Goal: Task Accomplishment & Management: Manage account settings

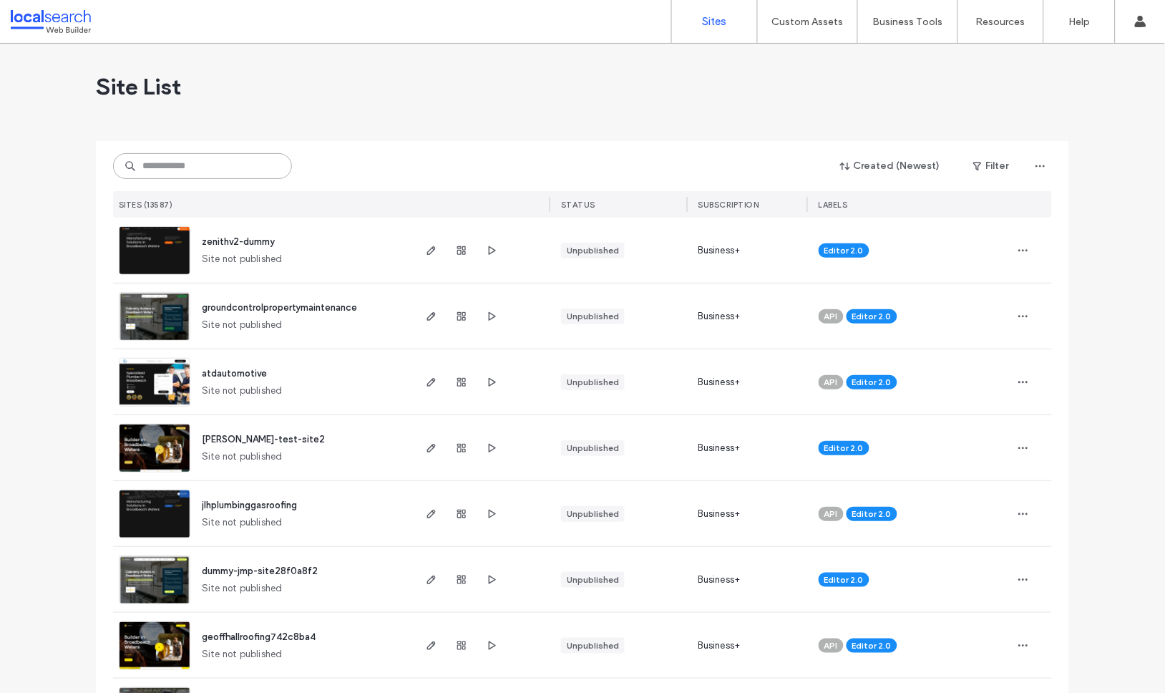
click at [206, 160] on input at bounding box center [202, 166] width 179 height 26
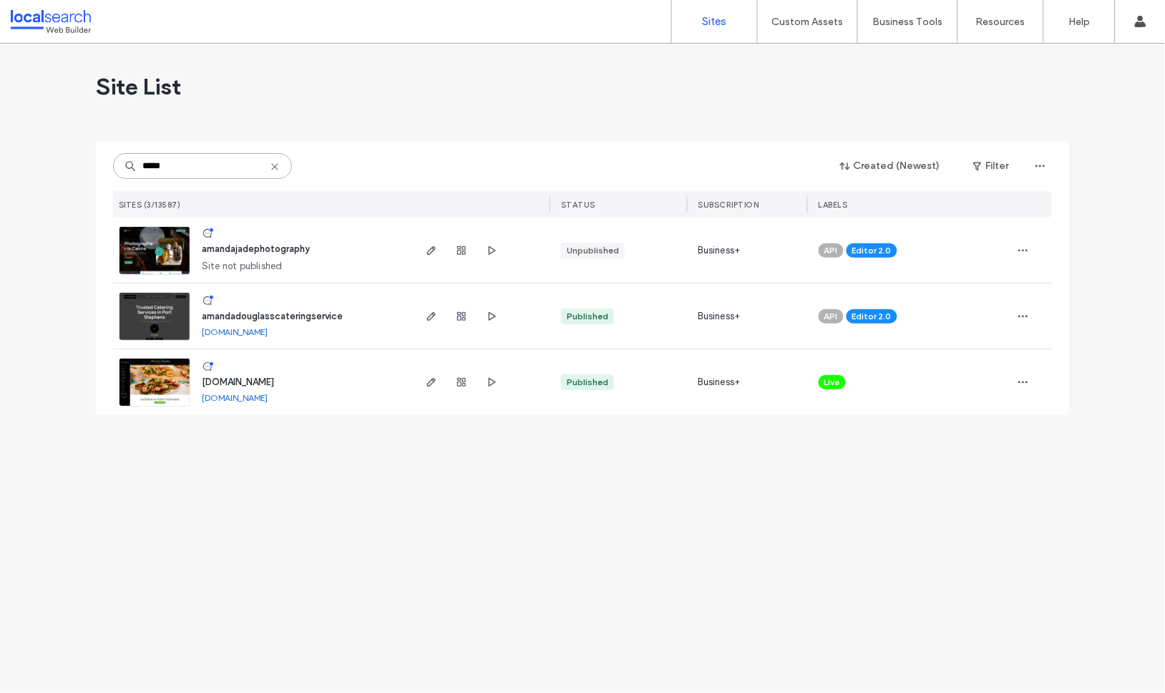
type input "*****"
click at [240, 311] on span "amandadouglasscateringservice" at bounding box center [272, 316] width 141 height 11
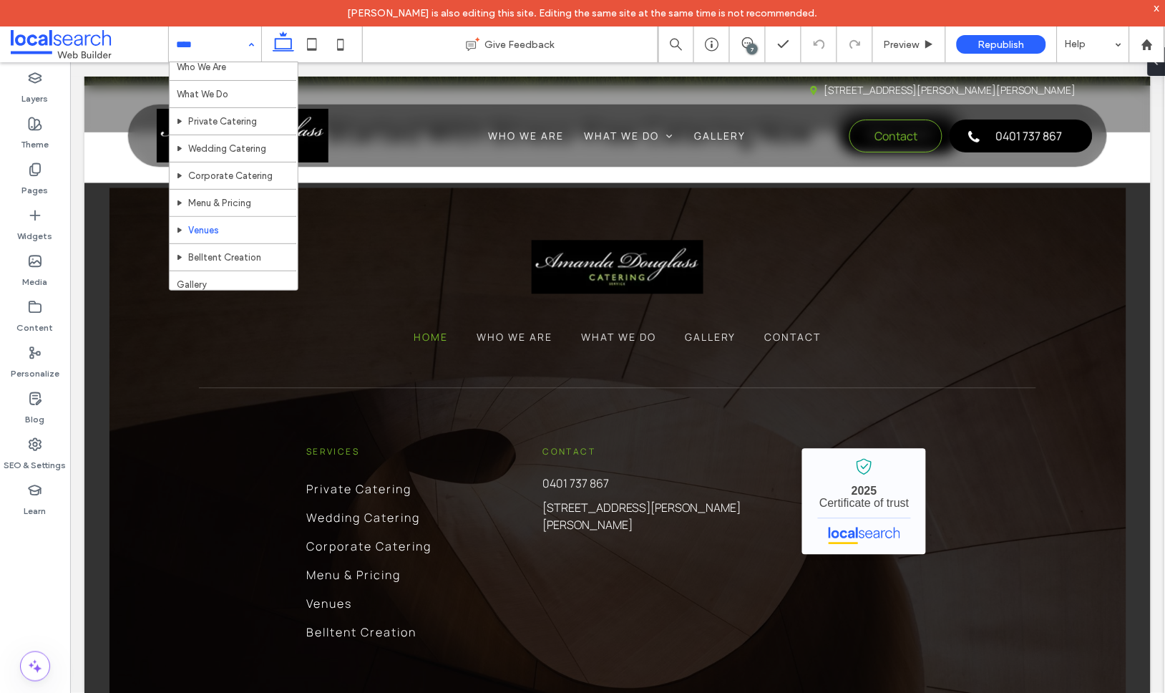
scroll to position [74, 0]
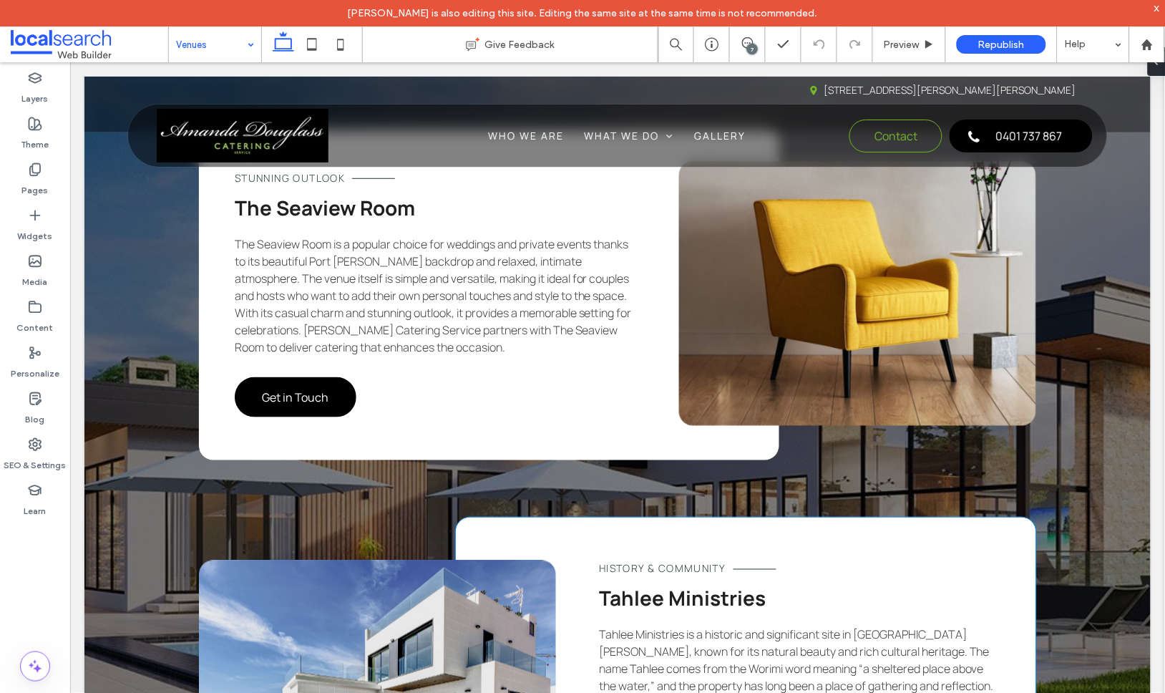
scroll to position [3745, 0]
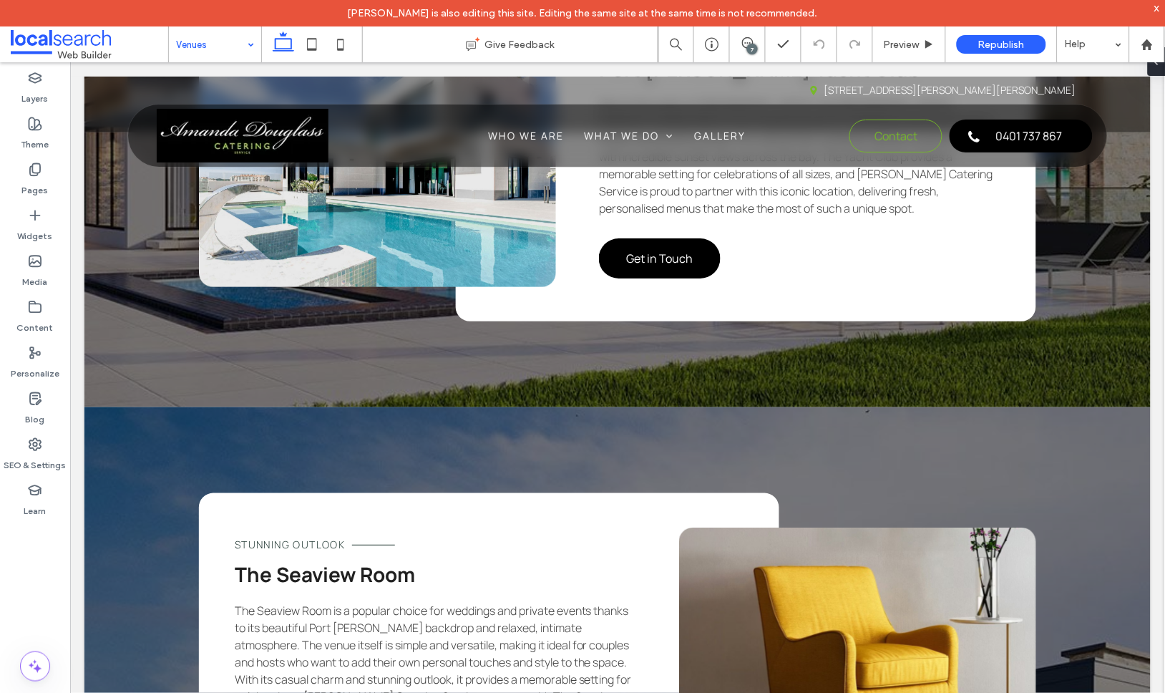
click at [754, 47] on div "7" at bounding box center [752, 49] width 11 height 11
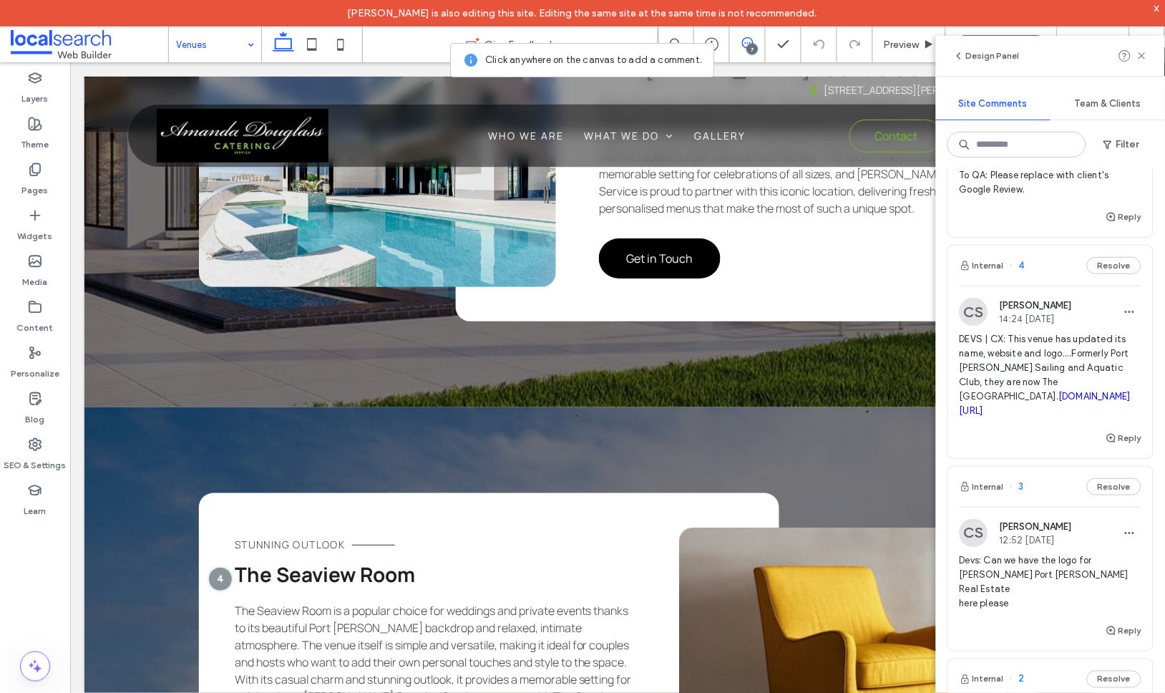
scroll to position [496, 0]
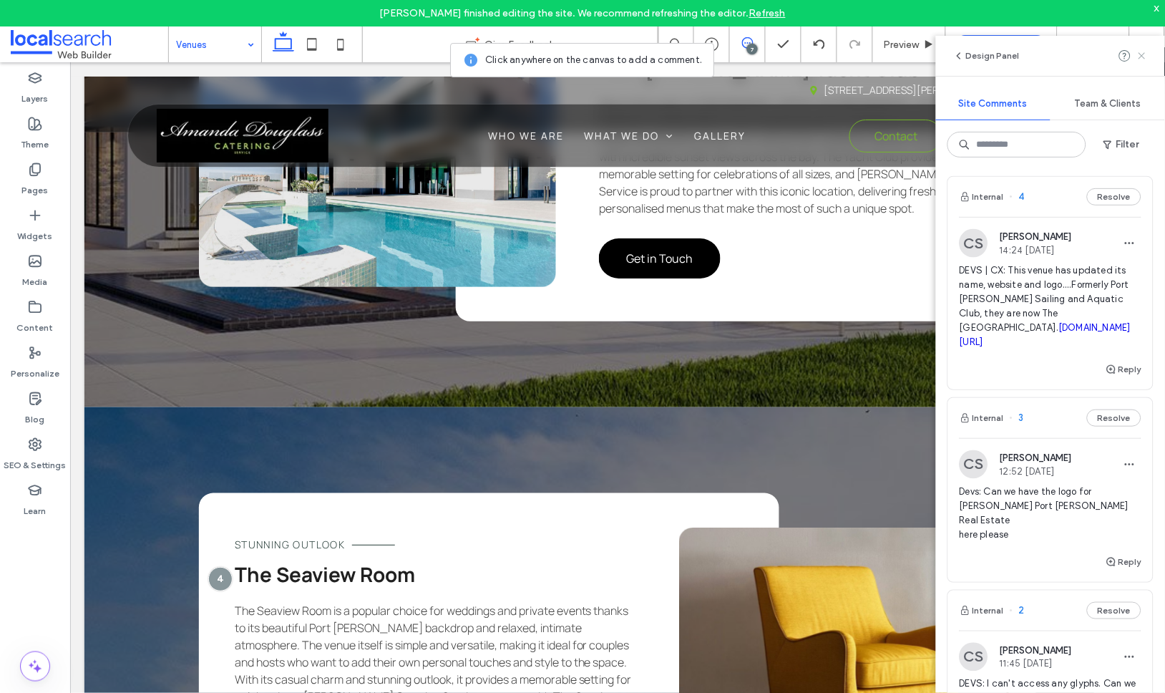
click at [1142, 57] on use at bounding box center [1142, 55] width 6 height 6
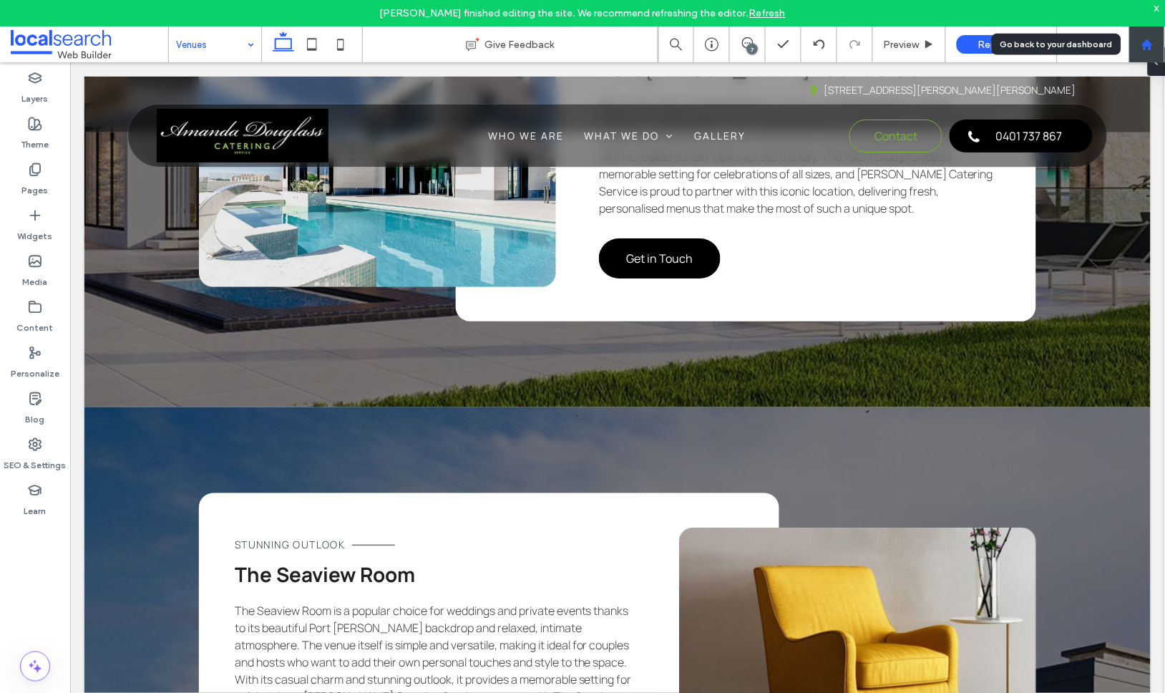
click at [1143, 47] on icon at bounding box center [1147, 45] width 12 height 12
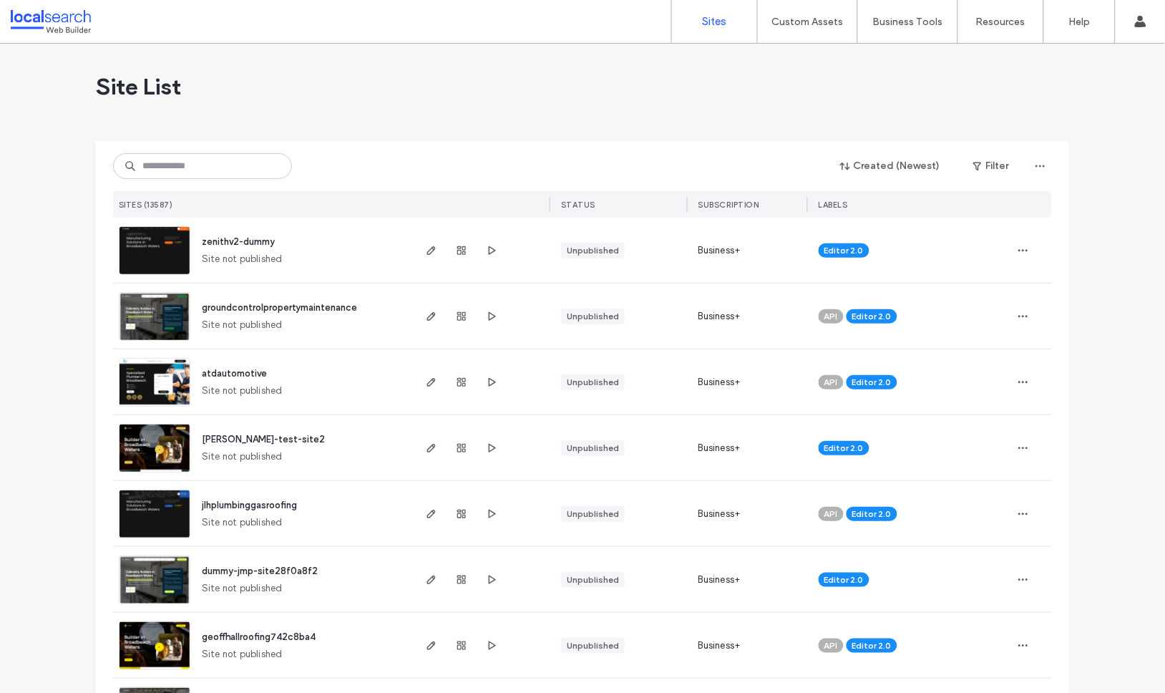
click at [495, 108] on div "Site List" at bounding box center [582, 87] width 973 height 86
click at [303, 106] on div "Site List" at bounding box center [582, 87] width 973 height 86
click at [191, 161] on input at bounding box center [202, 166] width 179 height 26
paste input "********"
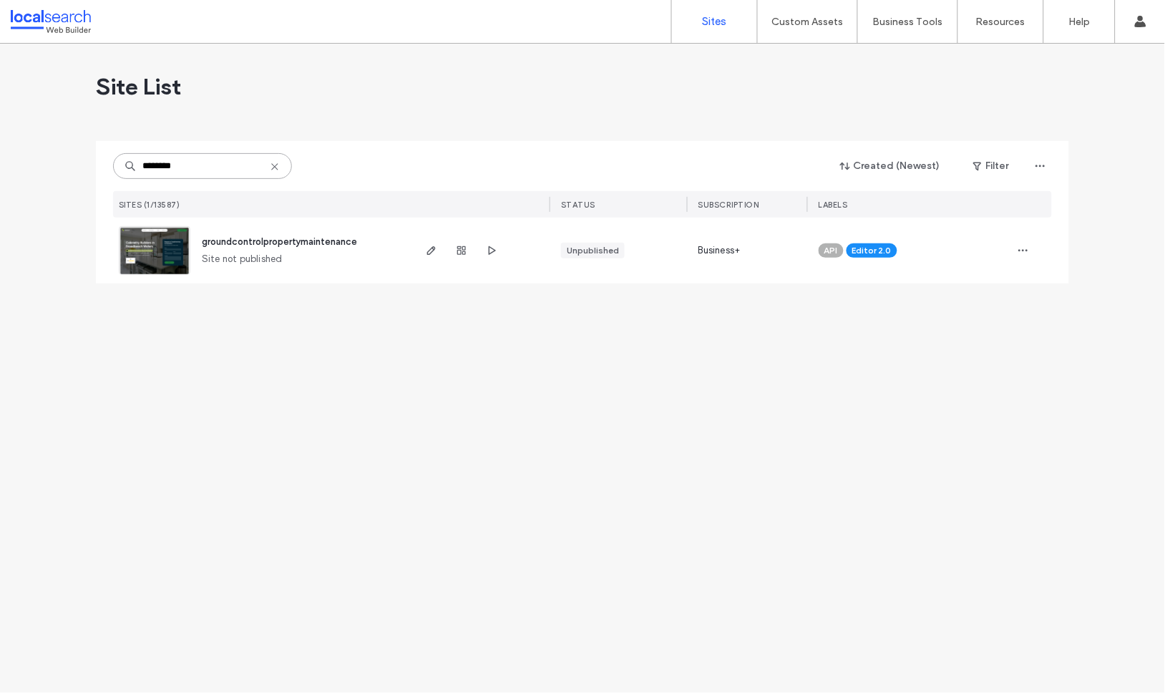
type input "********"
click at [243, 240] on span "groundcontrolpropertymaintenance" at bounding box center [279, 241] width 155 height 11
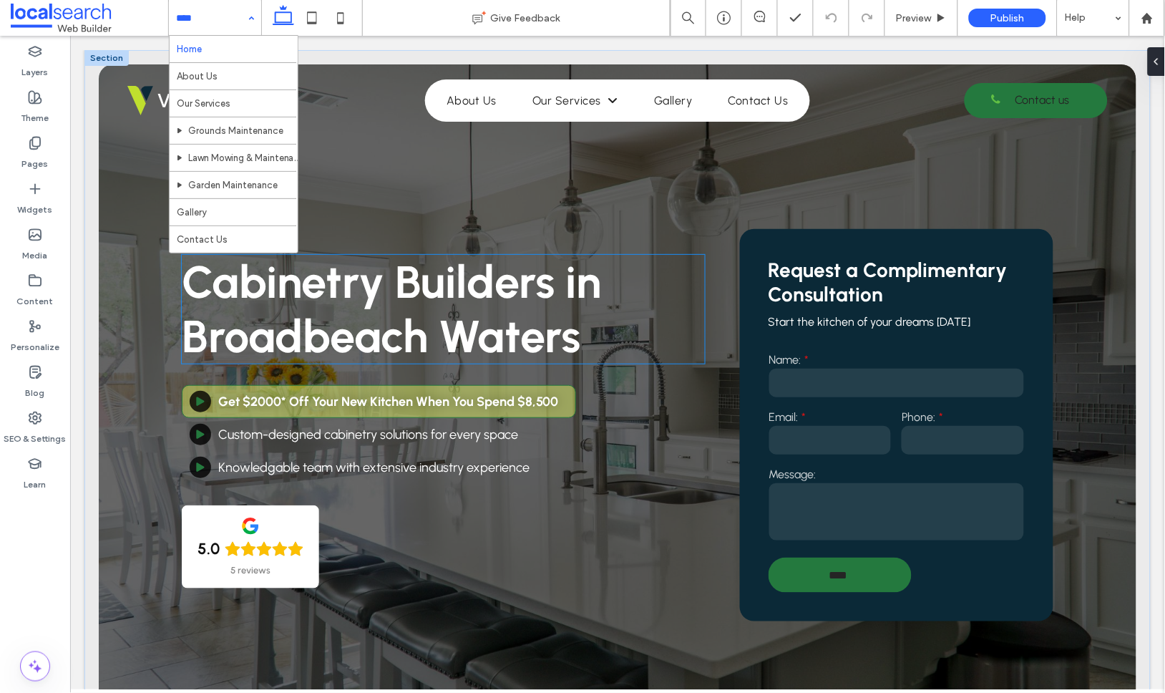
click at [449, 273] on span "Cabinetry Builders in Broadbeach Waters" at bounding box center [390, 308] width 419 height 109
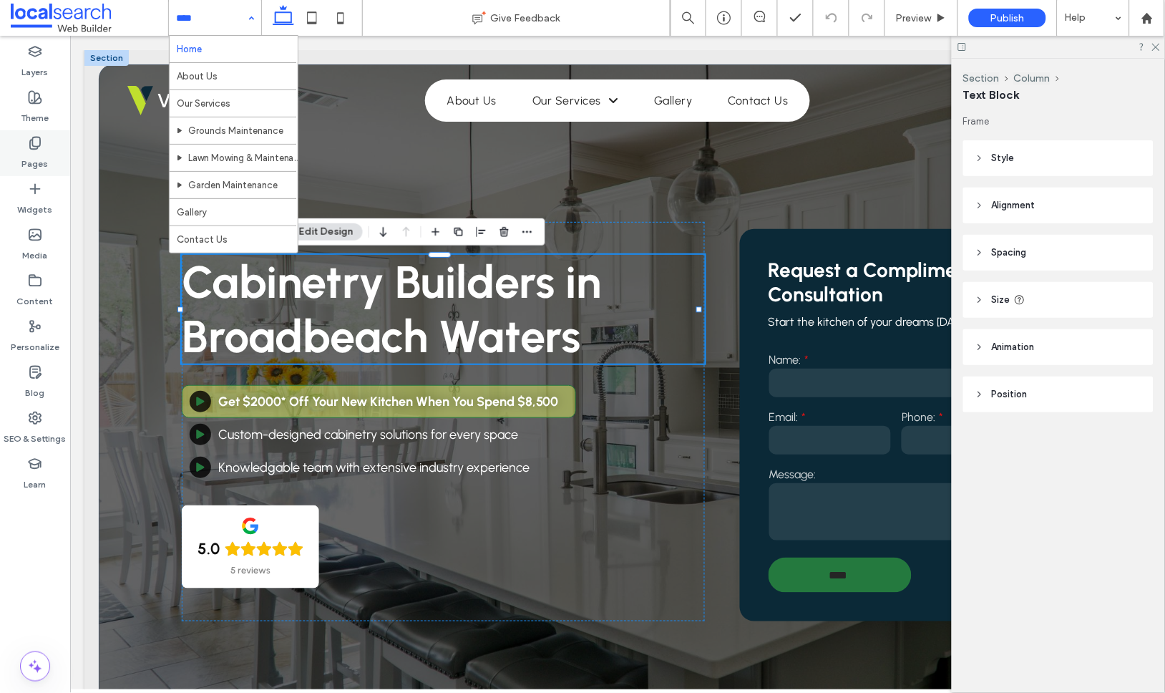
click at [29, 136] on icon at bounding box center [35, 143] width 14 height 14
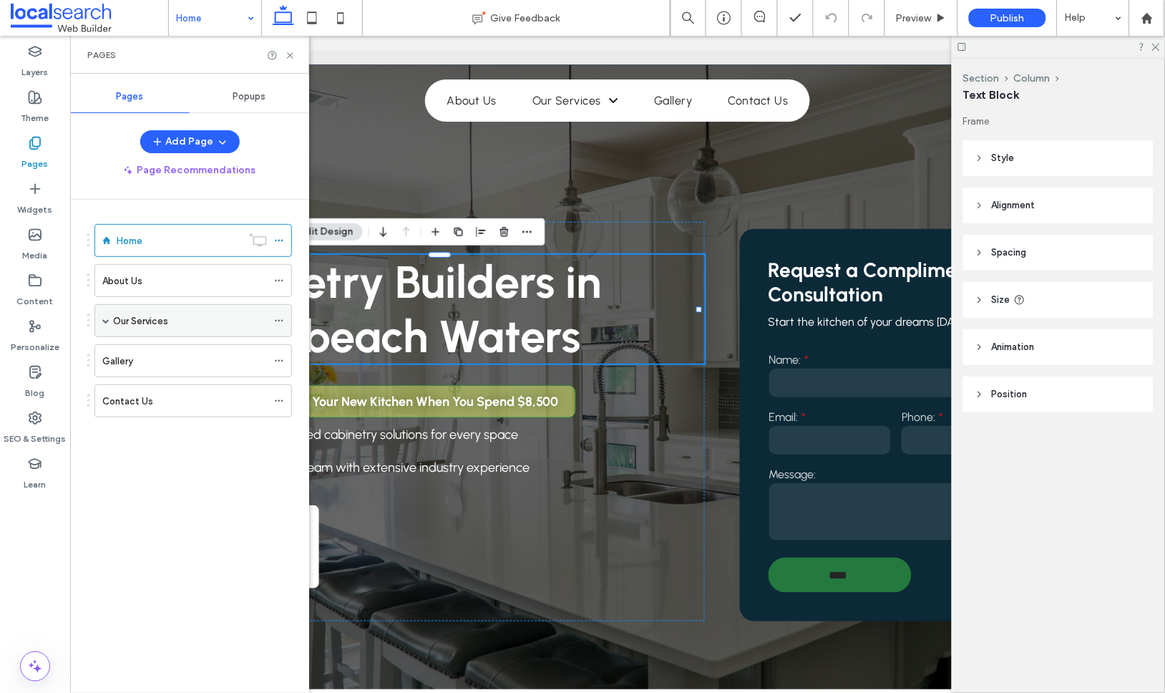
click at [106, 319] on span at bounding box center [105, 320] width 7 height 7
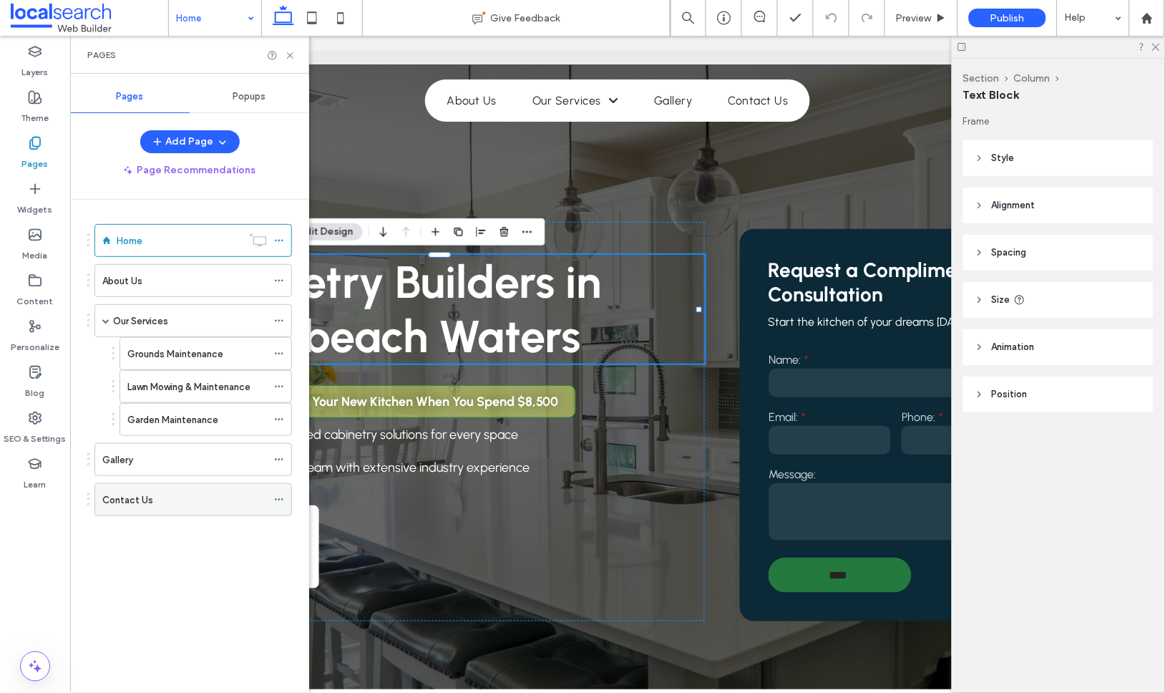
click at [209, 502] on div "Contact Us" at bounding box center [184, 499] width 165 height 15
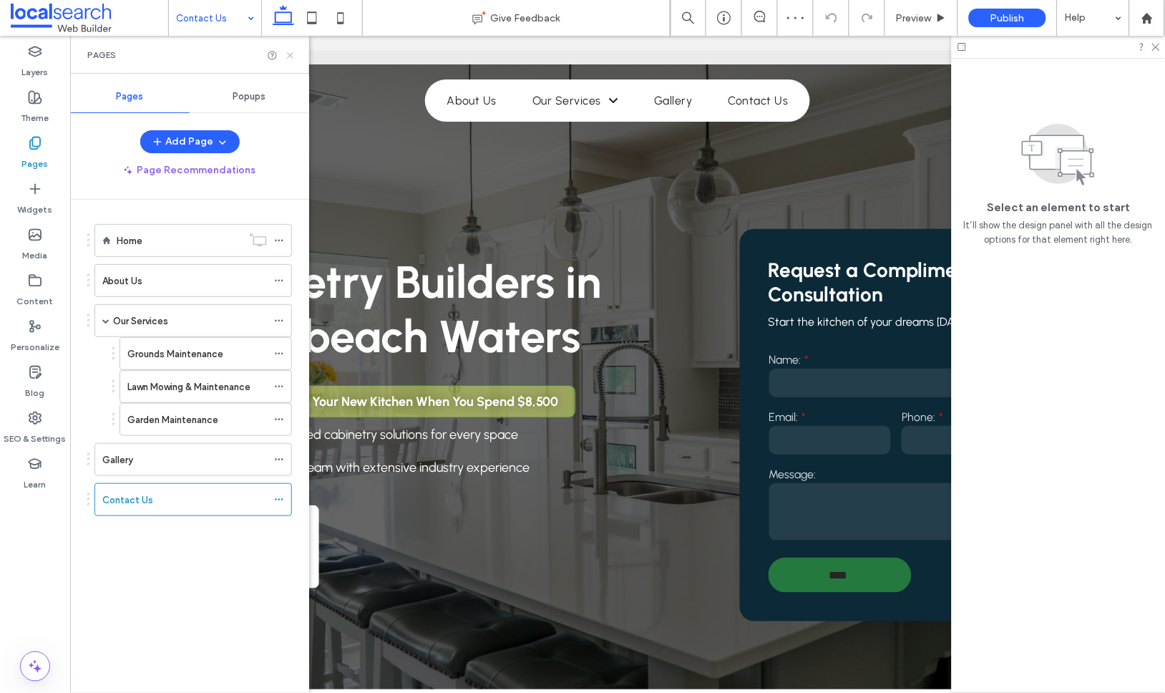
click at [292, 51] on icon at bounding box center [290, 55] width 11 height 11
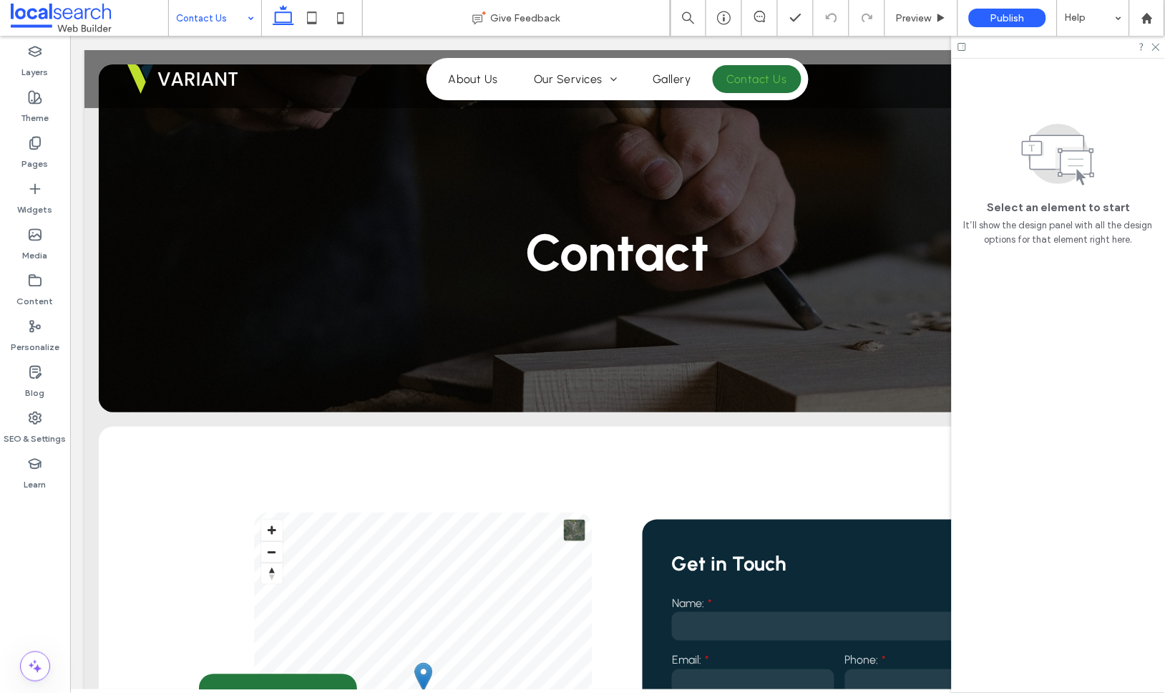
scroll to position [668, 0]
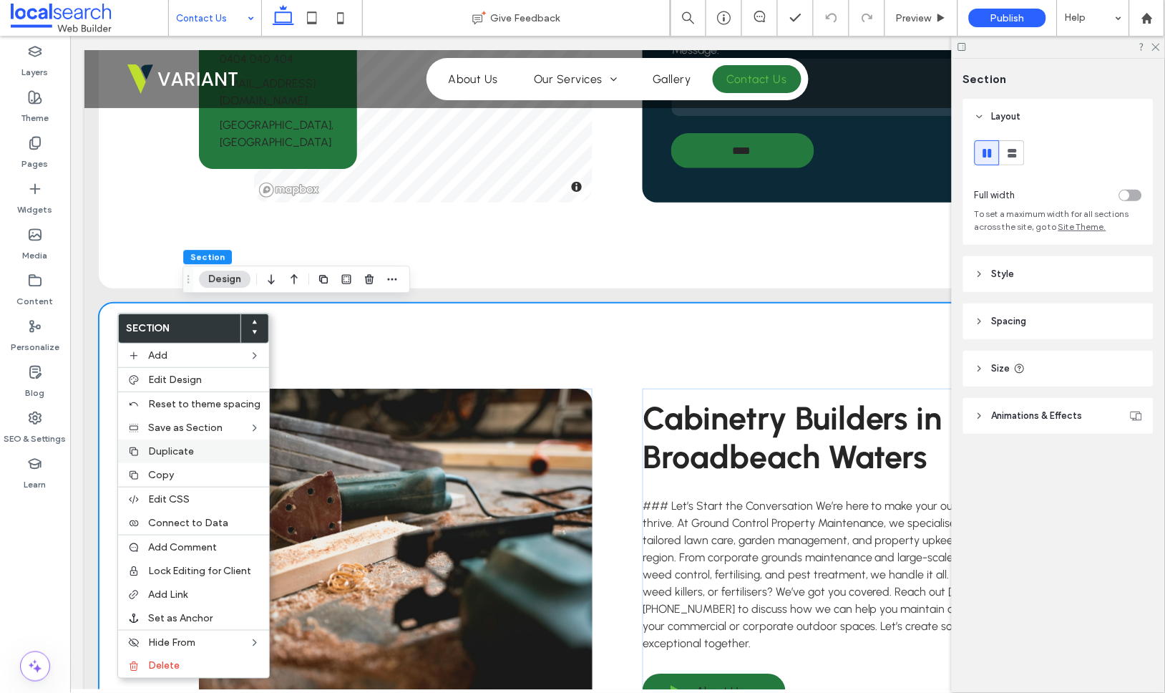
click at [170, 441] on div "Duplicate" at bounding box center [193, 451] width 151 height 24
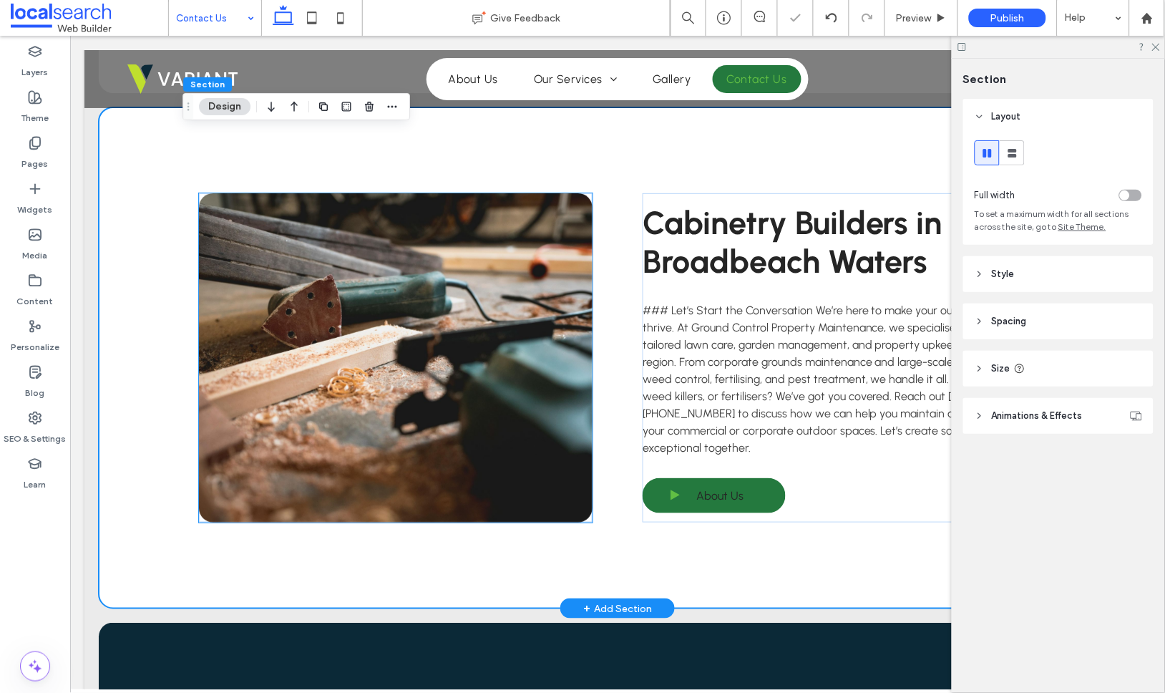
scroll to position [1379, 0]
click at [421, 311] on link at bounding box center [395, 356] width 394 height 329
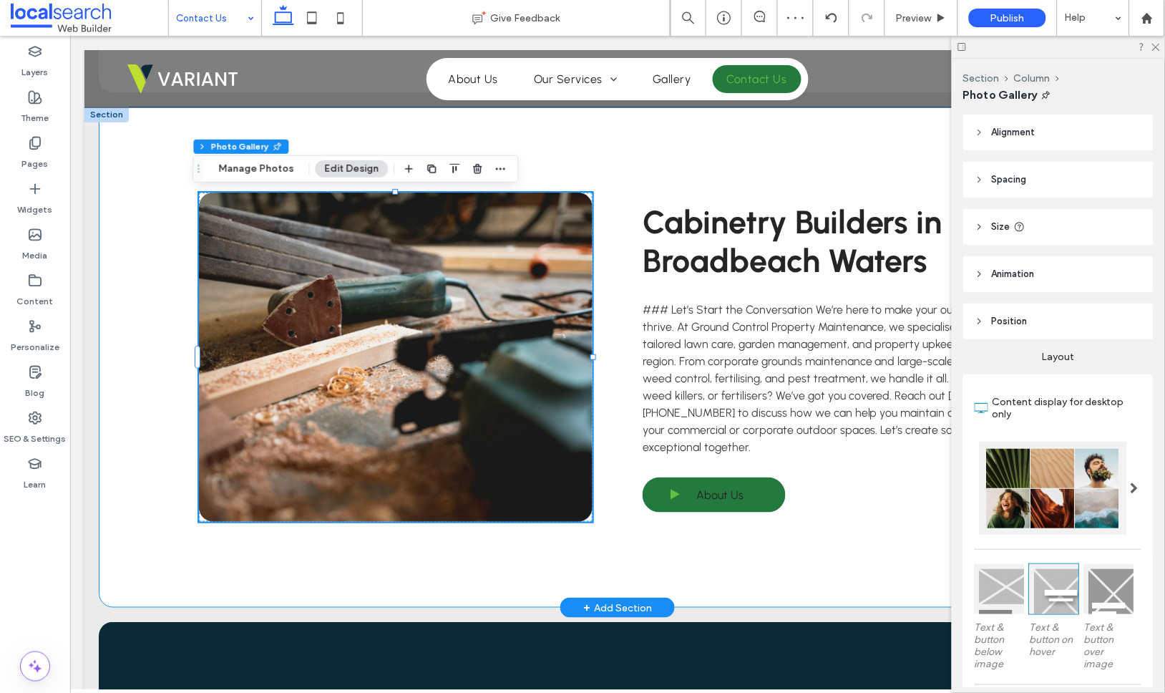
click at [501, 531] on div "Cabinetry Builders in Broadbeach Waters ### Let’s Start the Conversation We’re …" at bounding box center [616, 356] width 859 height 501
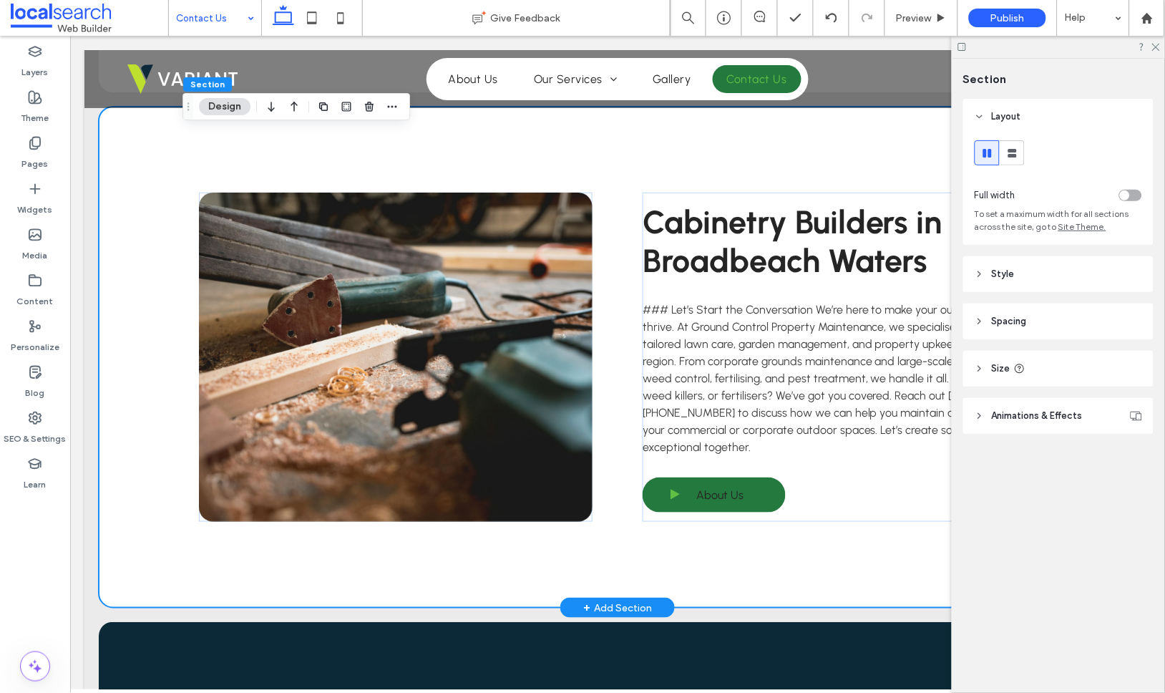
click at [619, 479] on div "Cabinetry Builders in Broadbeach Waters ### Let’s Start the Conversation We’re …" at bounding box center [616, 356] width 859 height 501
click at [304, 301] on link at bounding box center [395, 356] width 394 height 329
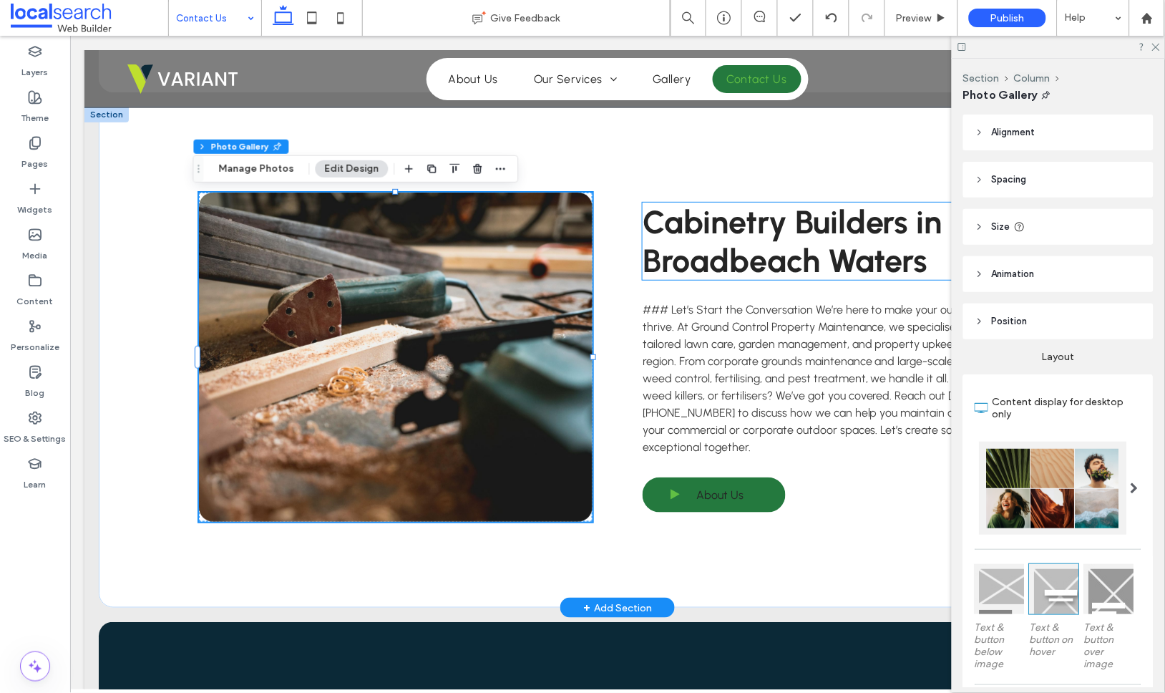
click at [757, 241] on span "Cabinetry Builders in Broadbeach Waters" at bounding box center [792, 240] width 300 height 77
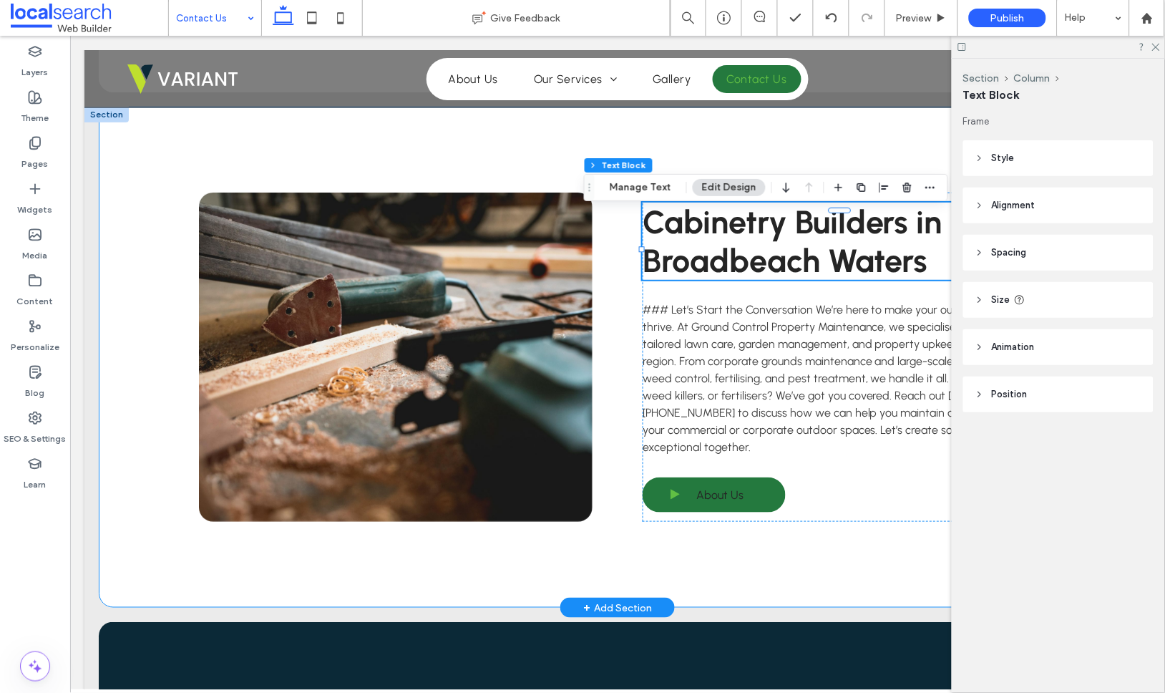
click at [526, 156] on div "Cabinetry Builders in Broadbeach Waters ### Let’s Start the Conversation We’re …" at bounding box center [616, 356] width 859 height 501
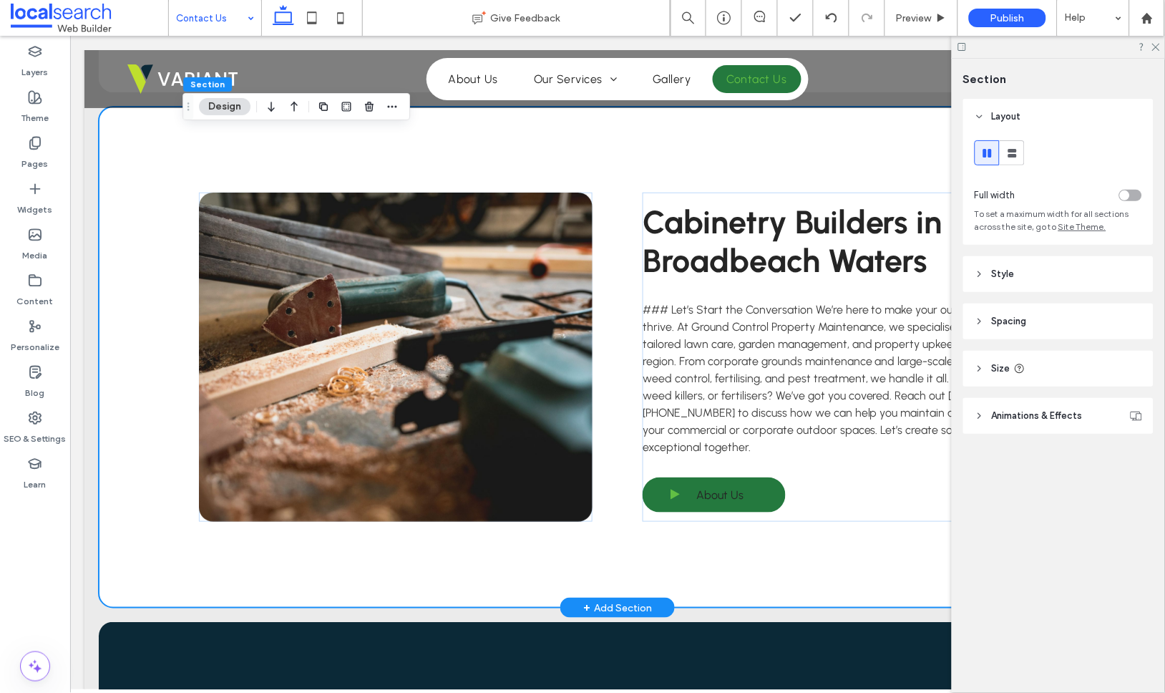
click at [177, 231] on div "Cabinetry Builders in Broadbeach Waters ### Let’s Start the Conversation We’re …" at bounding box center [617, 356] width 1038 height 501
click at [259, 230] on link at bounding box center [395, 356] width 394 height 329
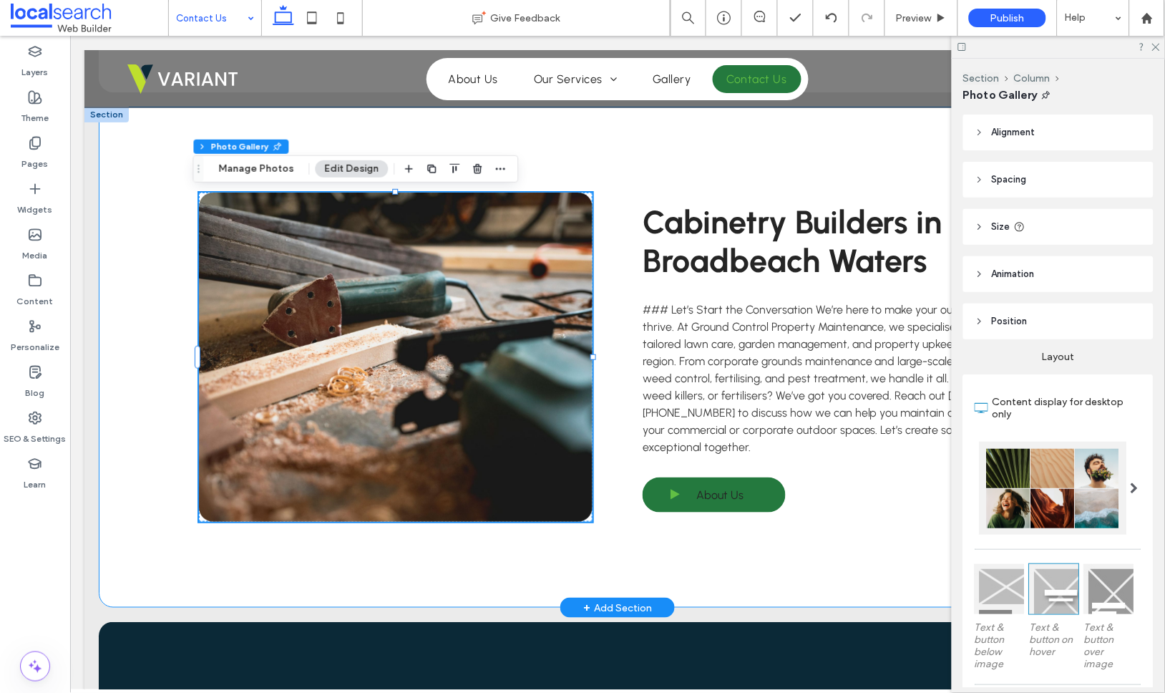
click at [610, 281] on div "Cabinetry Builders in Broadbeach Waters ### Let’s Start the Conversation We’re …" at bounding box center [616, 356] width 859 height 501
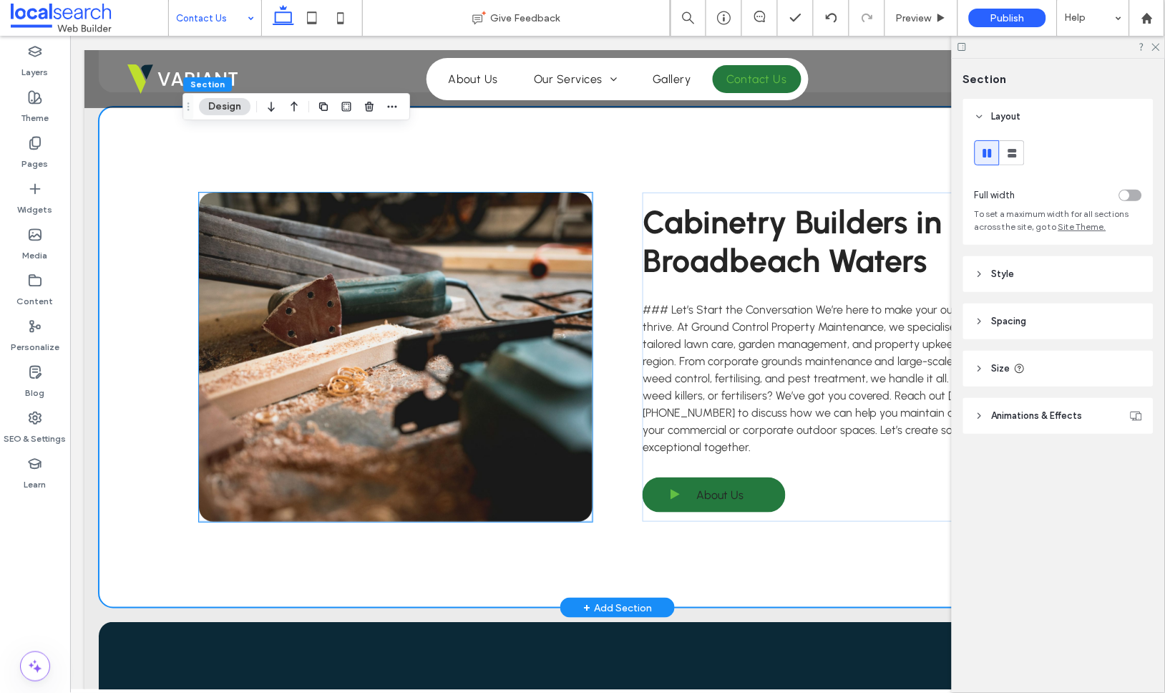
click at [515, 288] on link at bounding box center [395, 356] width 394 height 329
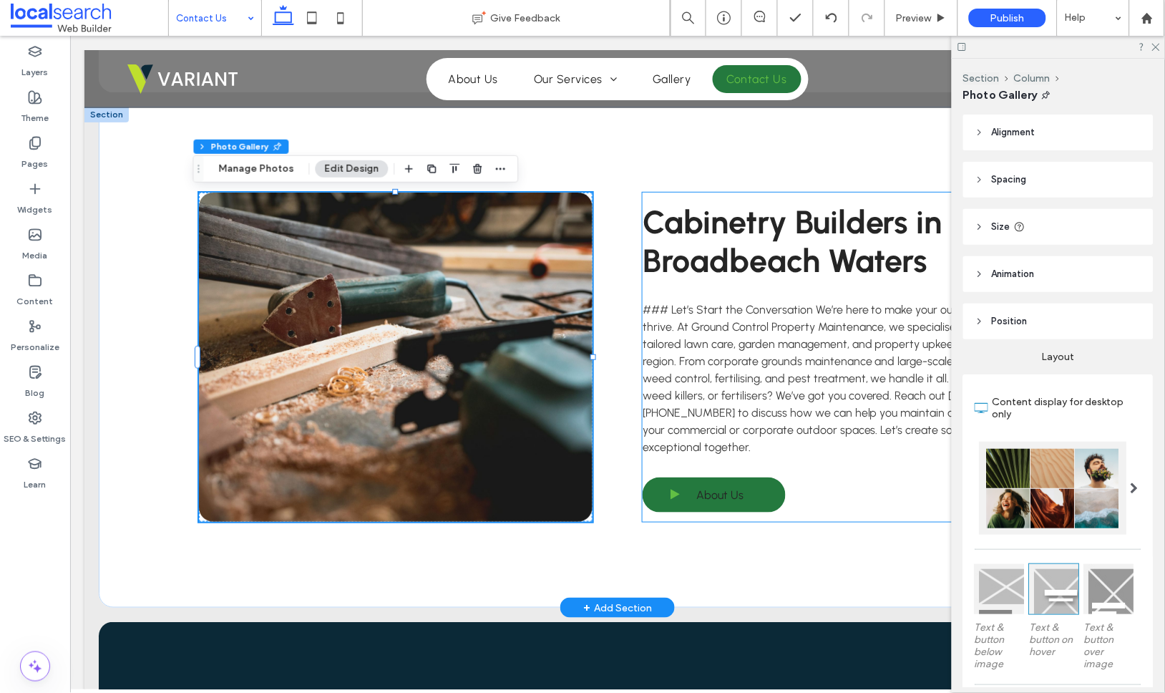
click at [889, 514] on div "Cabinetry Builders in Broadbeach Waters ### Let’s Start the Conversation We’re …" at bounding box center [839, 356] width 394 height 329
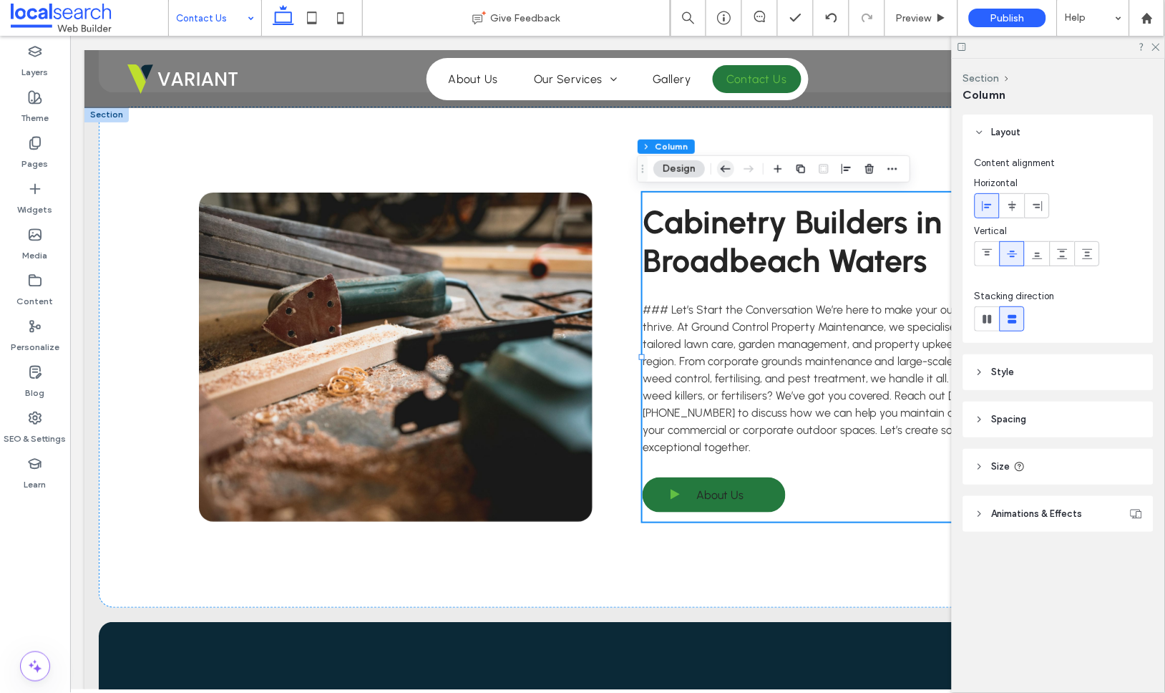
click at [723, 168] on use "button" at bounding box center [726, 168] width 10 height 6
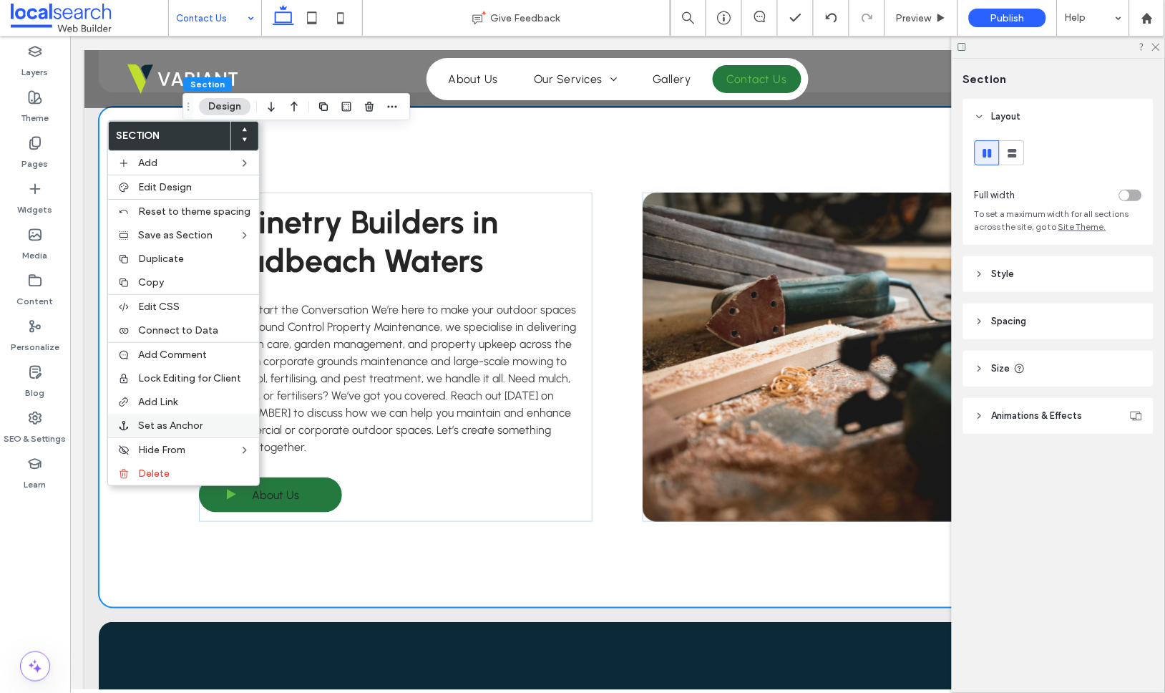
click at [180, 424] on span "Set as Anchor" at bounding box center [170, 425] width 64 height 12
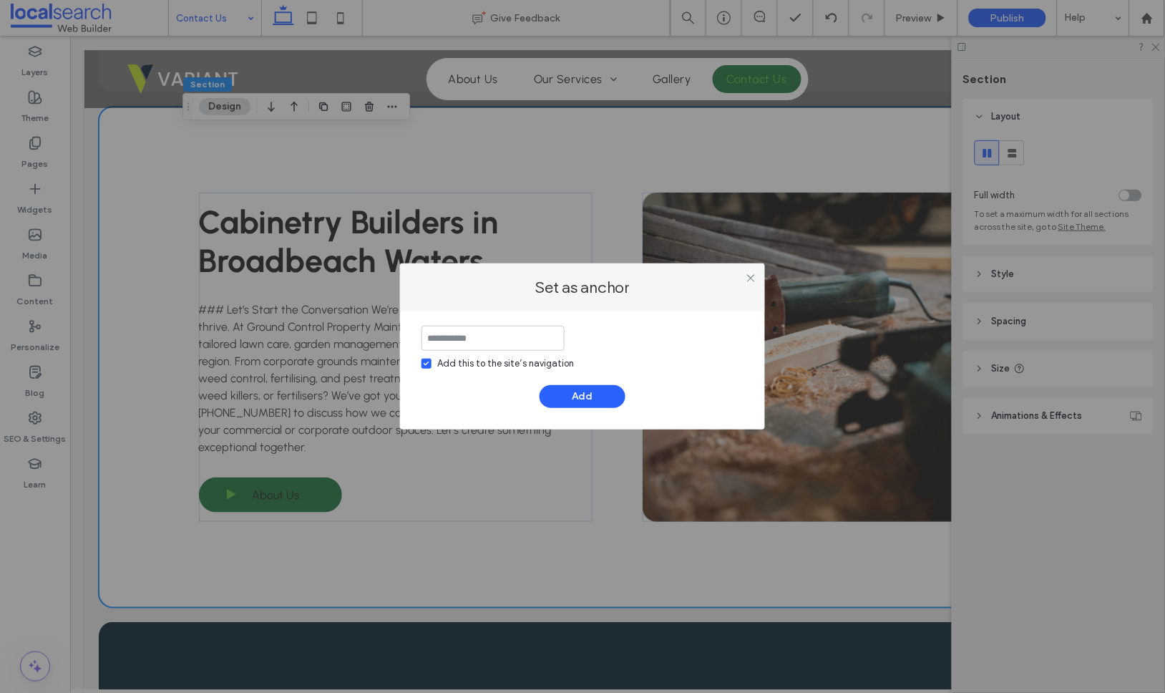
click at [512, 346] on input at bounding box center [492, 338] width 143 height 25
type input "**********"
click at [581, 400] on button "Add" at bounding box center [583, 396] width 86 height 23
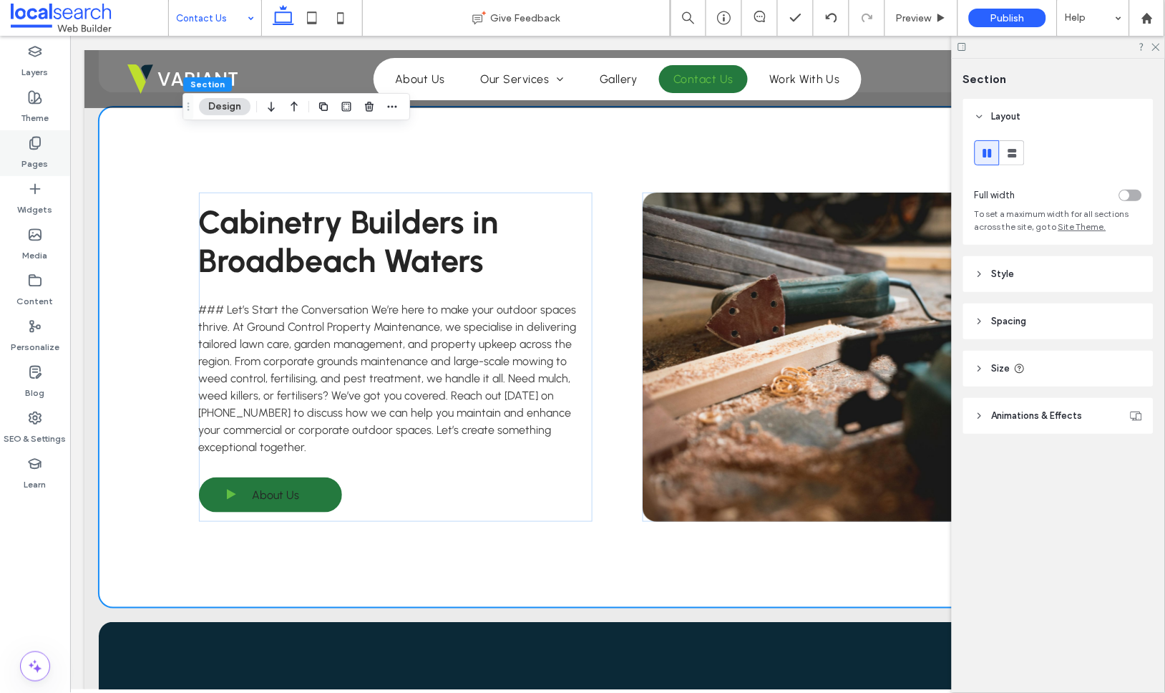
click at [31, 144] on icon at bounding box center [35, 143] width 14 height 14
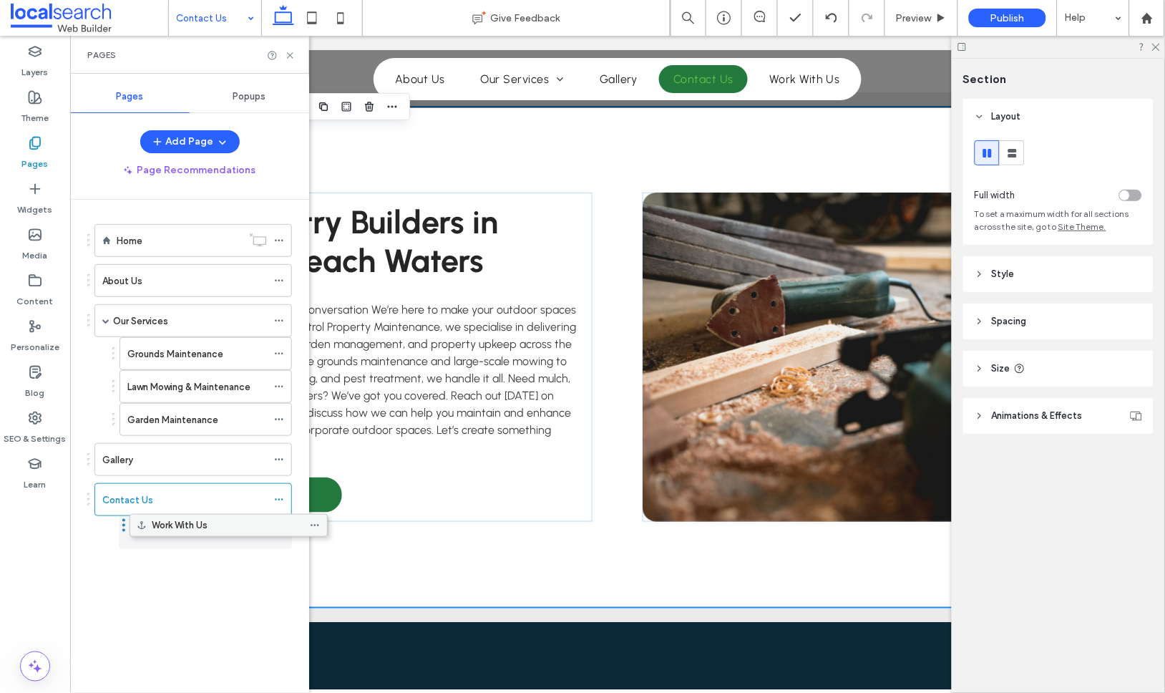
drag, startPoint x: 122, startPoint y: 542, endPoint x: 155, endPoint y: 532, distance: 34.6
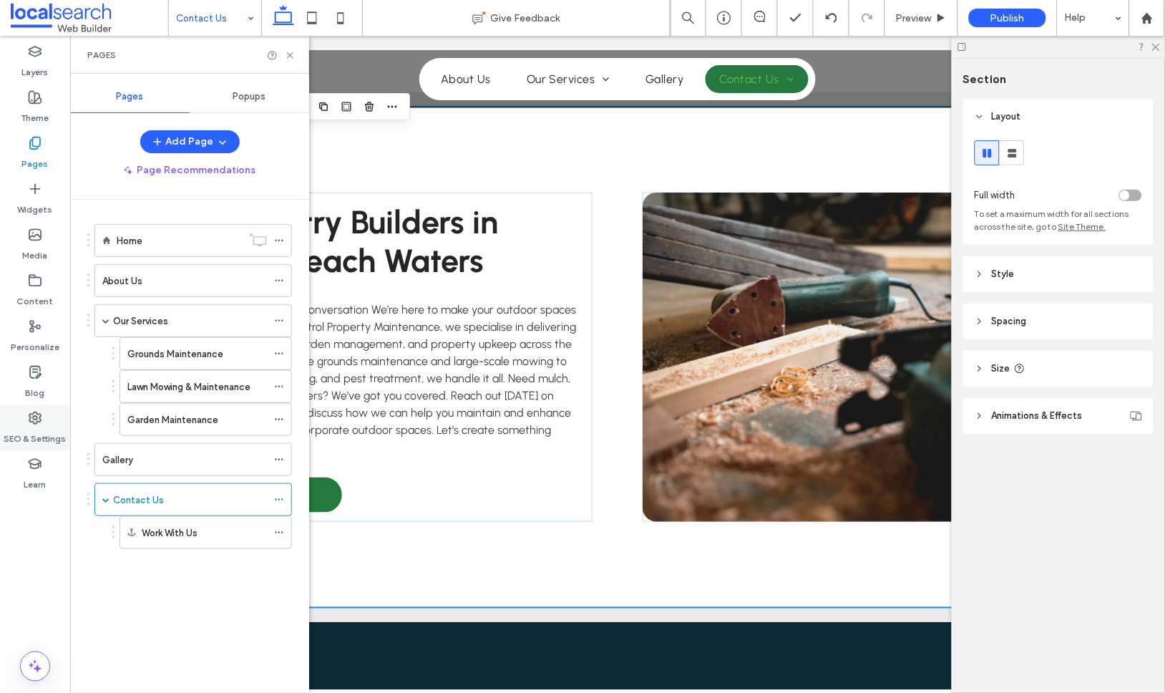
click at [30, 417] on use at bounding box center [34, 417] width 11 height 11
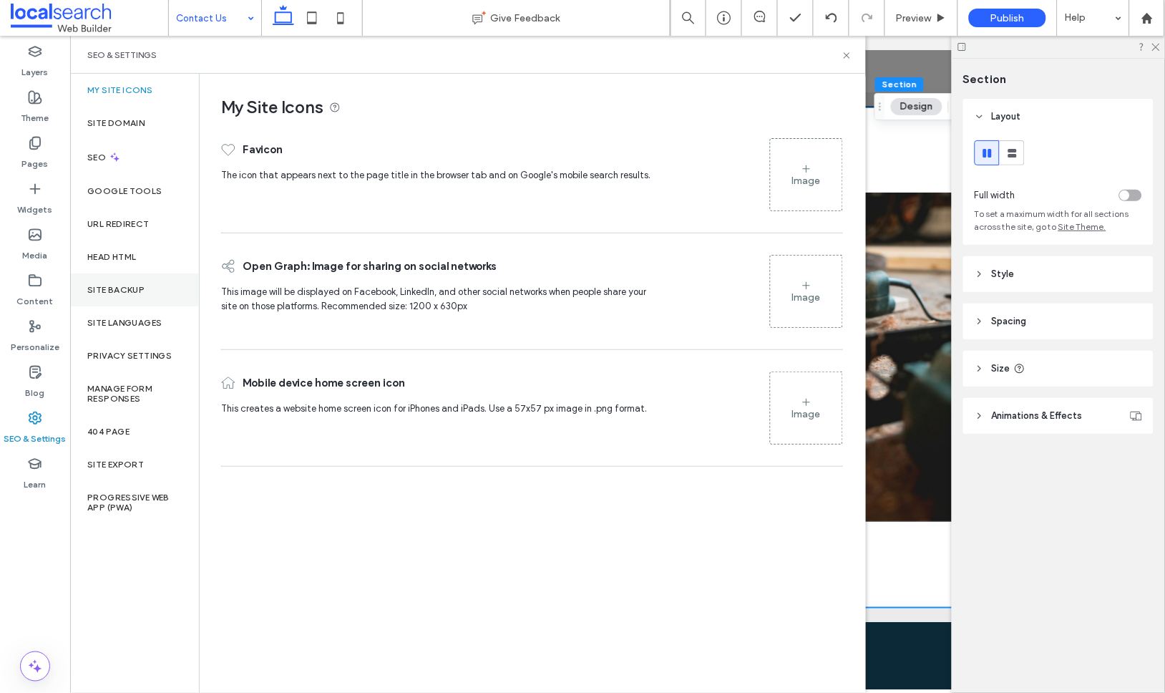
click at [117, 286] on label "Site Backup" at bounding box center [115, 290] width 57 height 10
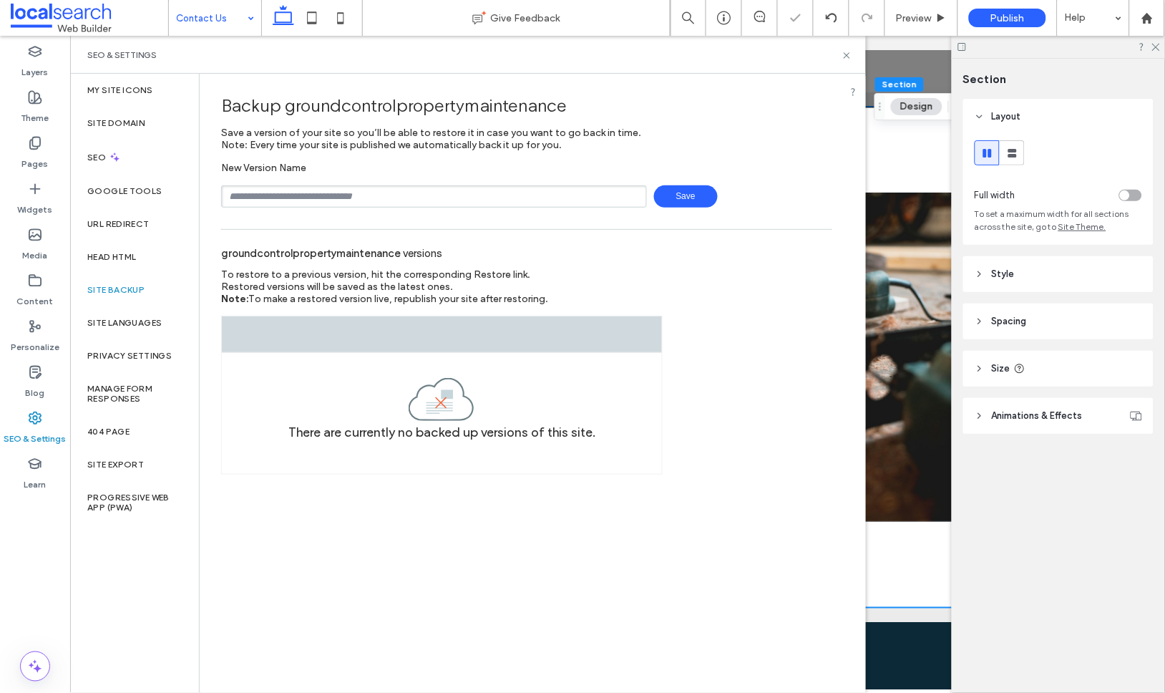
click at [317, 190] on input "text" at bounding box center [434, 196] width 426 height 22
type input "**********"
click at [700, 193] on span "Save" at bounding box center [686, 196] width 64 height 22
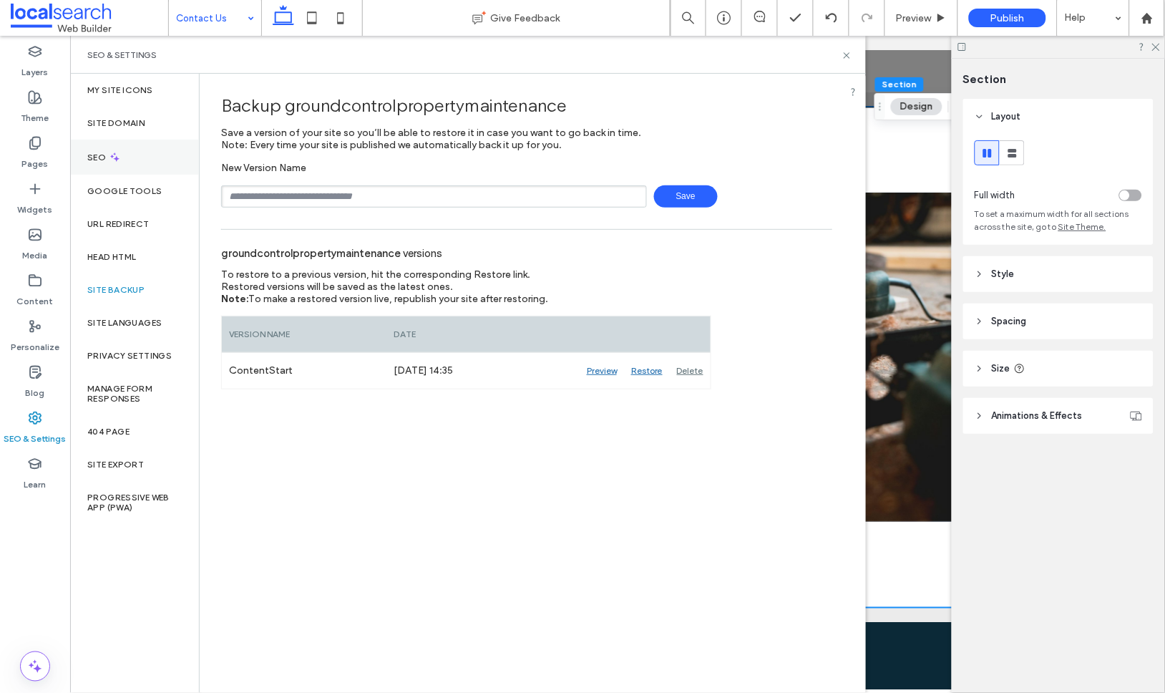
click at [122, 156] on div "SEO" at bounding box center [134, 157] width 129 height 35
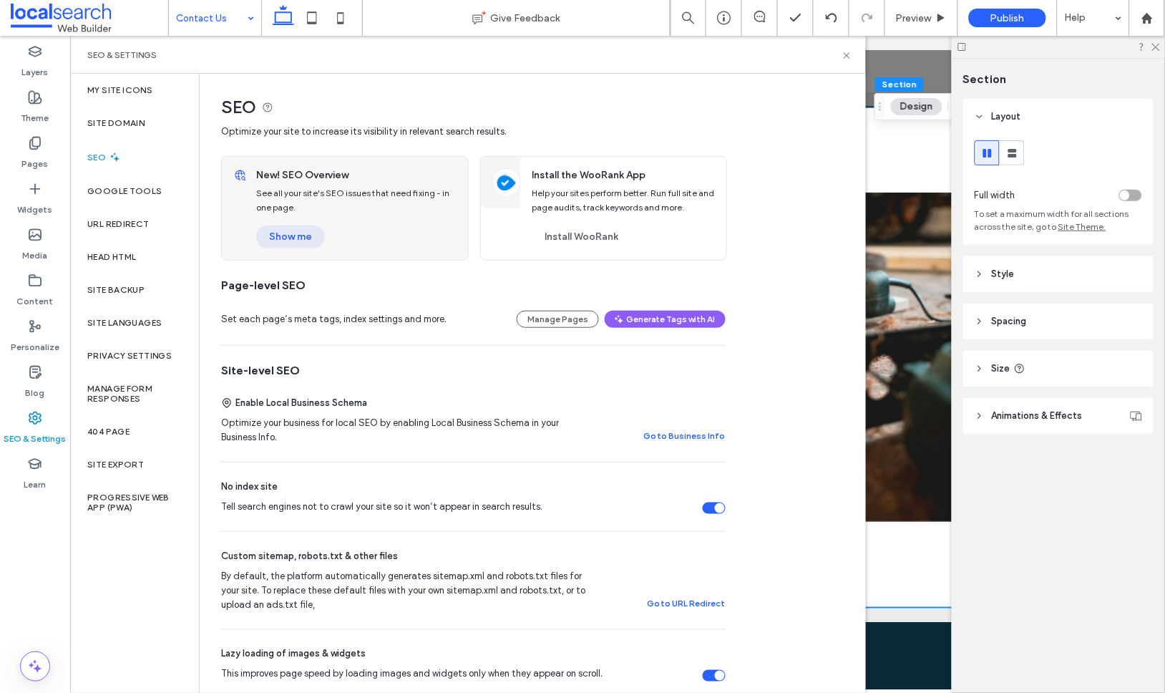
click at [295, 245] on button "Show me" at bounding box center [290, 236] width 69 height 23
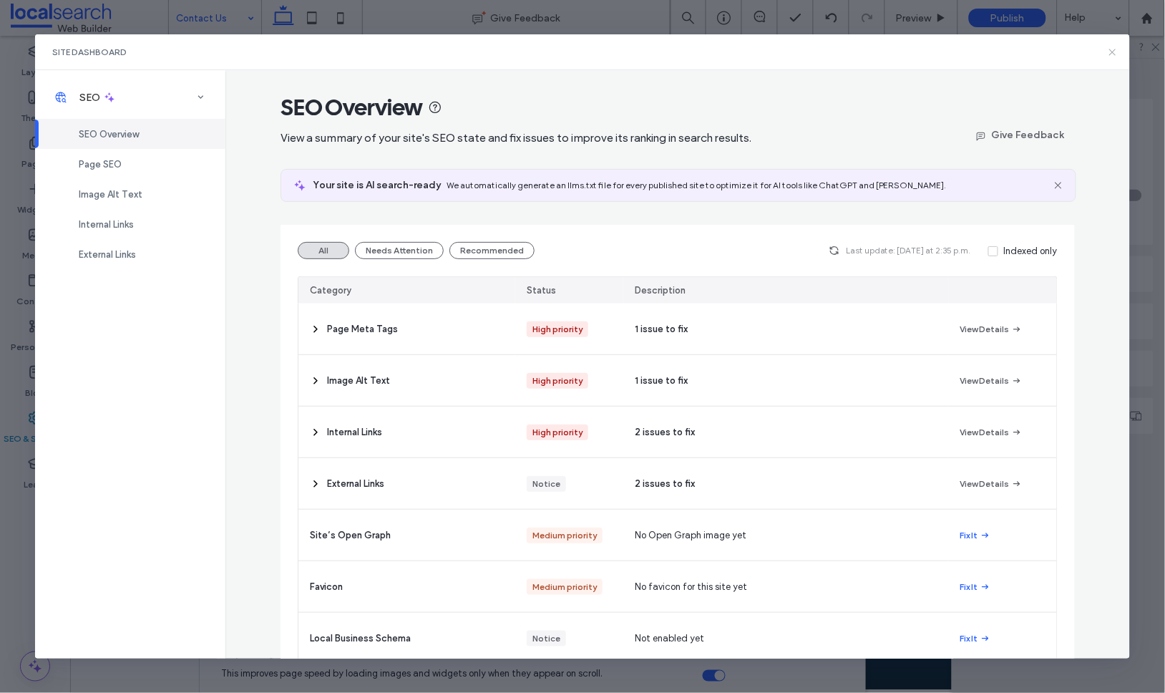
click at [1115, 54] on icon at bounding box center [1112, 52] width 11 height 11
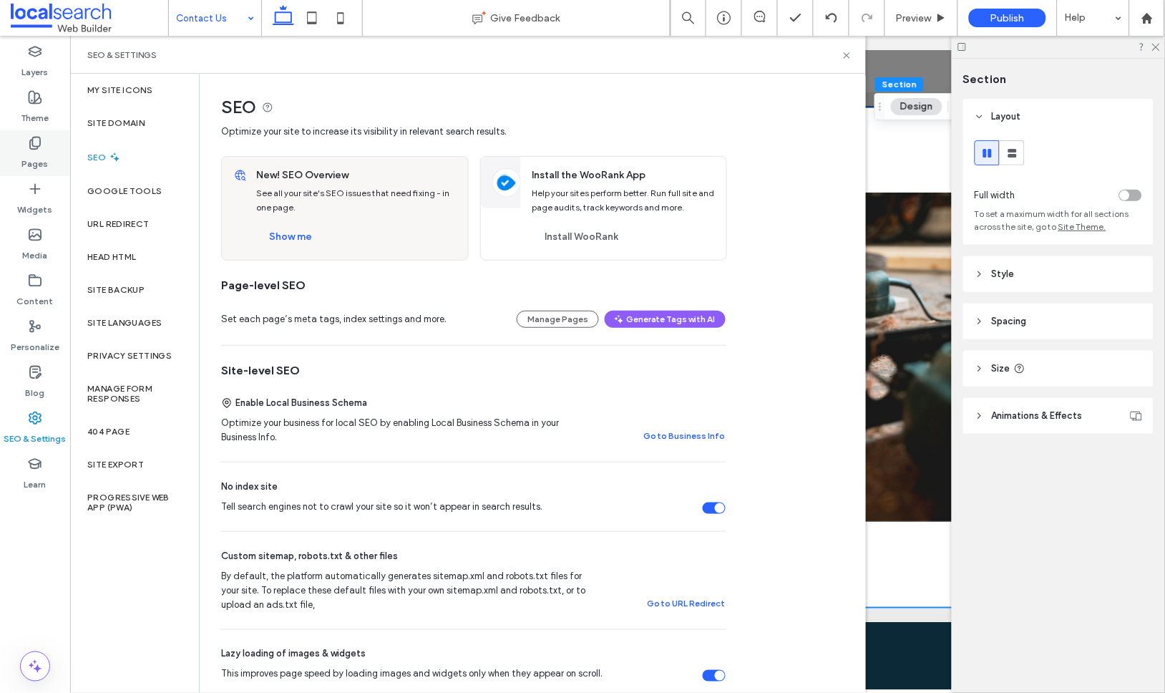
click at [31, 142] on use at bounding box center [35, 143] width 10 height 12
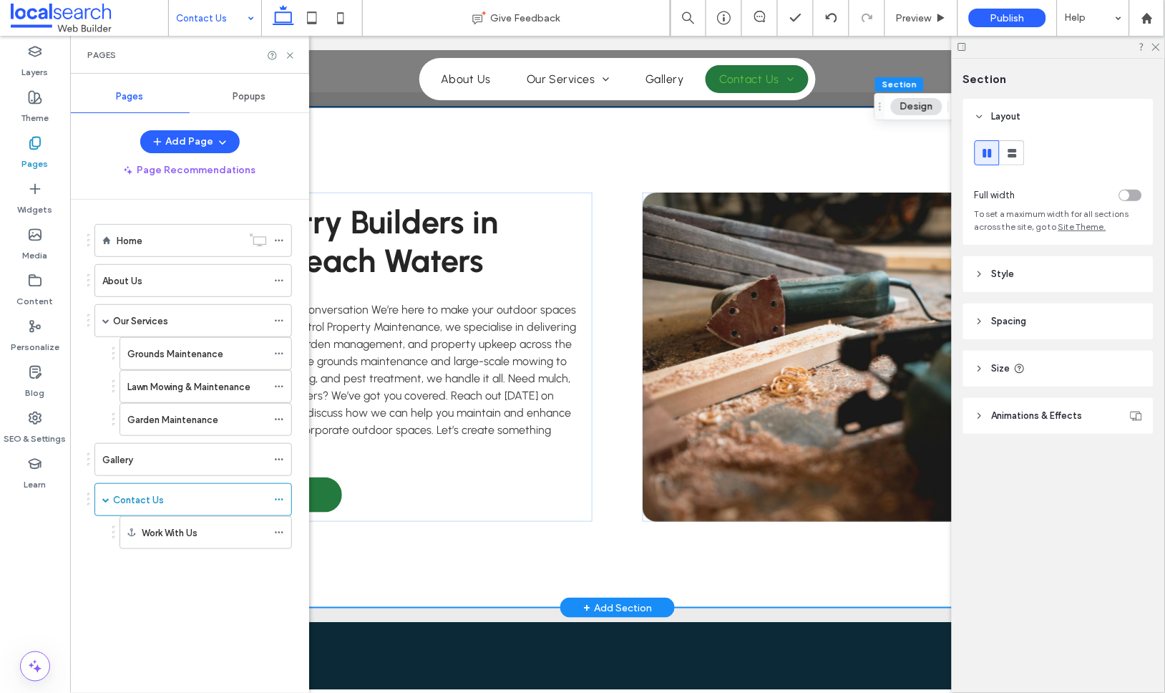
click at [561, 552] on div "Cabinetry Builders in Broadbeach Waters ### Let’s Start the Conversation We’re …" at bounding box center [616, 356] width 859 height 501
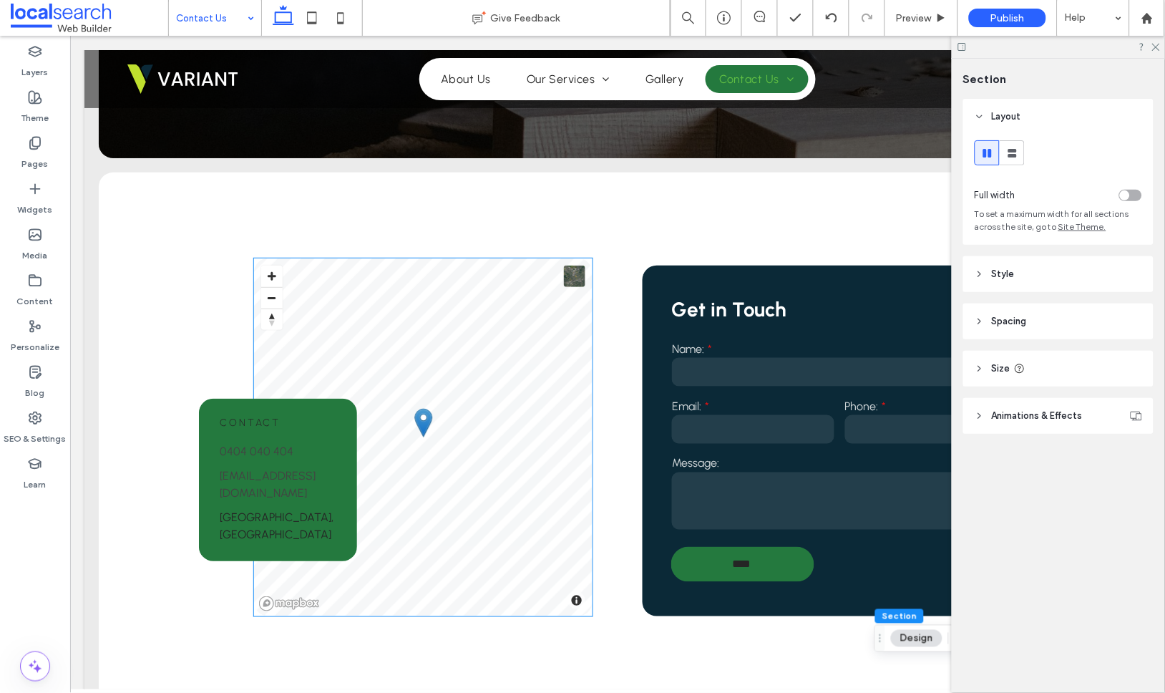
scroll to position [0, 0]
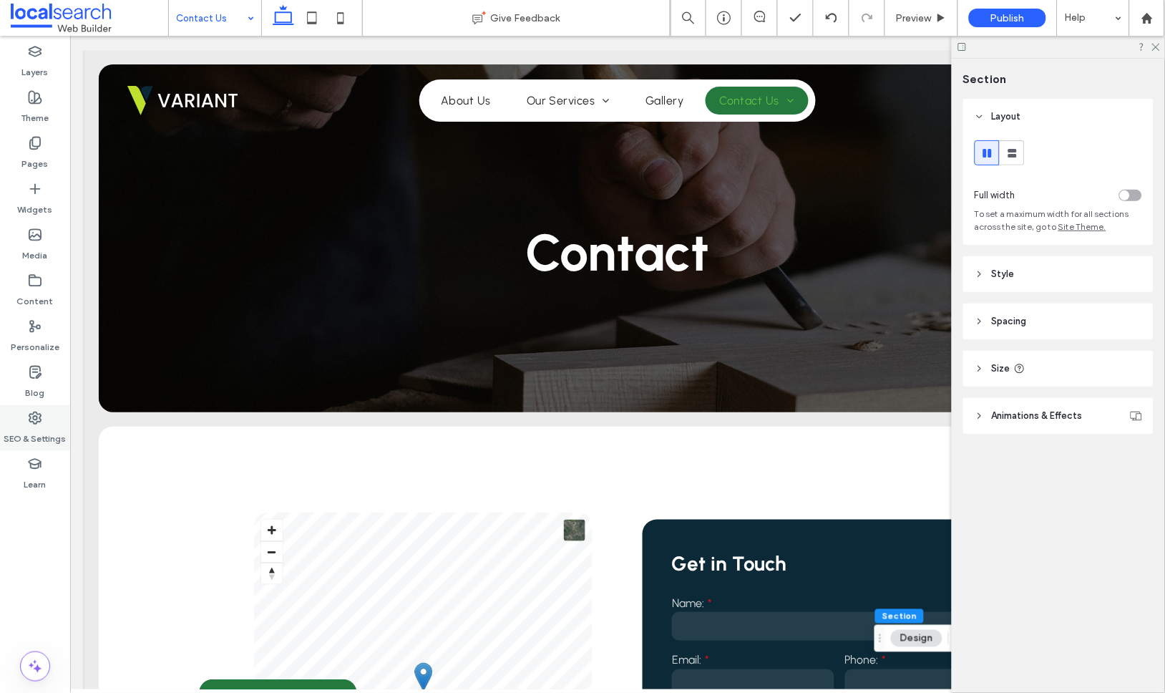
drag, startPoint x: 35, startPoint y: 431, endPoint x: 39, endPoint y: 423, distance: 8.6
click at [35, 431] on label "SEO & Settings" at bounding box center [35, 435] width 62 height 20
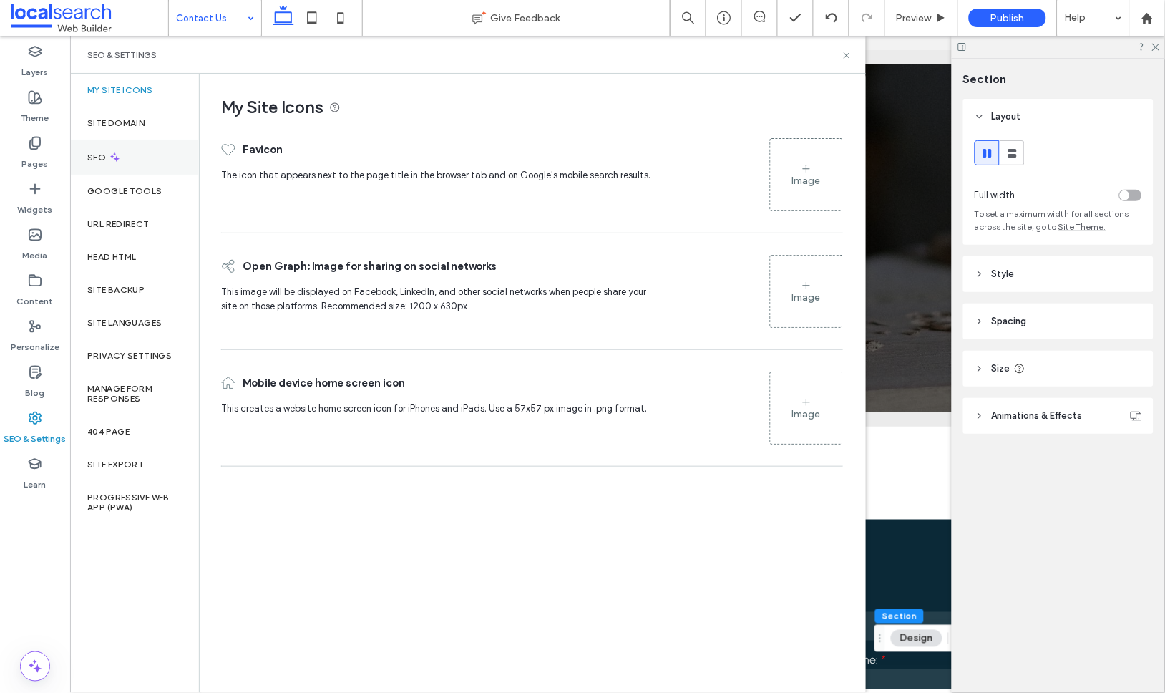
click at [113, 151] on icon at bounding box center [115, 157] width 12 height 12
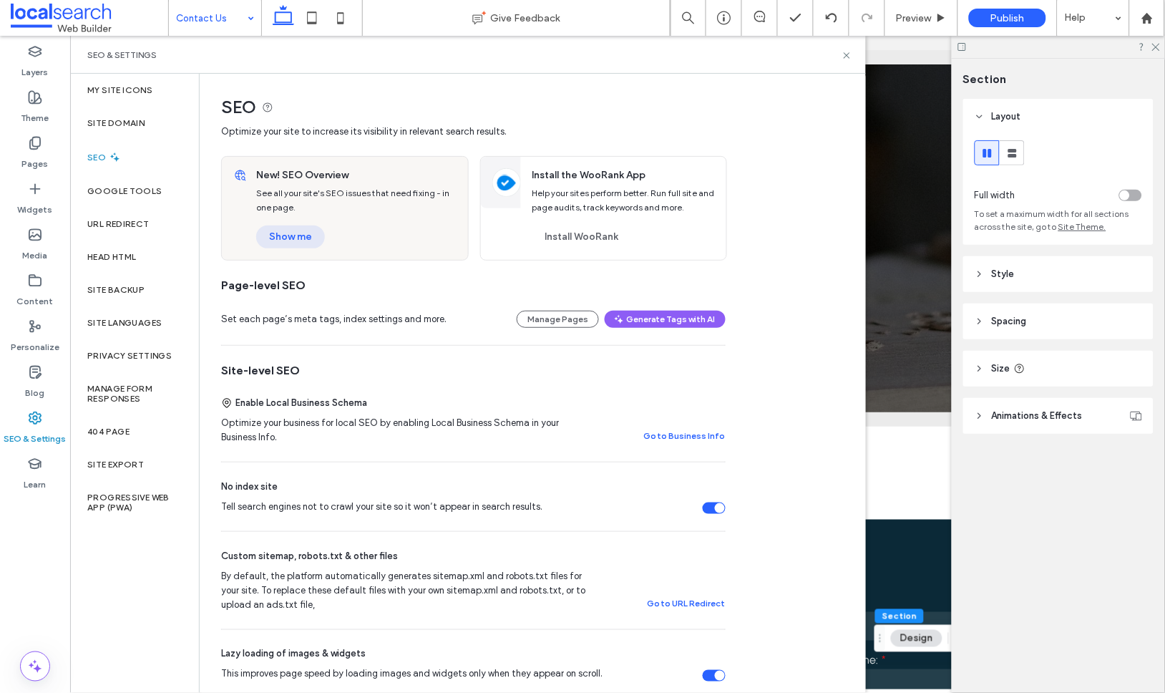
click at [293, 235] on button "Show me" at bounding box center [290, 236] width 69 height 23
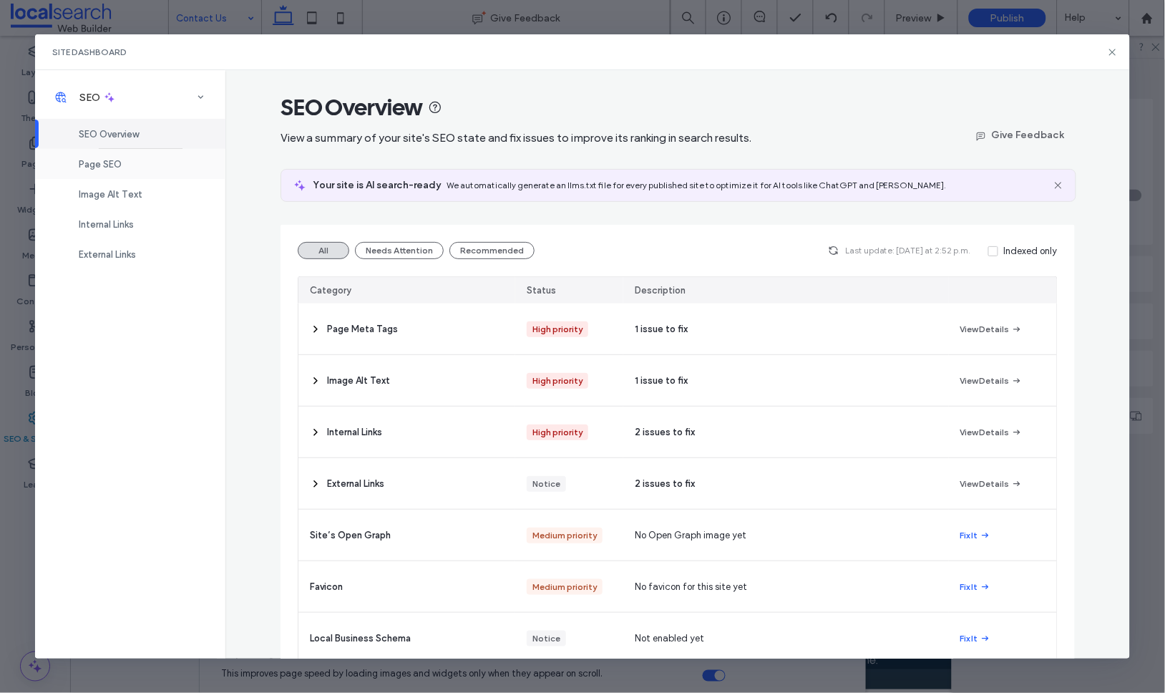
click at [136, 158] on div "Page SEO" at bounding box center [130, 164] width 190 height 30
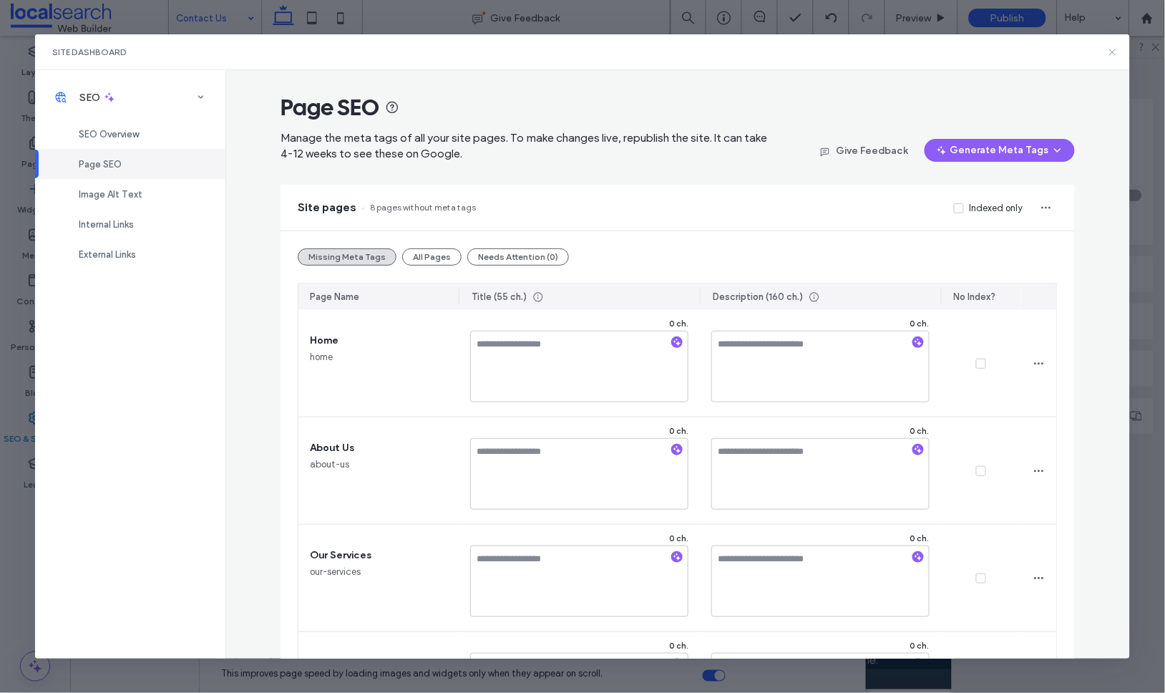
click at [1113, 51] on icon at bounding box center [1112, 52] width 11 height 11
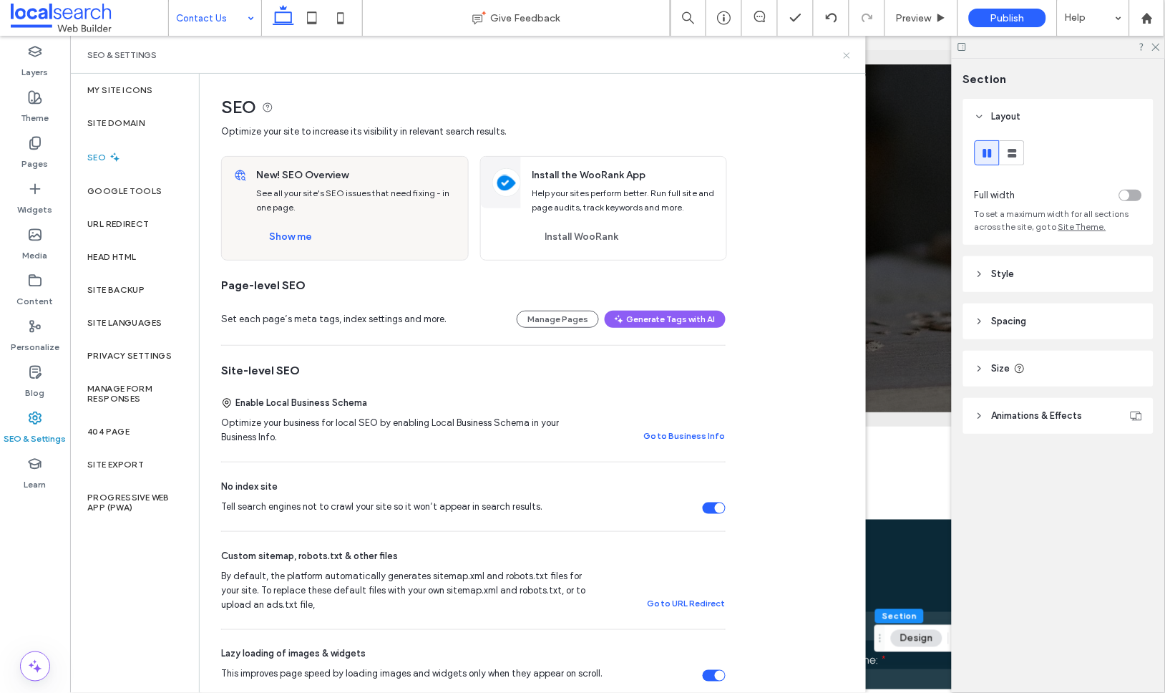
drag, startPoint x: 847, startPoint y: 56, endPoint x: 776, endPoint y: 19, distance: 79.7
click at [847, 56] on use at bounding box center [847, 55] width 6 height 6
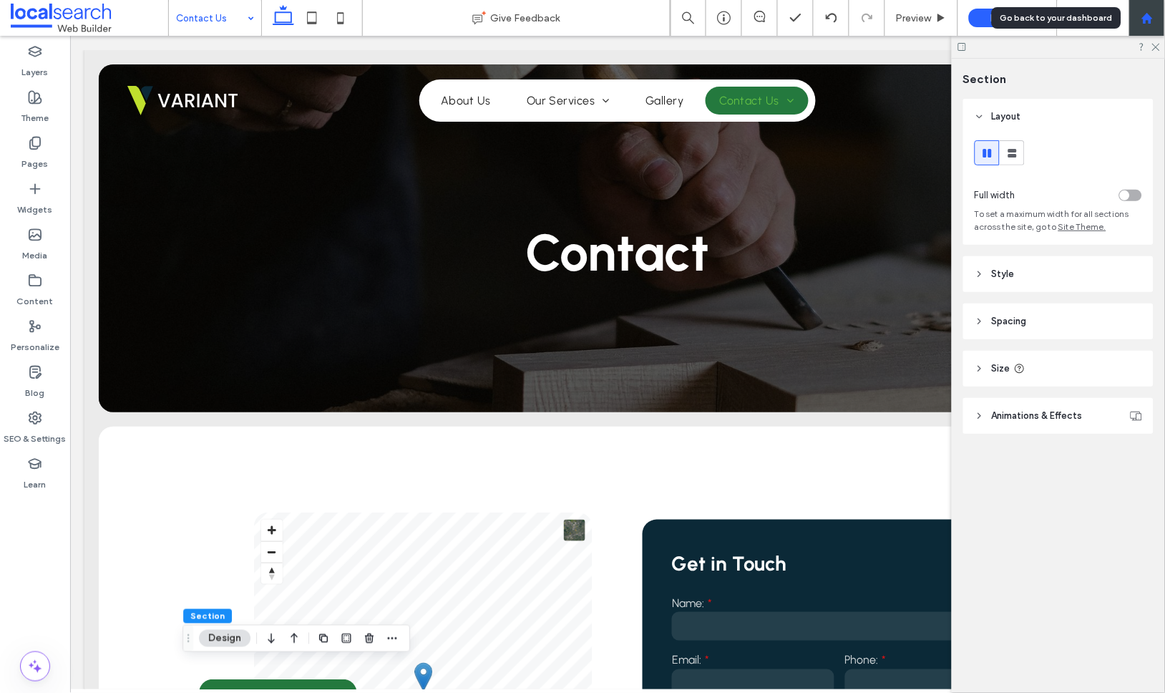
click at [1151, 25] on div at bounding box center [1147, 18] width 36 height 36
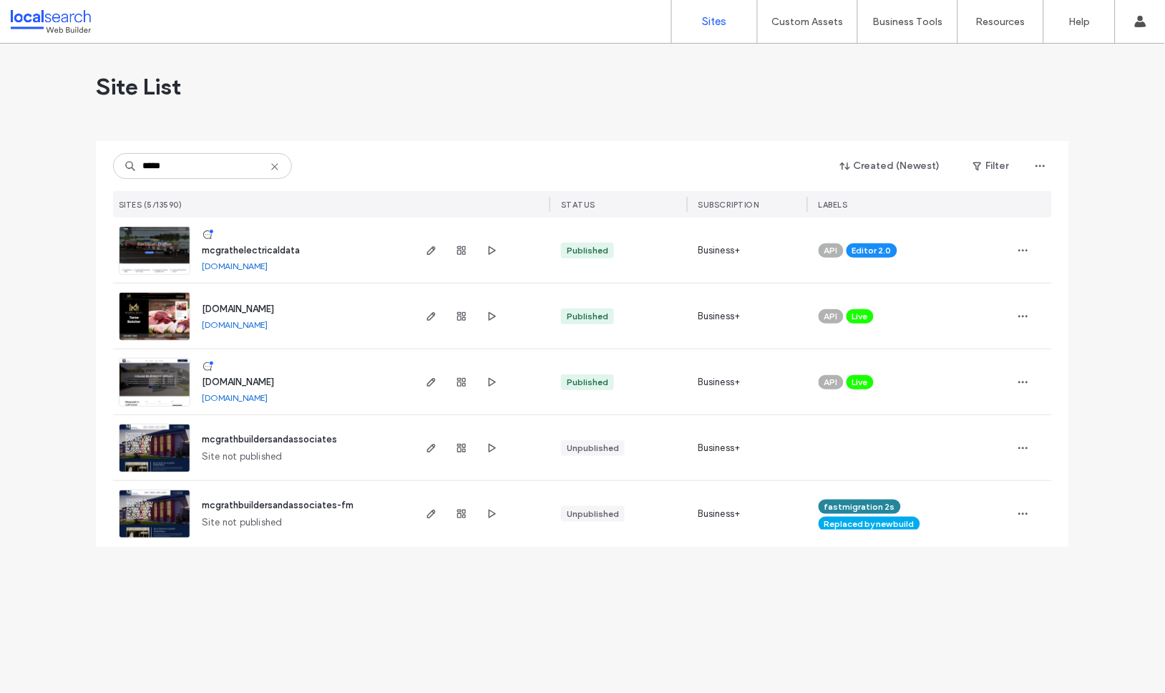
type input "*****"
click at [244, 249] on span "mcgrathelectricaldata" at bounding box center [251, 250] width 98 height 11
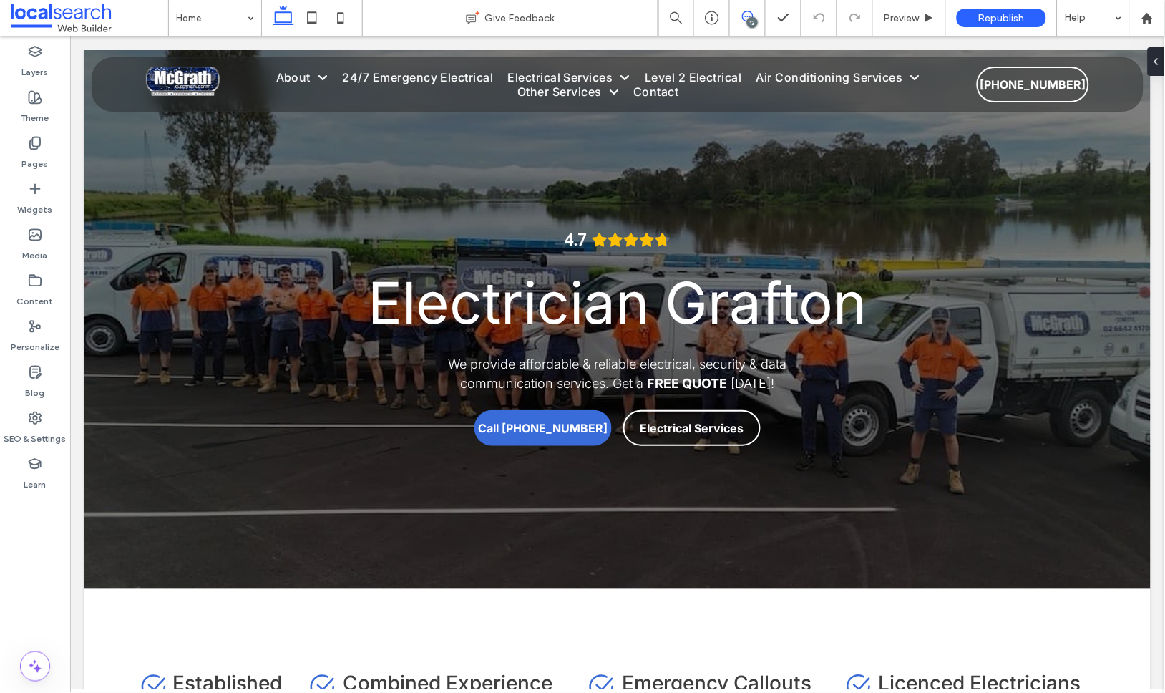
click at [747, 16] on use at bounding box center [747, 16] width 11 height 11
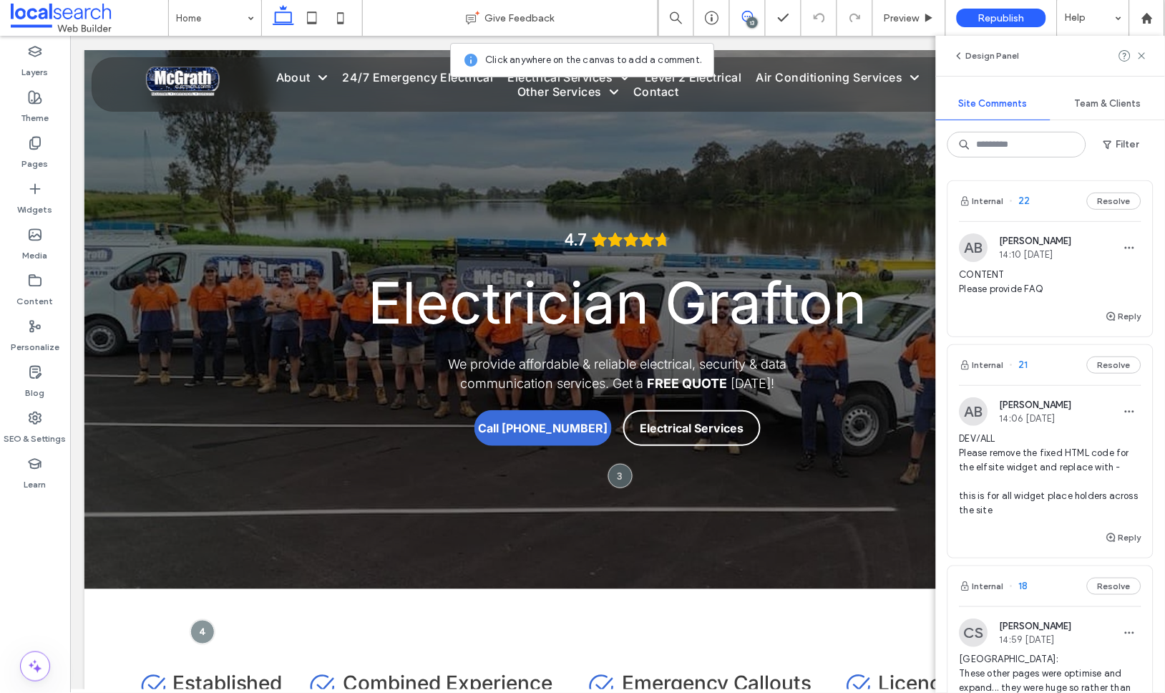
click at [1017, 291] on span "CONTENT Please provide FAQ" at bounding box center [1051, 282] width 182 height 29
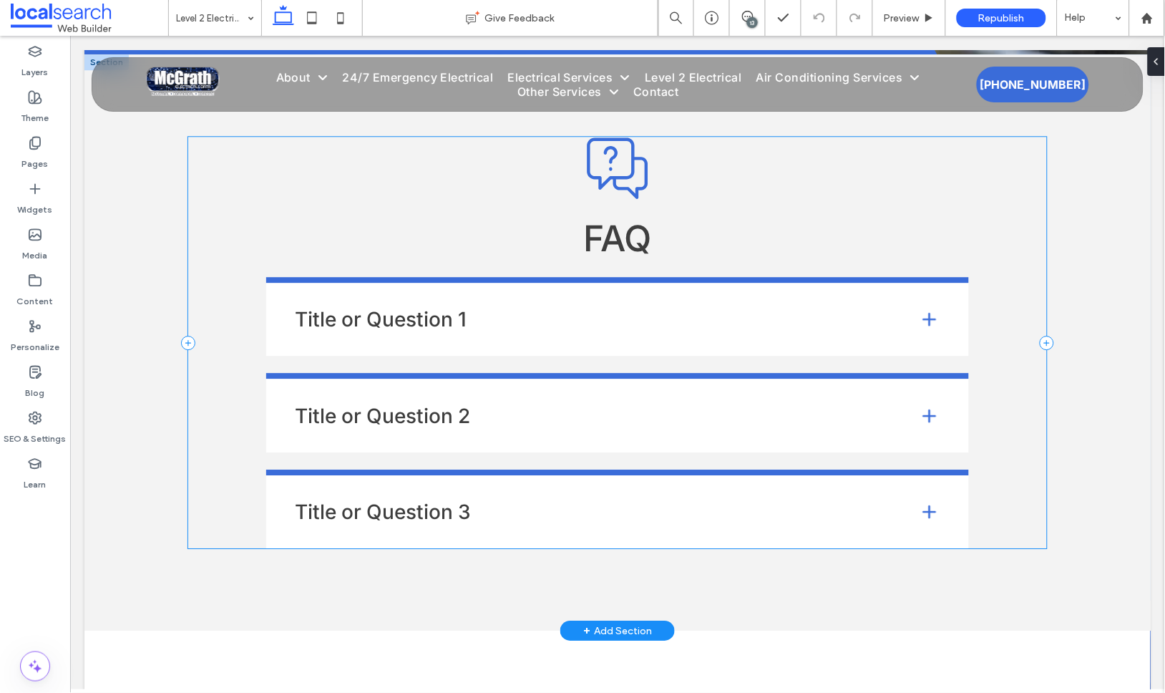
scroll to position [4864, 0]
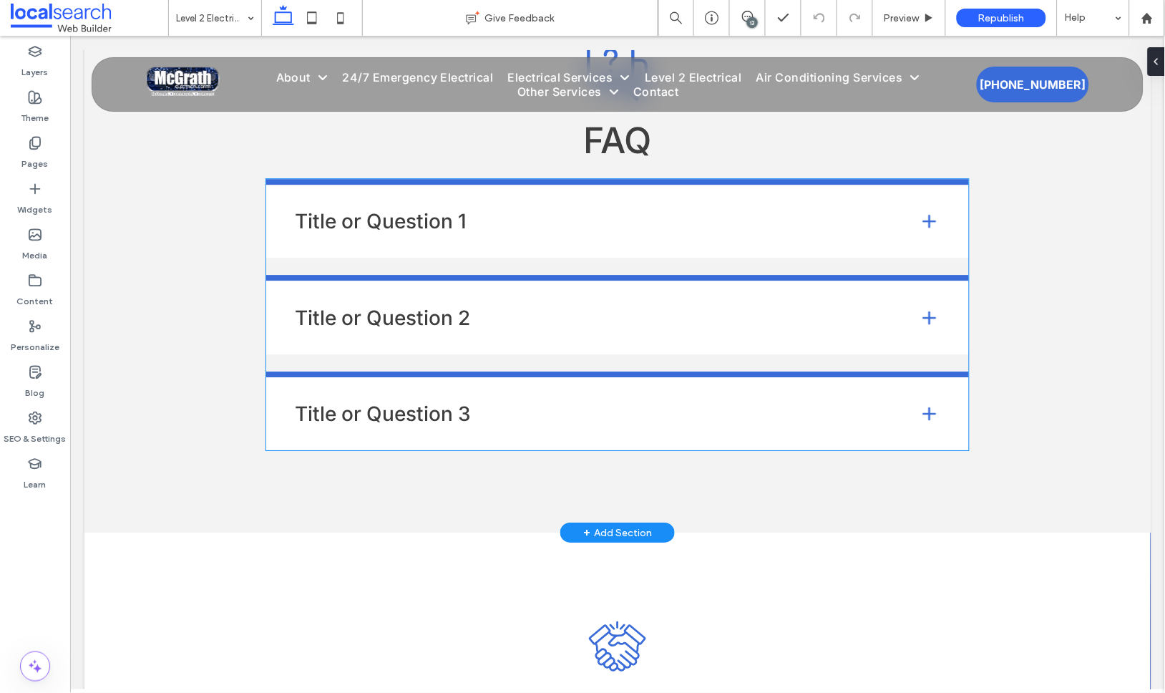
click at [370, 230] on h4 "Title or Question 1" at bounding box center [594, 220] width 601 height 20
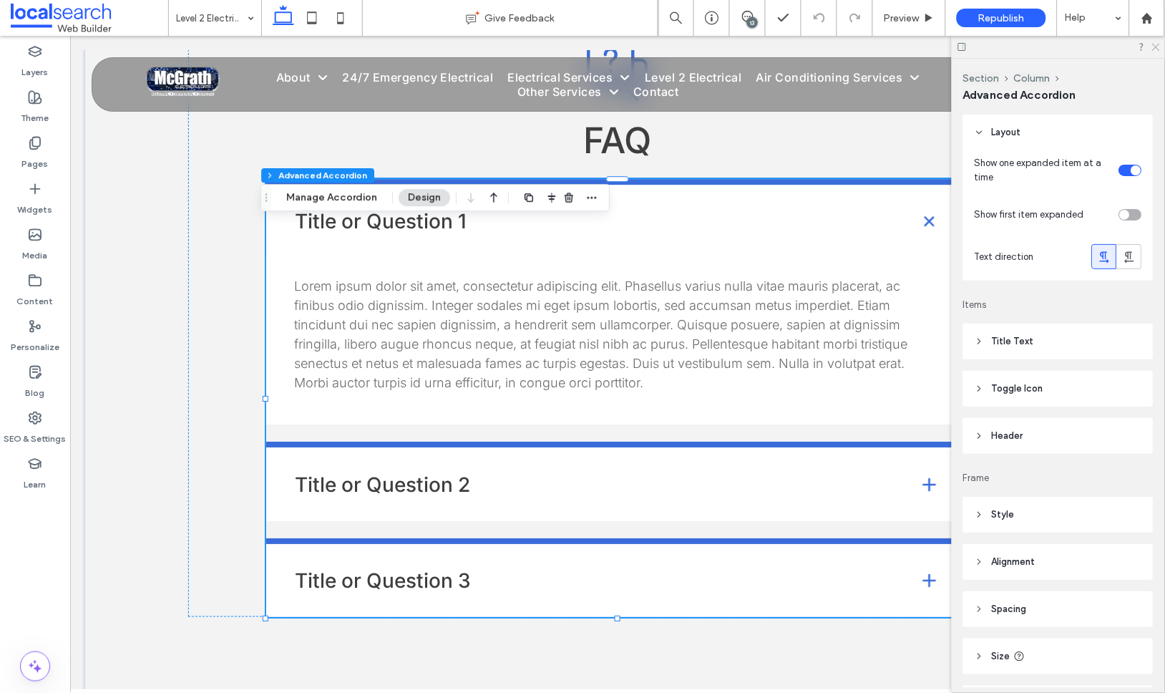
click at [1154, 43] on icon at bounding box center [1155, 46] width 9 height 9
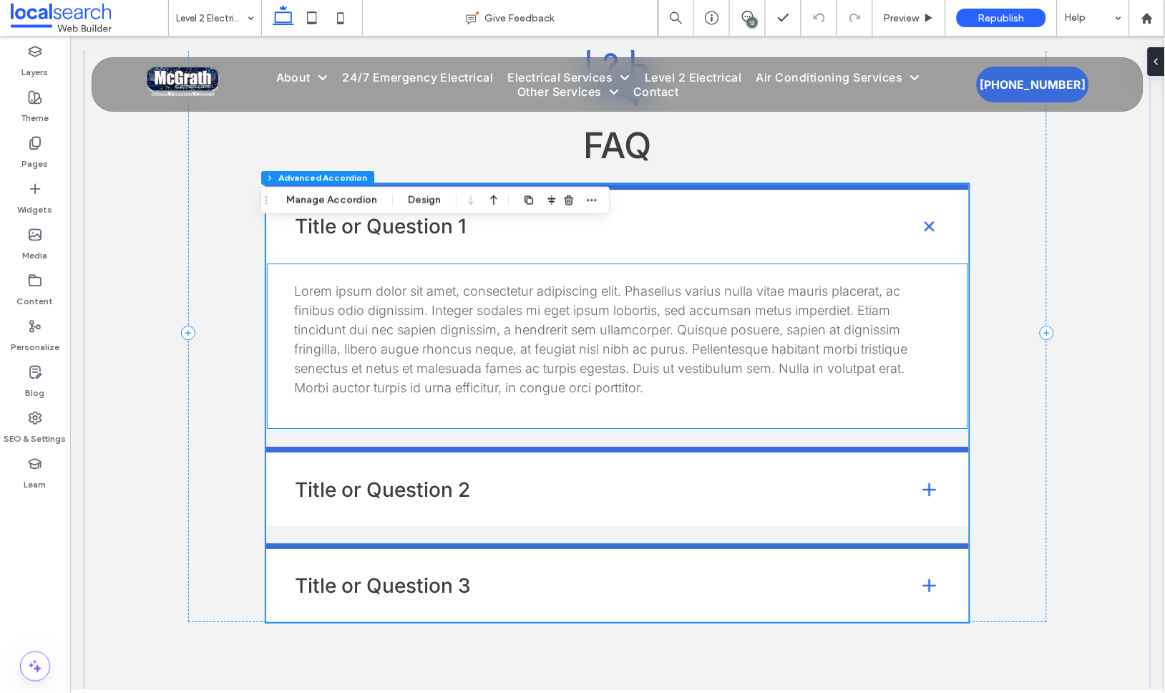
scroll to position [4841, 0]
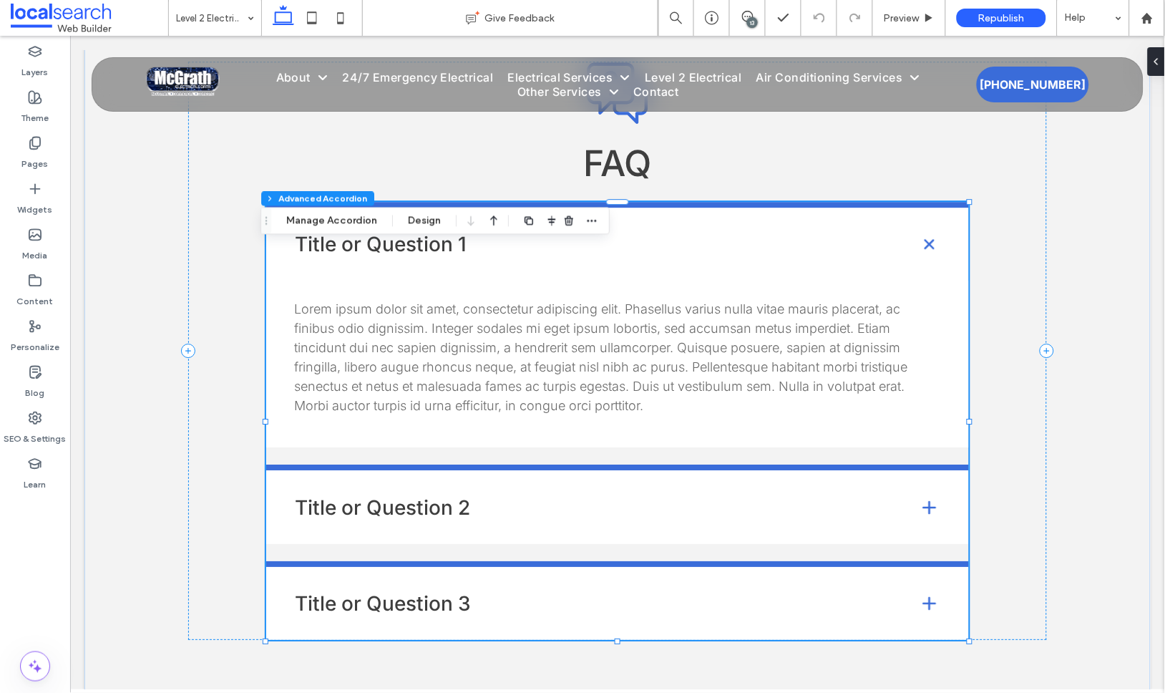
click at [366, 253] on h4 "Title or Question 1" at bounding box center [594, 243] width 601 height 20
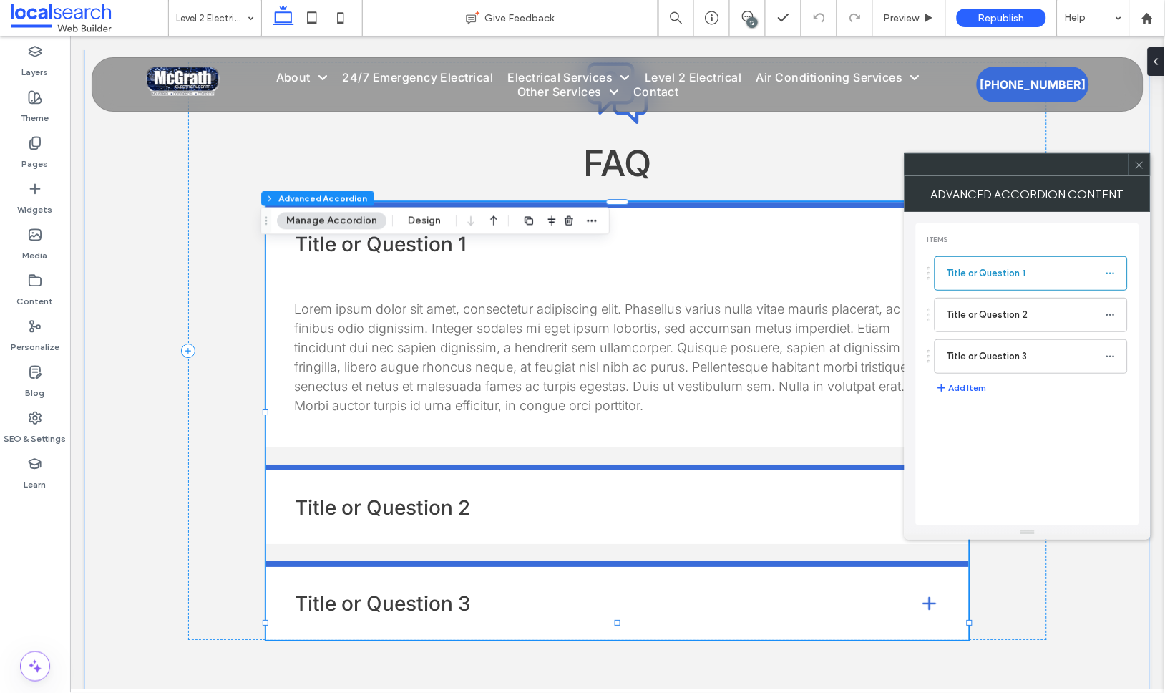
click at [366, 253] on h4 "Title or Question 1" at bounding box center [594, 243] width 601 height 20
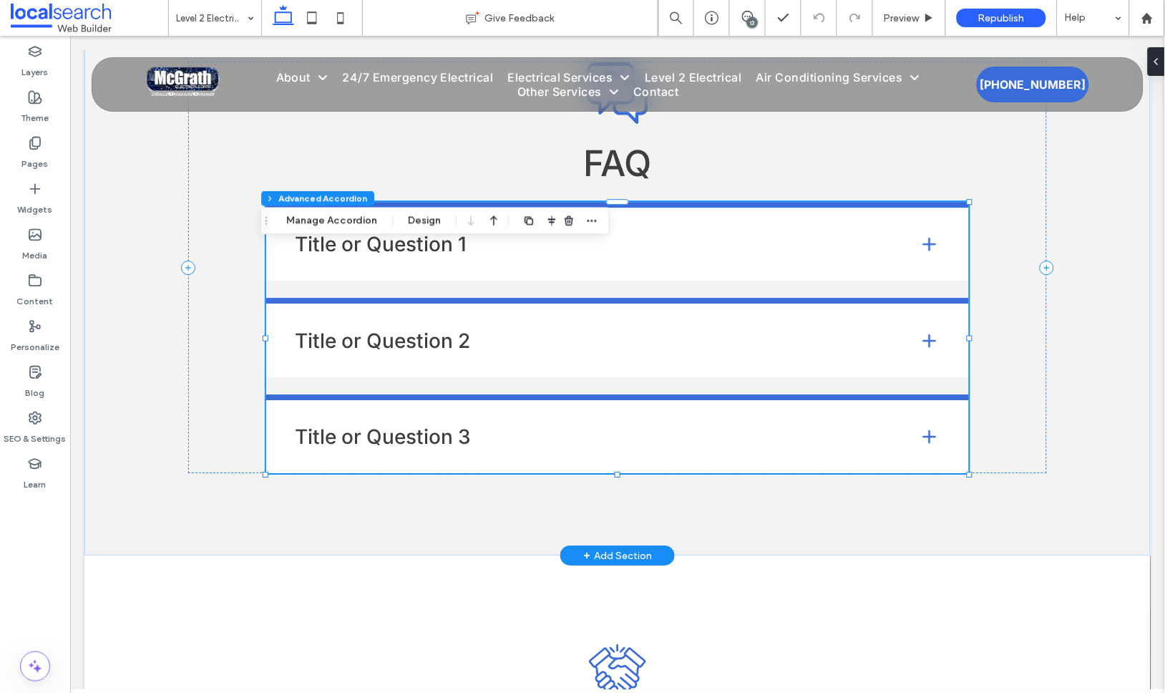
click at [366, 253] on h4 "Title or Question 1" at bounding box center [594, 243] width 601 height 20
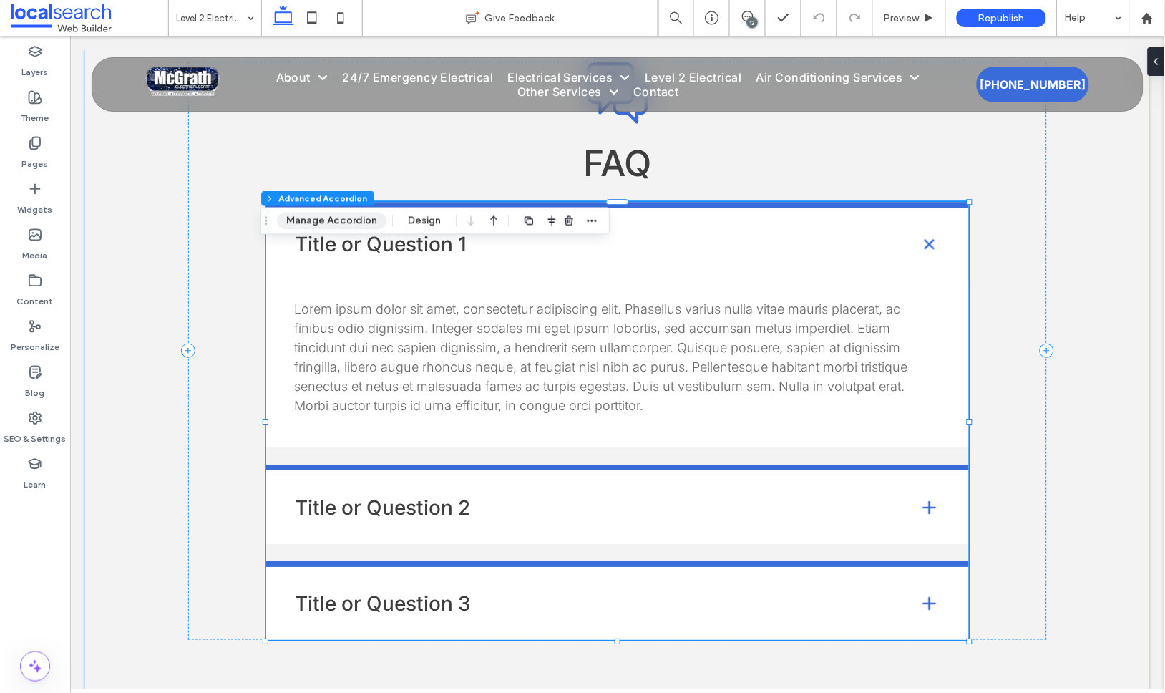
drag, startPoint x: 346, startPoint y: 222, endPoint x: 316, endPoint y: 205, distance: 34.0
click at [346, 222] on button "Manage Accordion" at bounding box center [331, 221] width 109 height 17
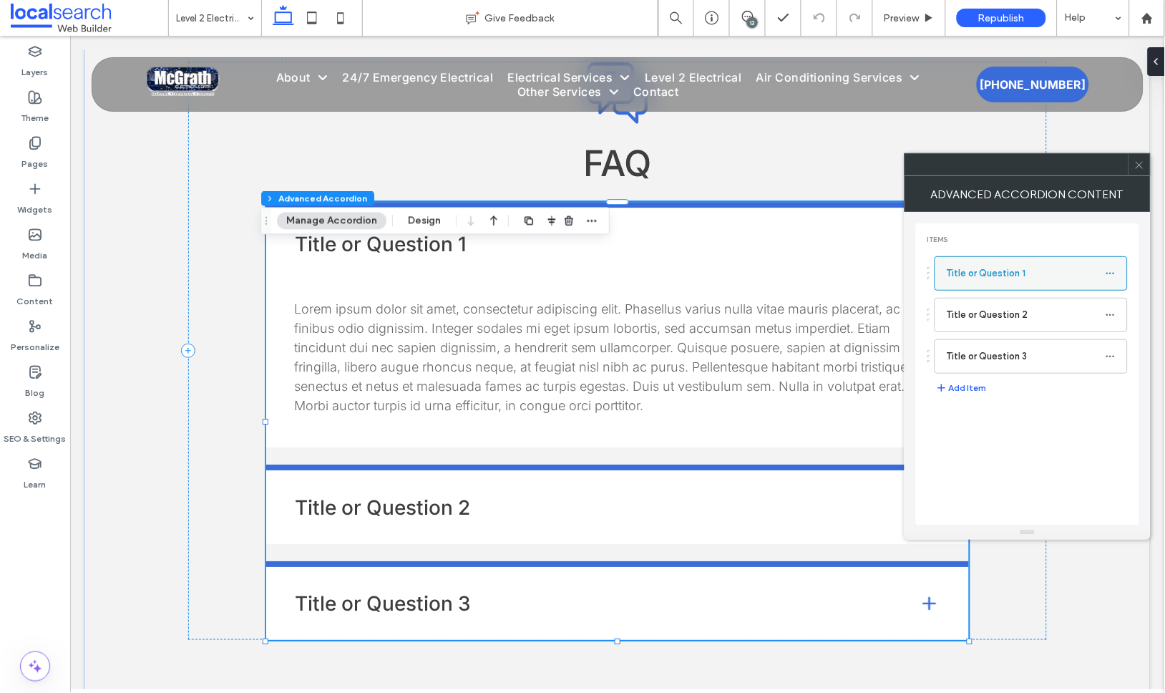
click at [1112, 272] on icon at bounding box center [1111, 273] width 10 height 10
click at [1033, 283] on span "Rename" at bounding box center [1025, 280] width 39 height 12
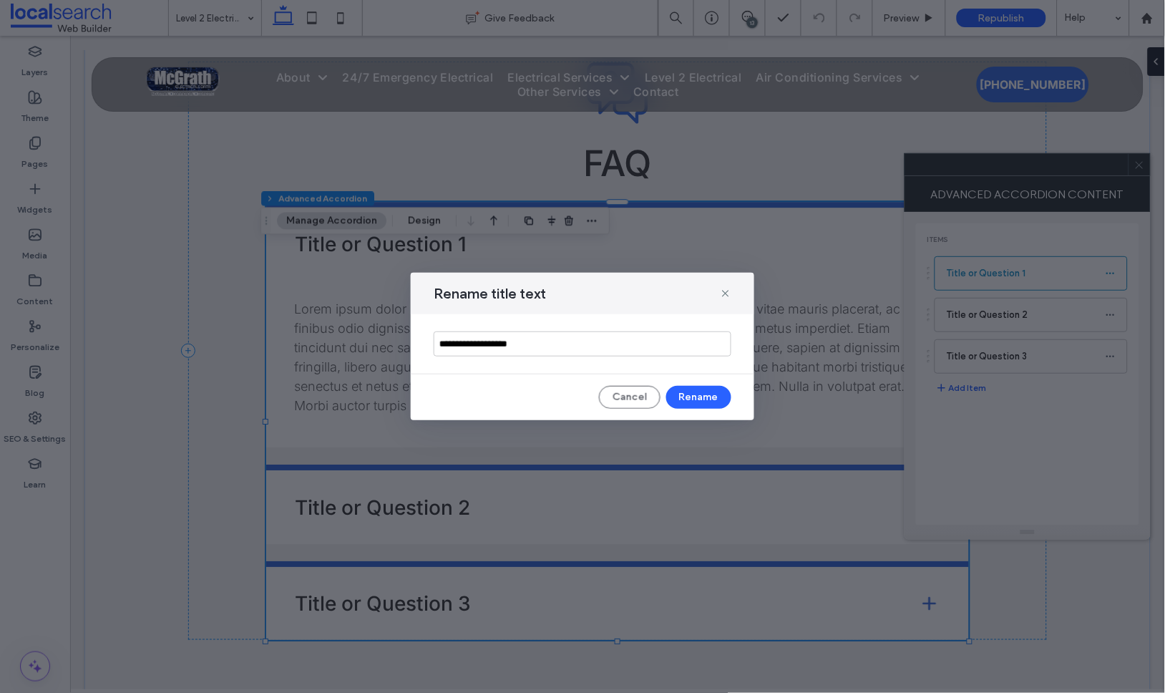
click at [561, 343] on input "**********" at bounding box center [583, 343] width 298 height 25
drag, startPoint x: 472, startPoint y: 342, endPoint x: 427, endPoint y: 343, distance: 44.4
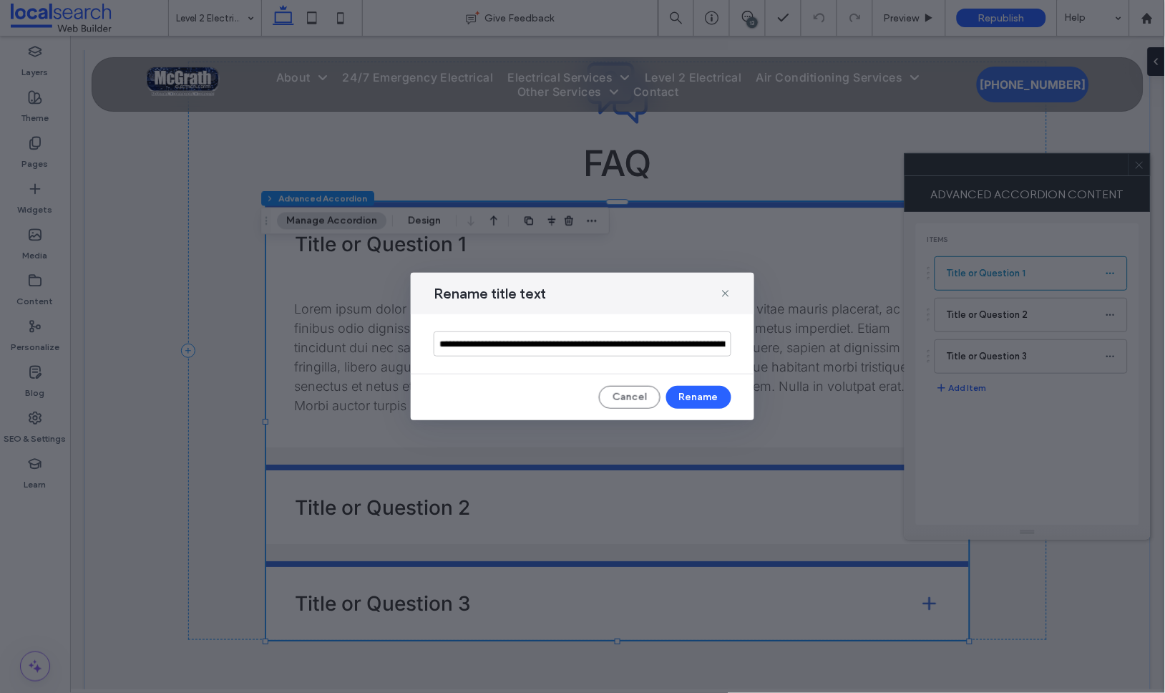
click at [427, 343] on div "**********" at bounding box center [582, 343] width 343 height 59
type input "**********"
drag, startPoint x: 696, startPoint y: 392, endPoint x: 623, endPoint y: 356, distance: 80.6
click at [696, 392] on button "Rename" at bounding box center [698, 397] width 65 height 23
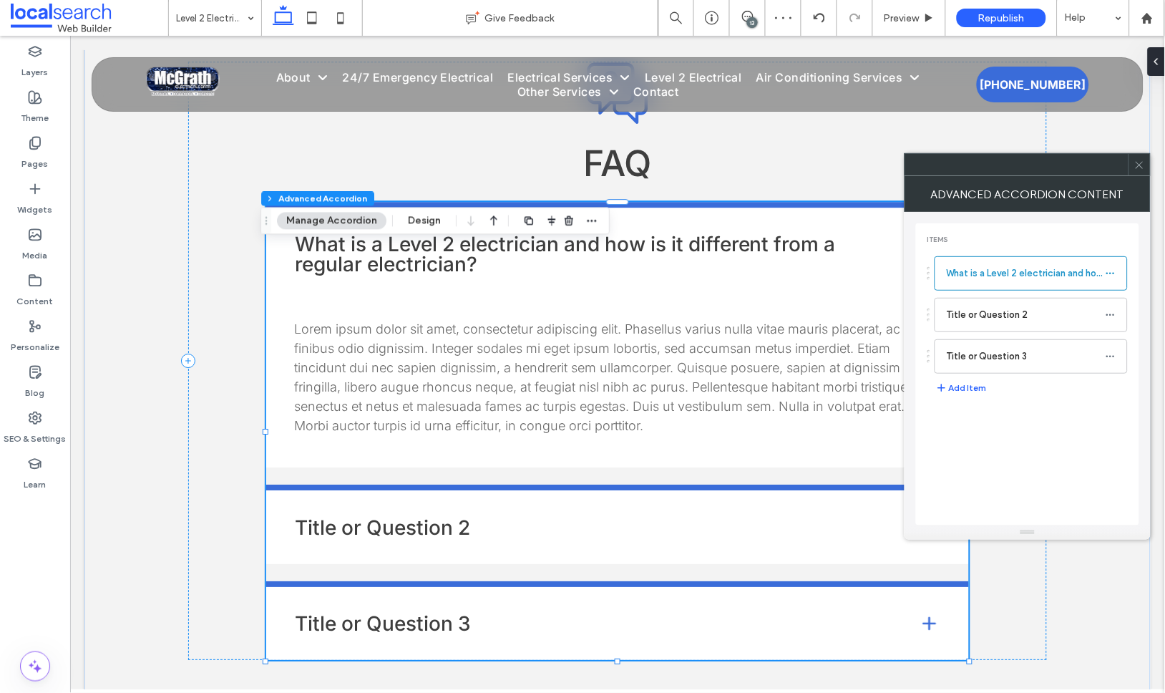
click at [474, 392] on span "Lorem ipsum dolor sit amet, consectetur adipiscing elit. Phasellus varius nulla…" at bounding box center [599, 377] width 613 height 112
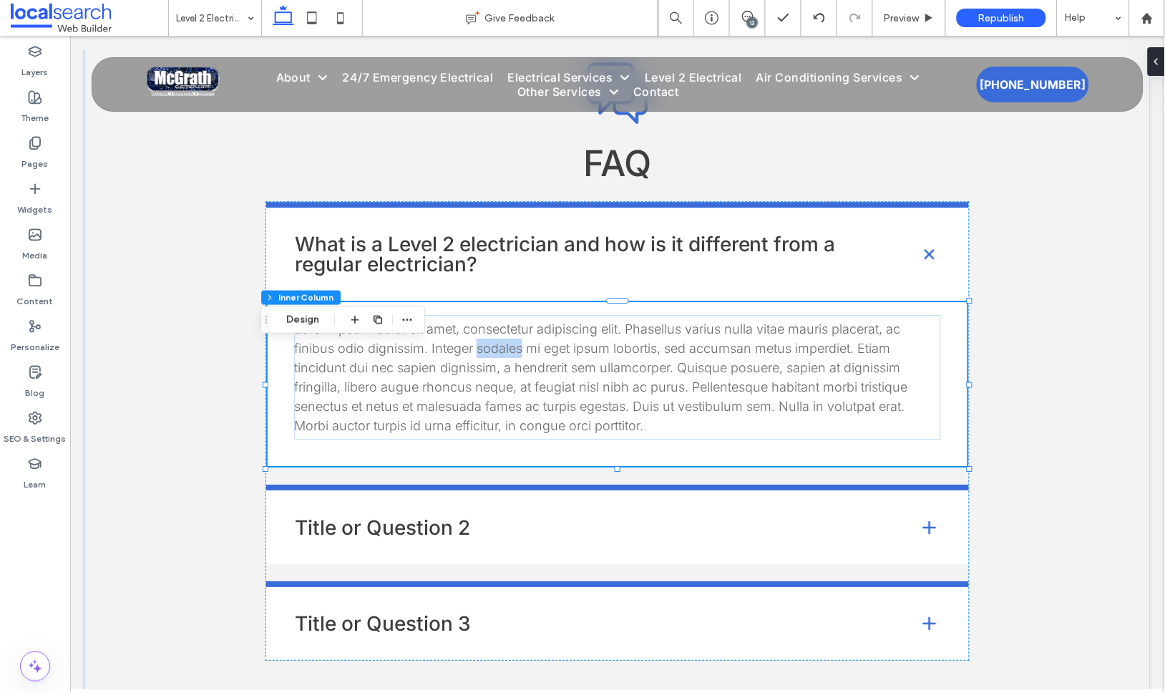
click at [474, 392] on span "Lorem ipsum dolor sit amet, consectetur adipiscing elit. Phasellus varius nulla…" at bounding box center [599, 377] width 613 height 112
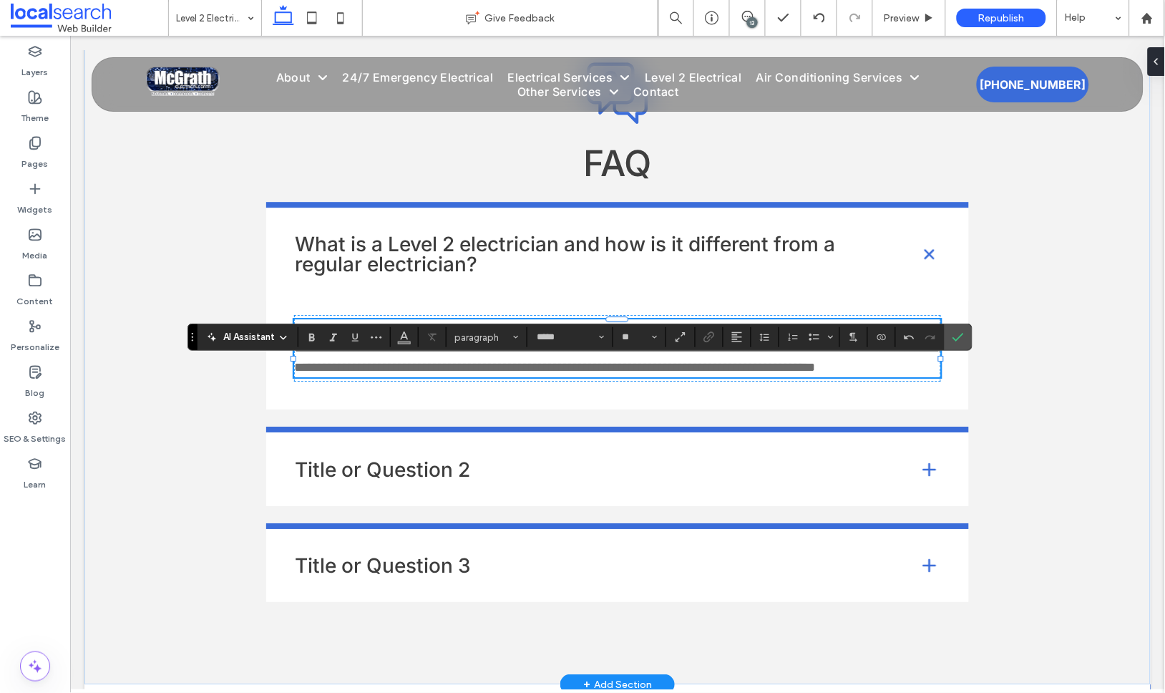
click at [658, 376] on p "**********" at bounding box center [616, 347] width 646 height 58
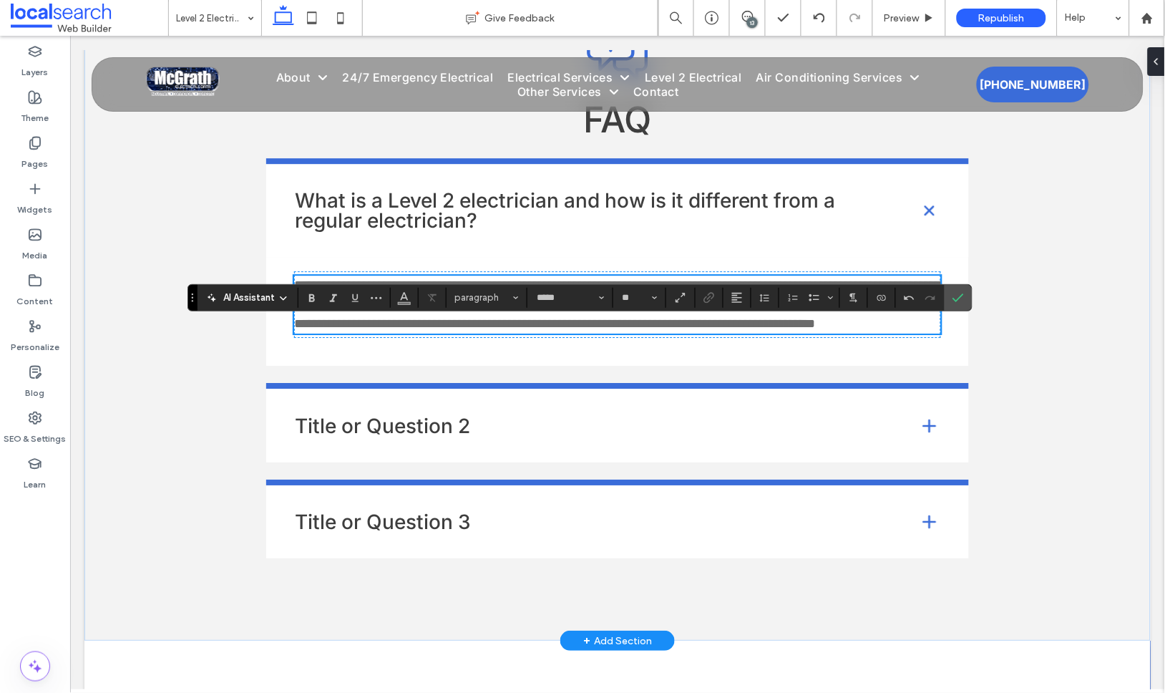
scroll to position [4899, 0]
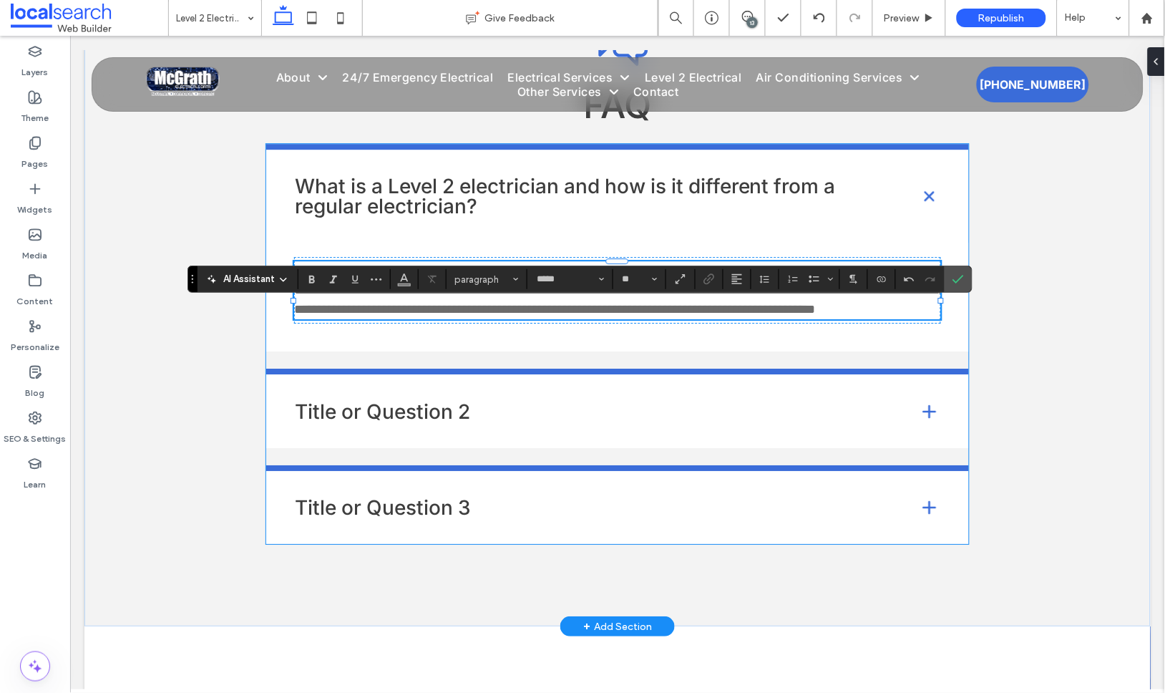
click at [453, 421] on h4 "Title or Question 2" at bounding box center [594, 411] width 601 height 20
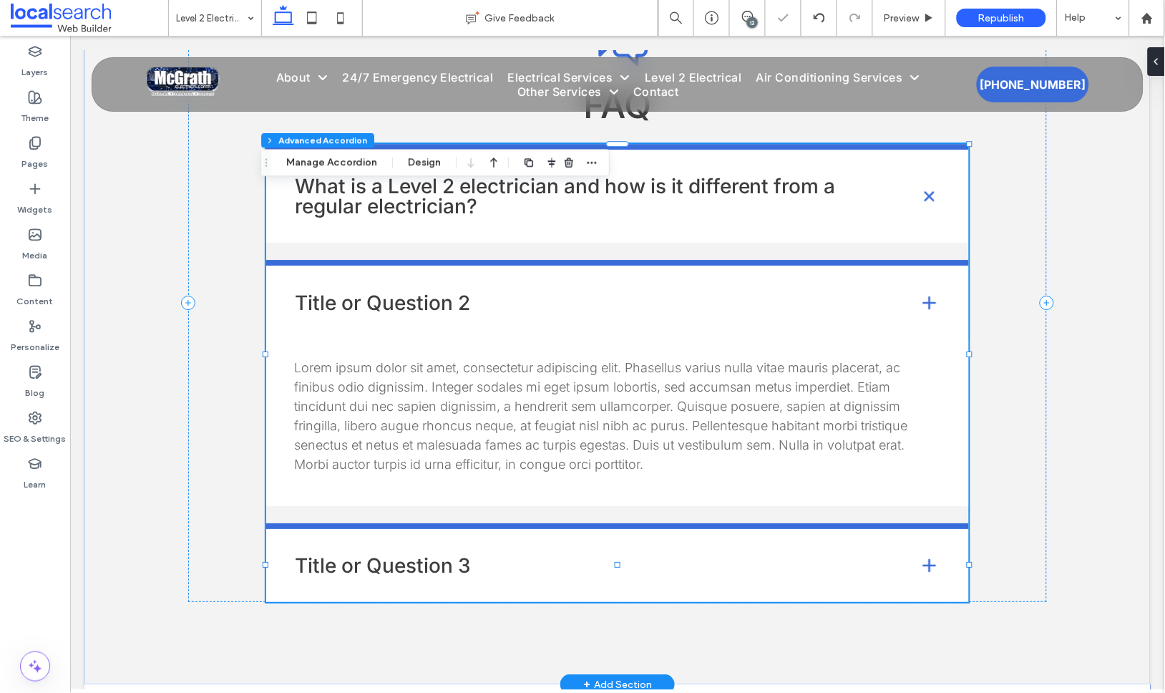
type input "*"
type input "**"
type input "****"
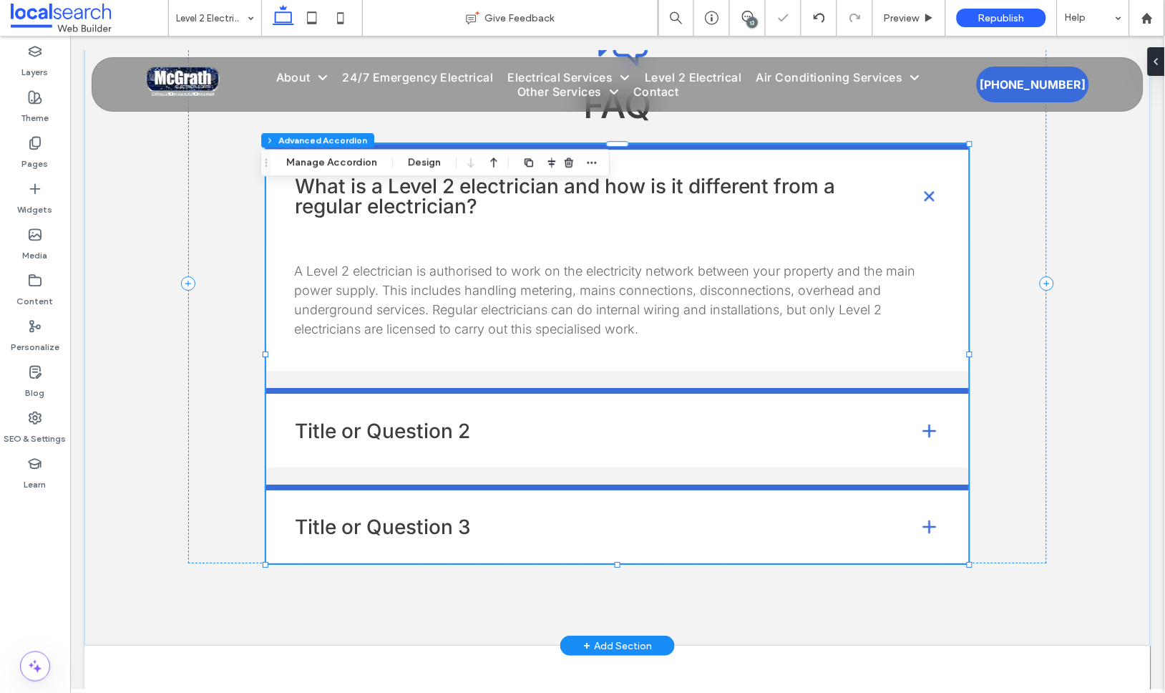
click at [386, 440] on h4 "Title or Question 2" at bounding box center [594, 430] width 601 height 20
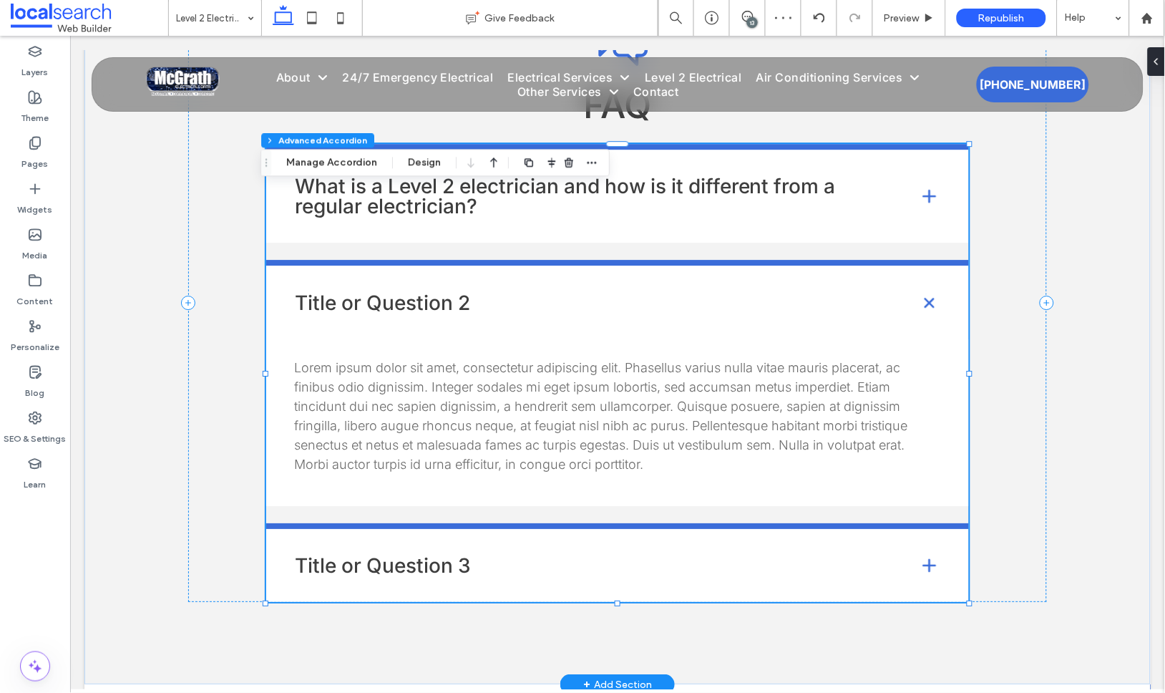
click at [376, 312] on h4 "Title or Question 2" at bounding box center [594, 302] width 601 height 20
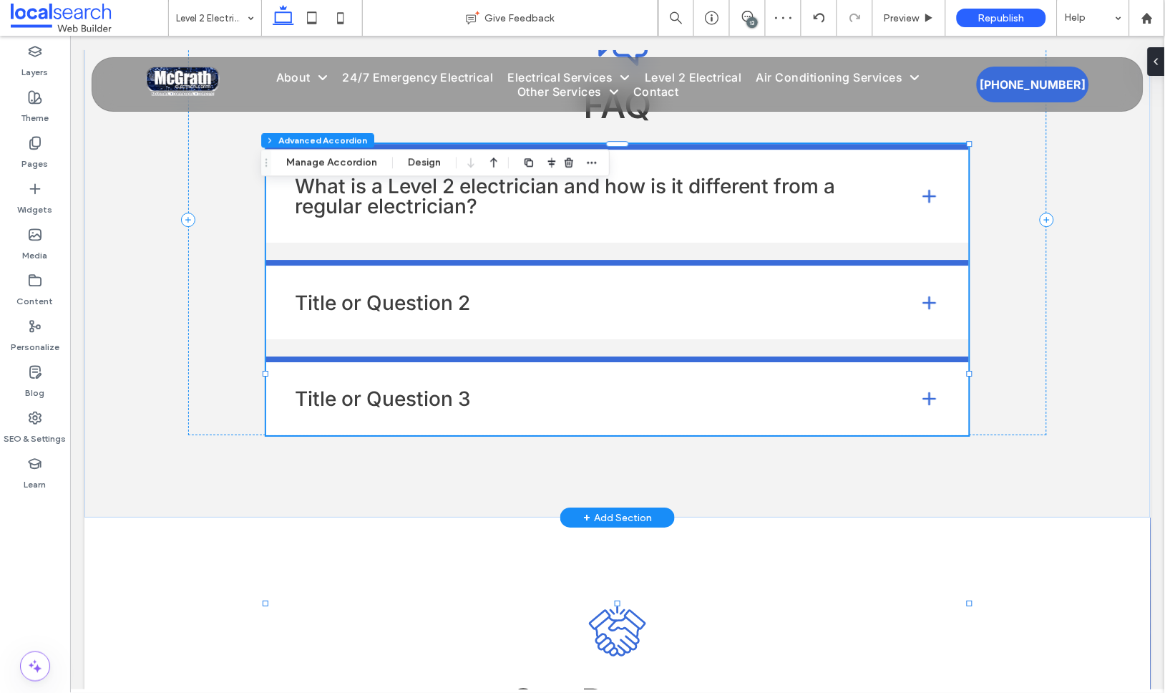
click at [376, 312] on h4 "Title or Question 2" at bounding box center [594, 302] width 601 height 20
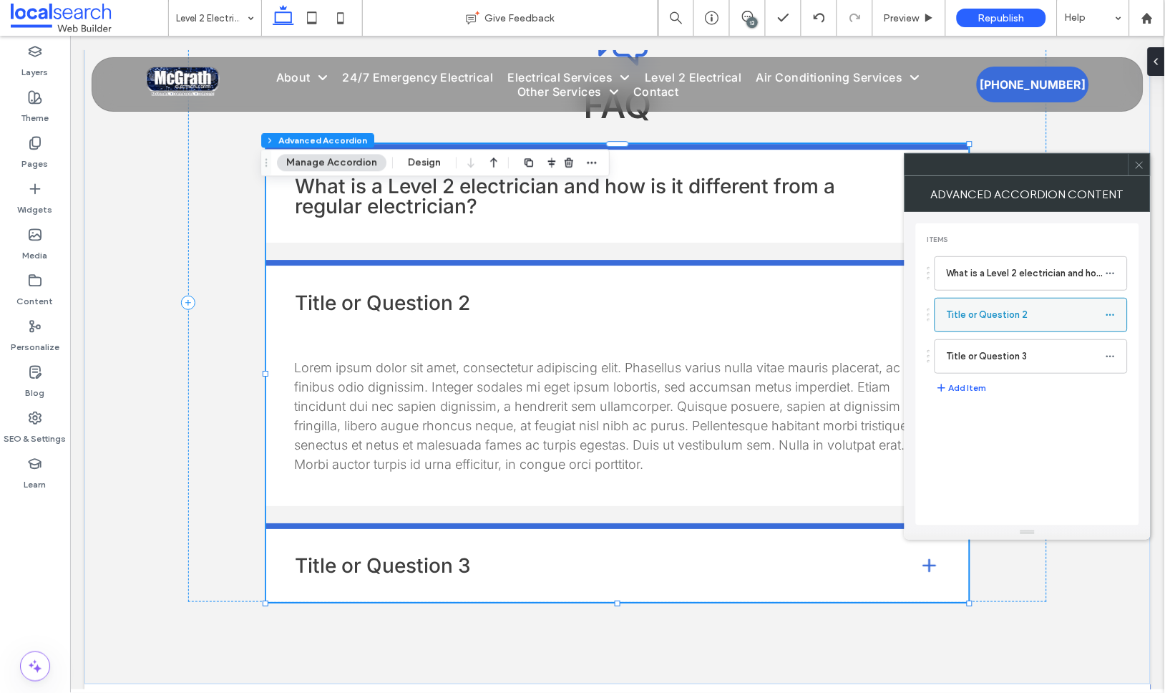
click at [1113, 313] on icon at bounding box center [1111, 315] width 10 height 10
click at [1045, 321] on label "Rename" at bounding box center [1043, 322] width 74 height 12
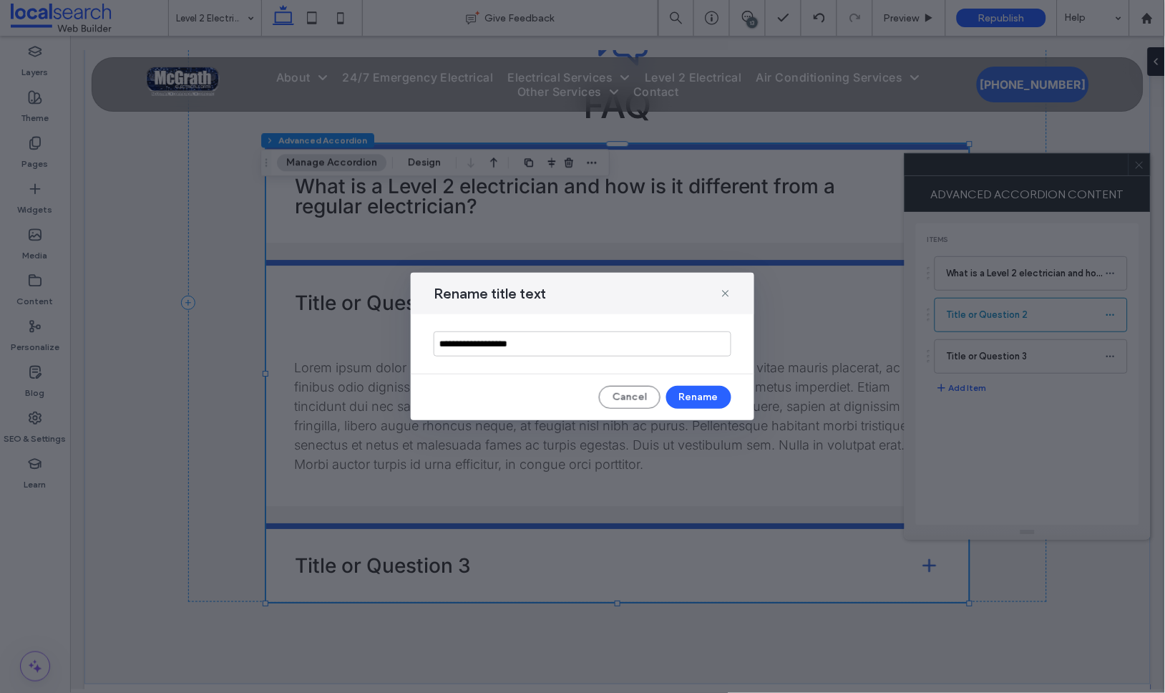
drag, startPoint x: 552, startPoint y: 347, endPoint x: 491, endPoint y: 276, distance: 93.8
click at [492, 279] on div "**********" at bounding box center [582, 346] width 343 height 147
type input "**********"
drag, startPoint x: 707, startPoint y: 396, endPoint x: 643, endPoint y: 359, distance: 74.0
click at [707, 396] on button "Rename" at bounding box center [698, 397] width 65 height 23
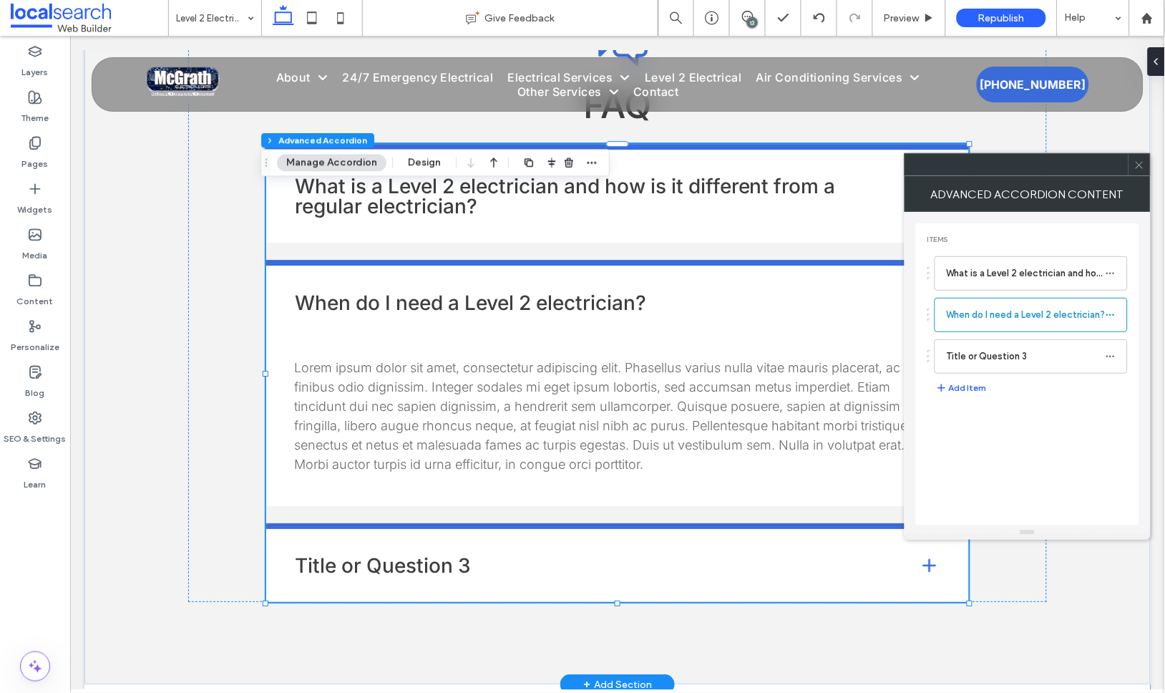
click at [407, 473] on p "Lorem ipsum dolor sit amet, consectetur adipiscing elit. Phasellus varius nulla…" at bounding box center [616, 415] width 646 height 116
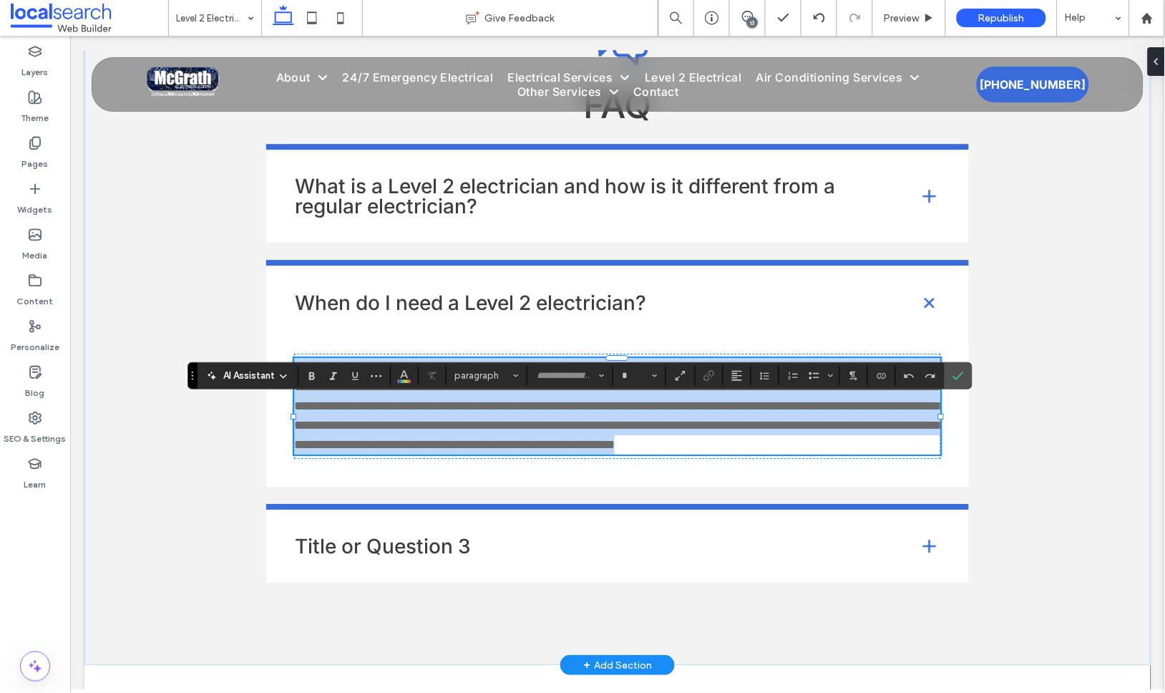
type input "*****"
type input "**"
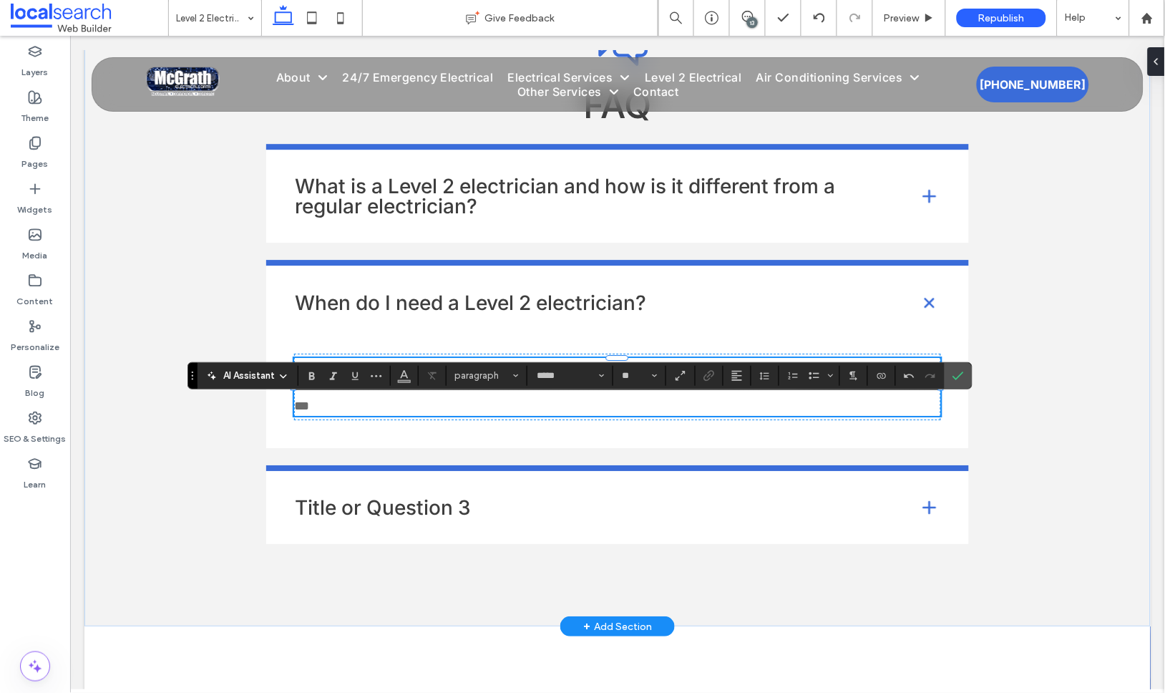
click at [401, 517] on h4 "Title or Question 3" at bounding box center [594, 507] width 601 height 20
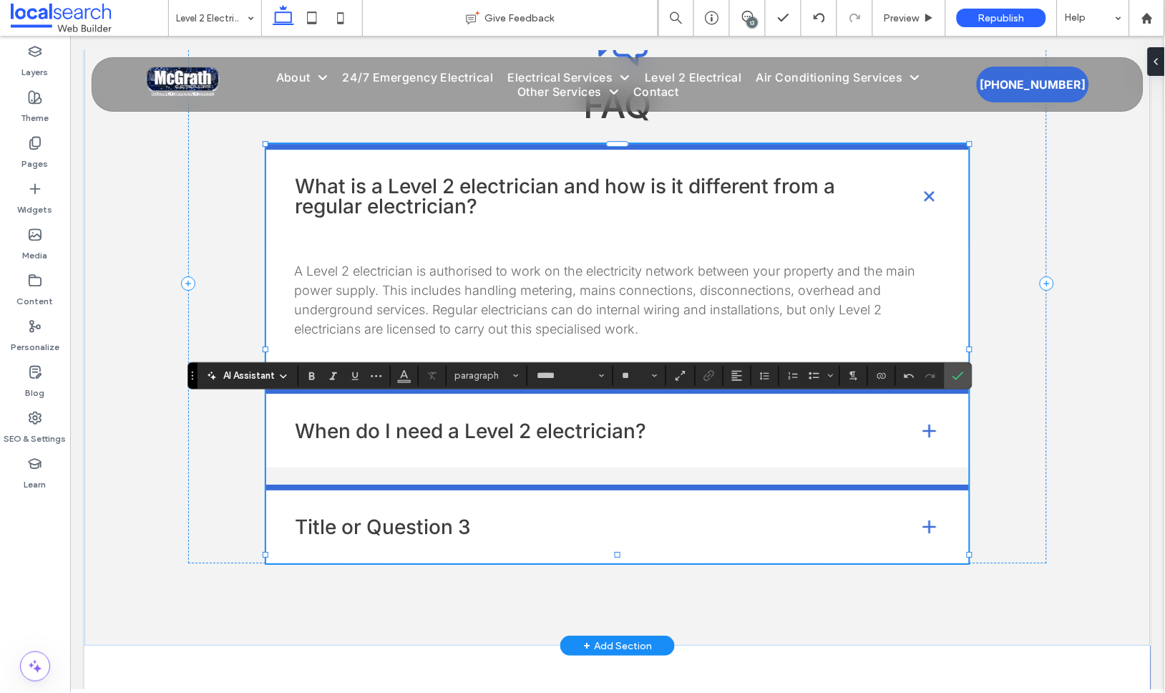
click at [401, 545] on div "Title or Question 3" at bounding box center [616, 523] width 703 height 79
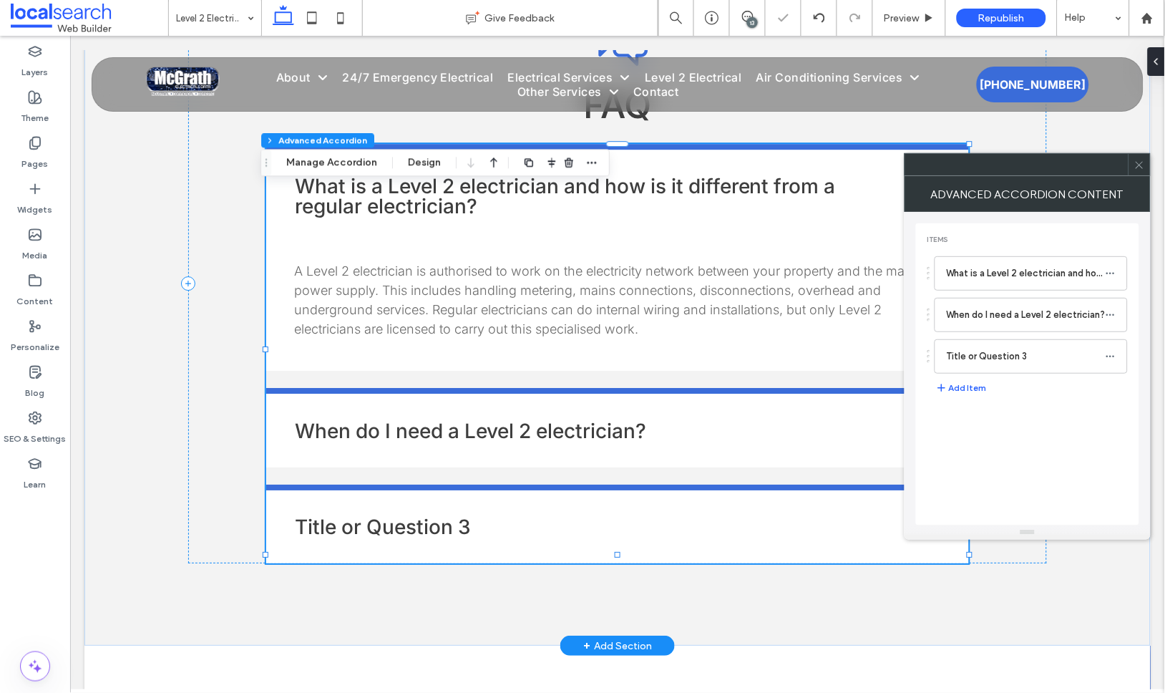
type input "**"
type input "*"
type input "**"
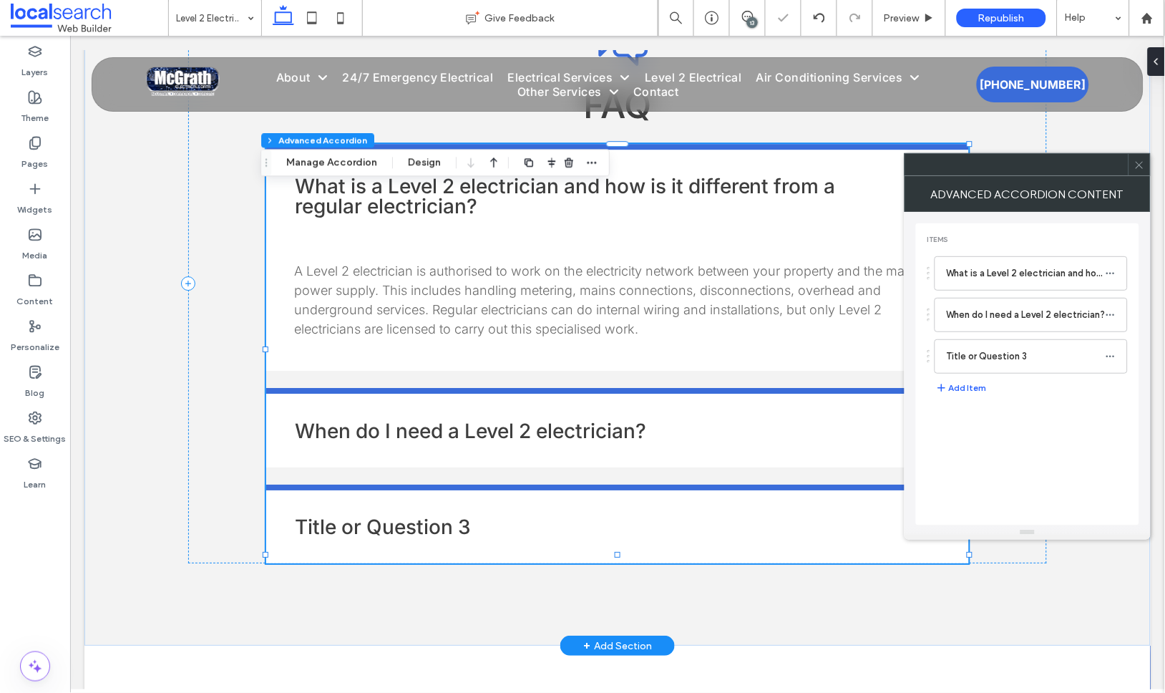
type input "****"
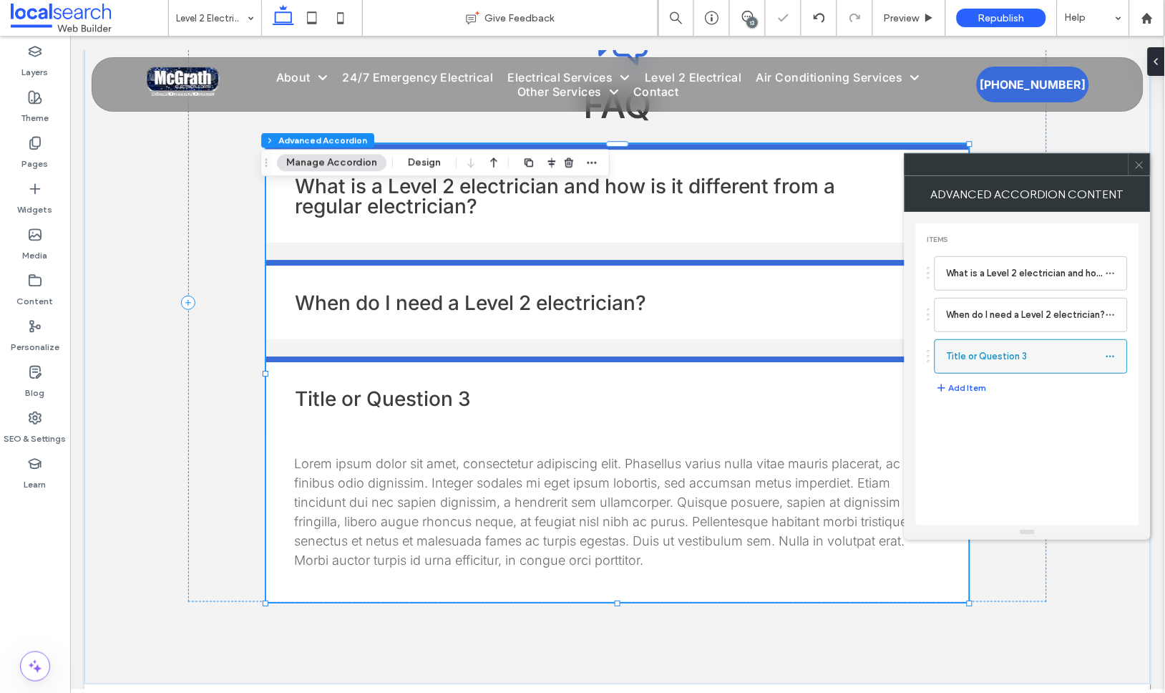
click at [999, 355] on label "Title or Question 3" at bounding box center [1026, 356] width 159 height 29
click at [1109, 352] on icon at bounding box center [1111, 356] width 10 height 10
click at [1022, 359] on span "Rename" at bounding box center [1025, 363] width 39 height 12
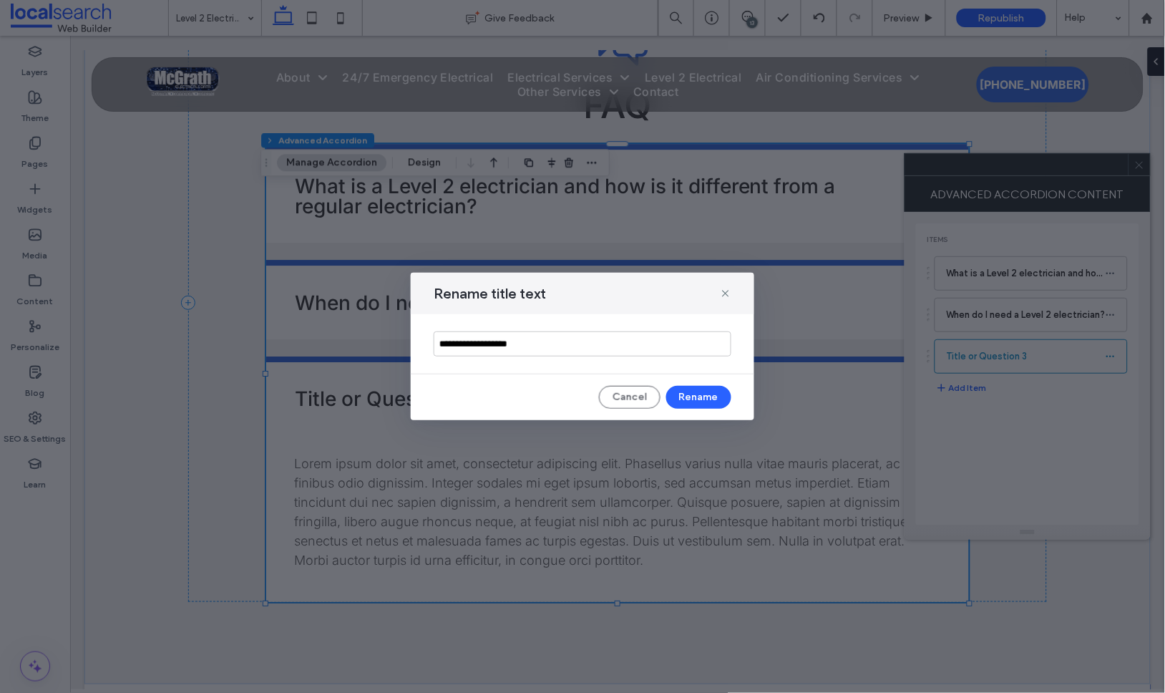
drag, startPoint x: 542, startPoint y: 346, endPoint x: 382, endPoint y: 308, distance: 164.7
click at [382, 308] on div "**********" at bounding box center [582, 346] width 1165 height 693
click at [696, 343] on input "**********" at bounding box center [583, 343] width 298 height 25
type input "**********"
drag, startPoint x: 715, startPoint y: 396, endPoint x: 89, endPoint y: 345, distance: 628.3
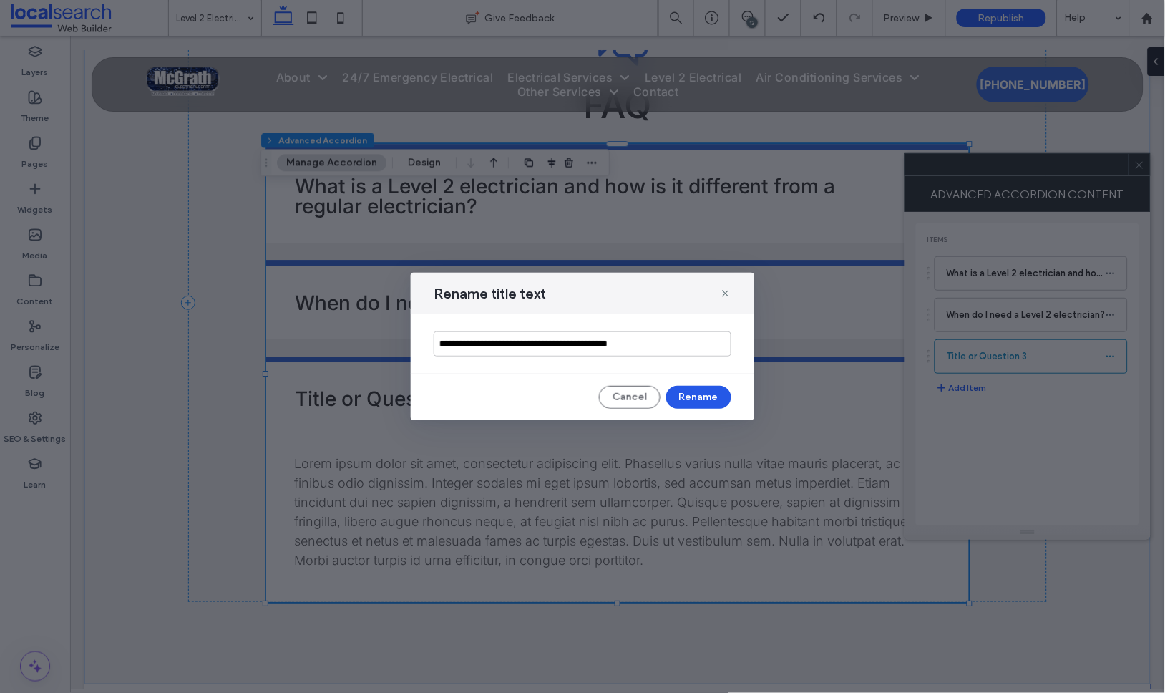
click at [715, 396] on button "Rename" at bounding box center [698, 397] width 65 height 23
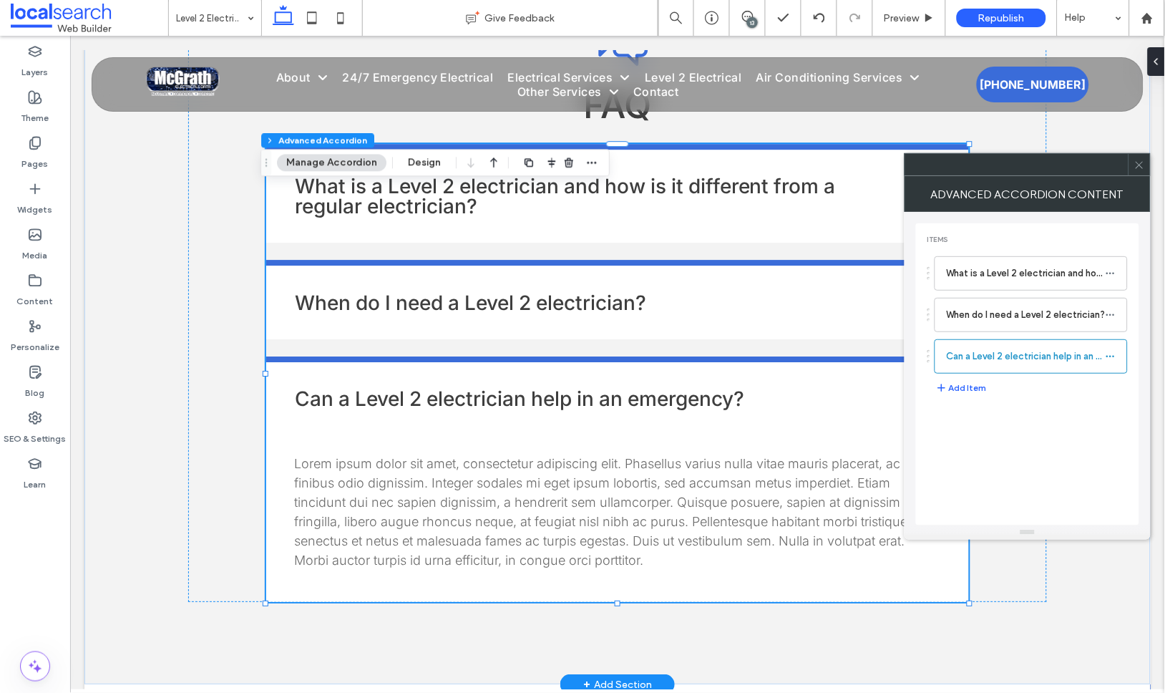
click at [570, 524] on span "Lorem ipsum dolor sit amet, consectetur adipiscing elit. Phasellus varius nulla…" at bounding box center [599, 511] width 613 height 112
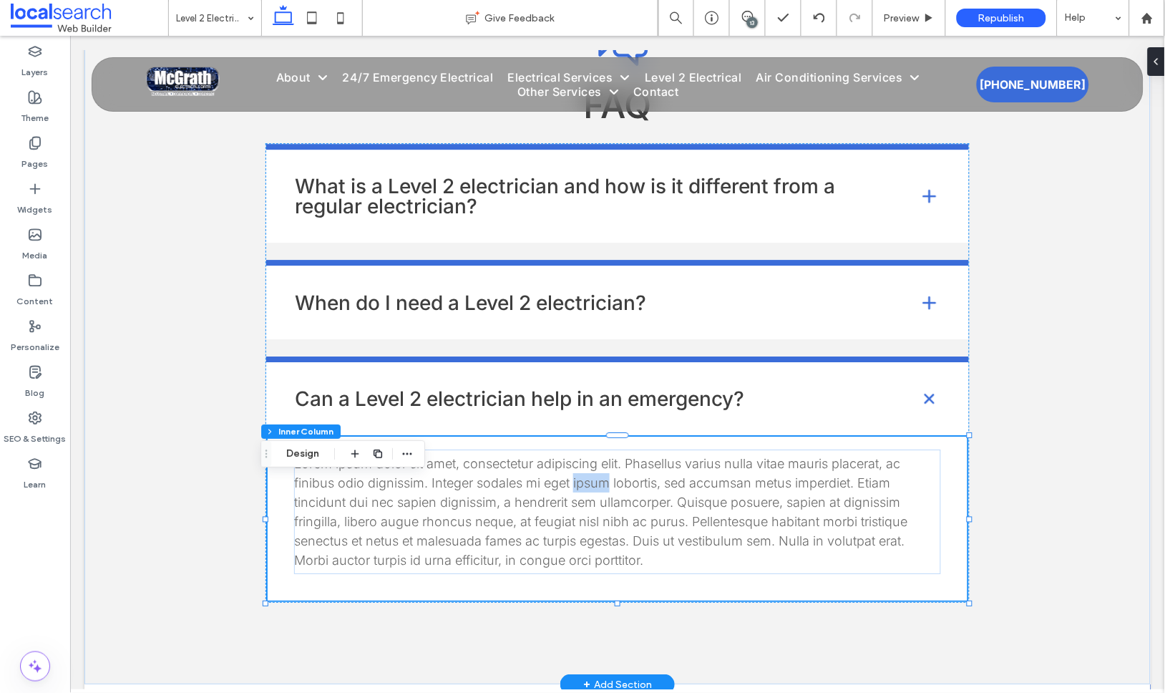
click at [570, 524] on span "Lorem ipsum dolor sit amet, consectetur adipiscing elit. Phasellus varius nulla…" at bounding box center [599, 511] width 613 height 112
click at [570, 524] on div "Lorem ipsum dolor sit amet, consectetur adipiscing elit. Phasellus varius nulla…" at bounding box center [616, 511] width 646 height 116
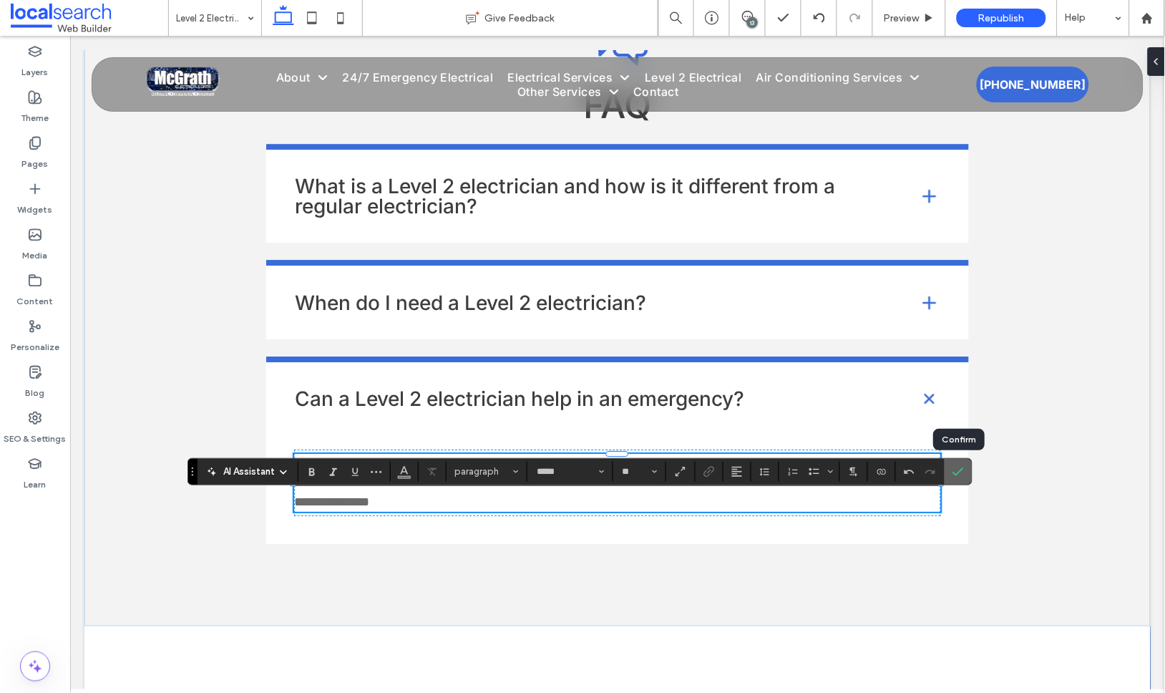
click at [956, 471] on icon "Confirm" at bounding box center [957, 471] width 11 height 11
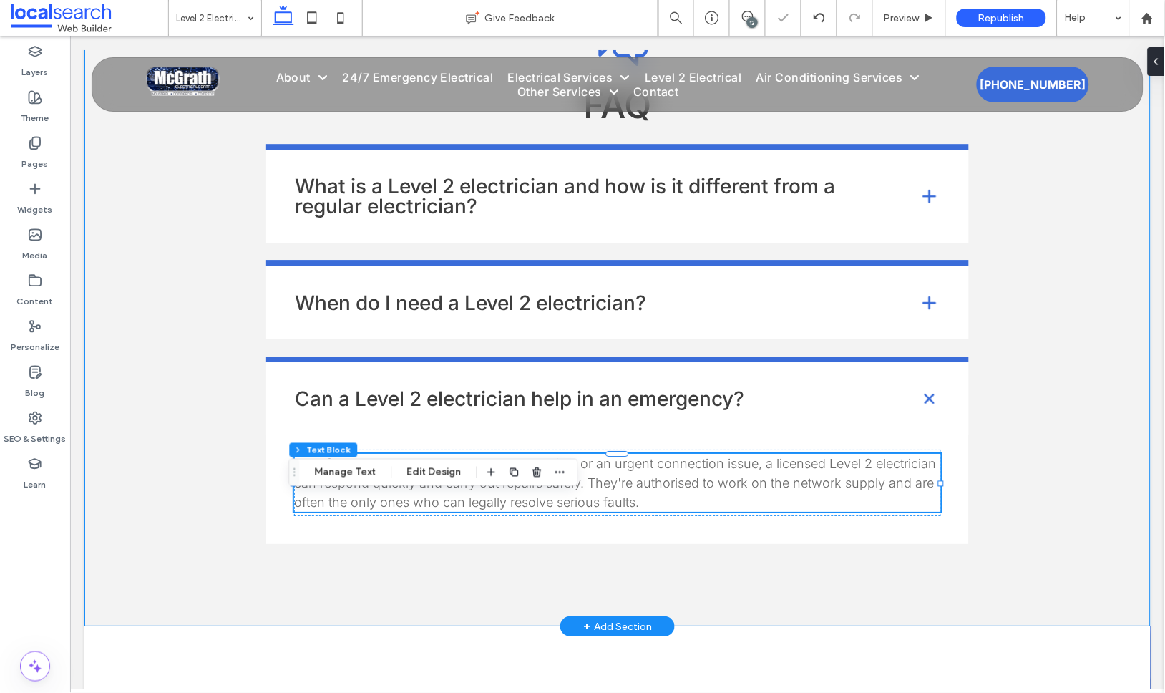
click at [1045, 350] on div "Message Icon FAQ What is a Level 2 electrician and how is it different from a r…" at bounding box center [617, 273] width 1066 height 705
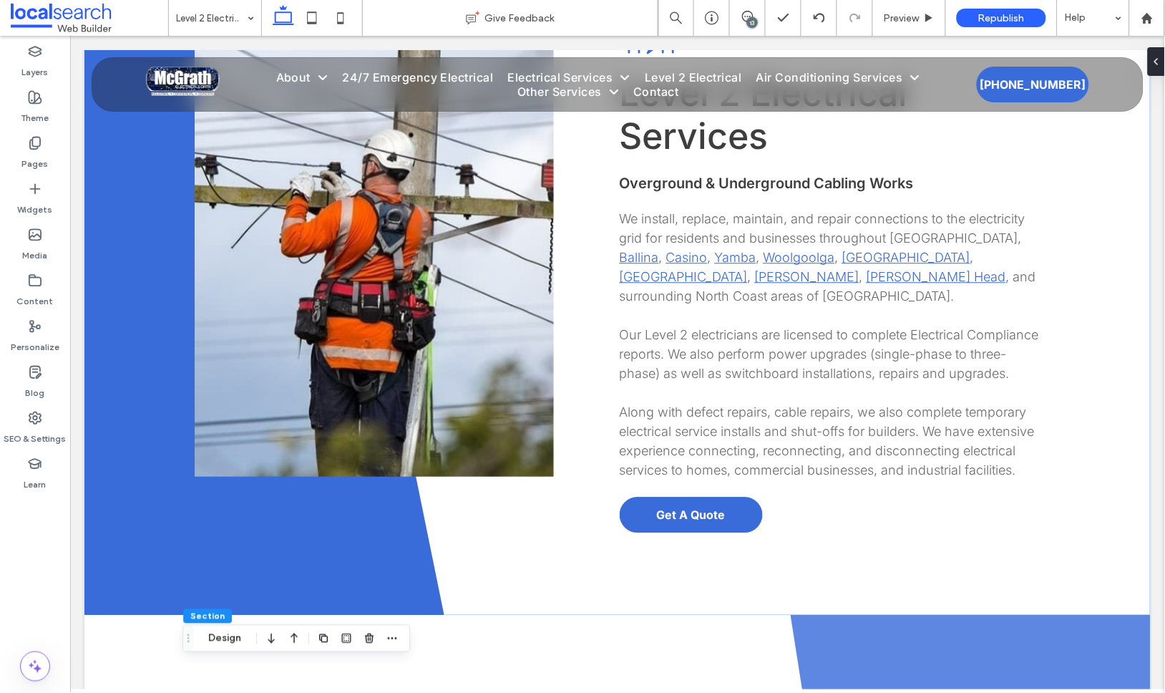
scroll to position [716, 0]
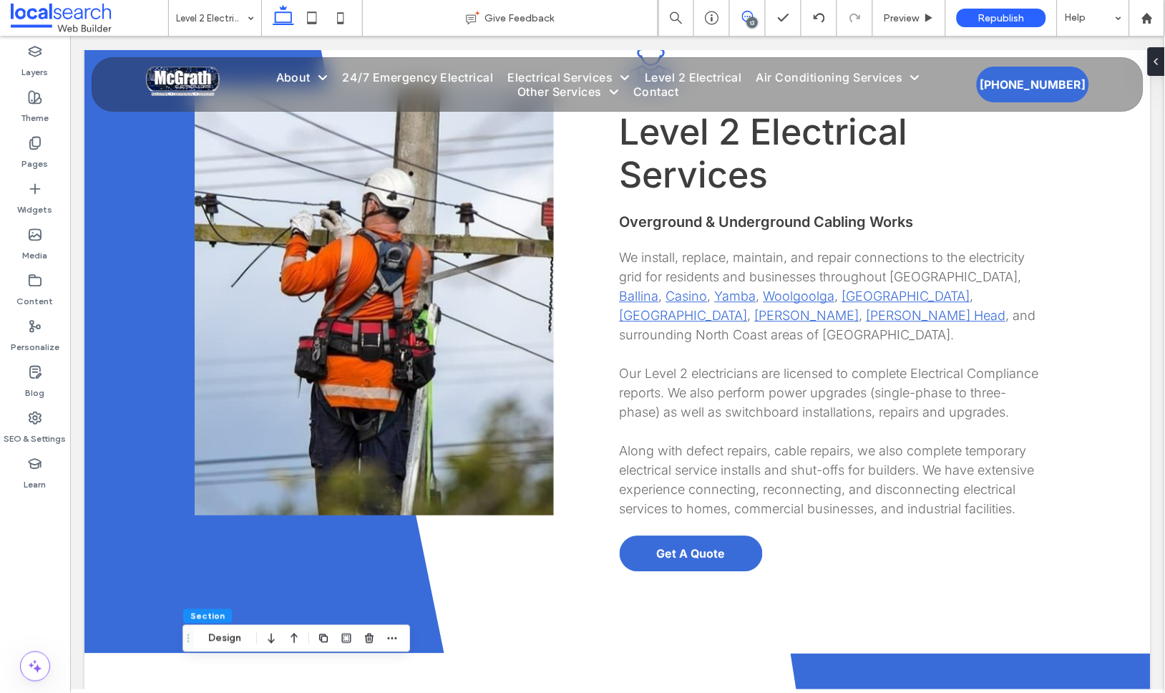
click at [749, 17] on icon at bounding box center [747, 16] width 11 height 11
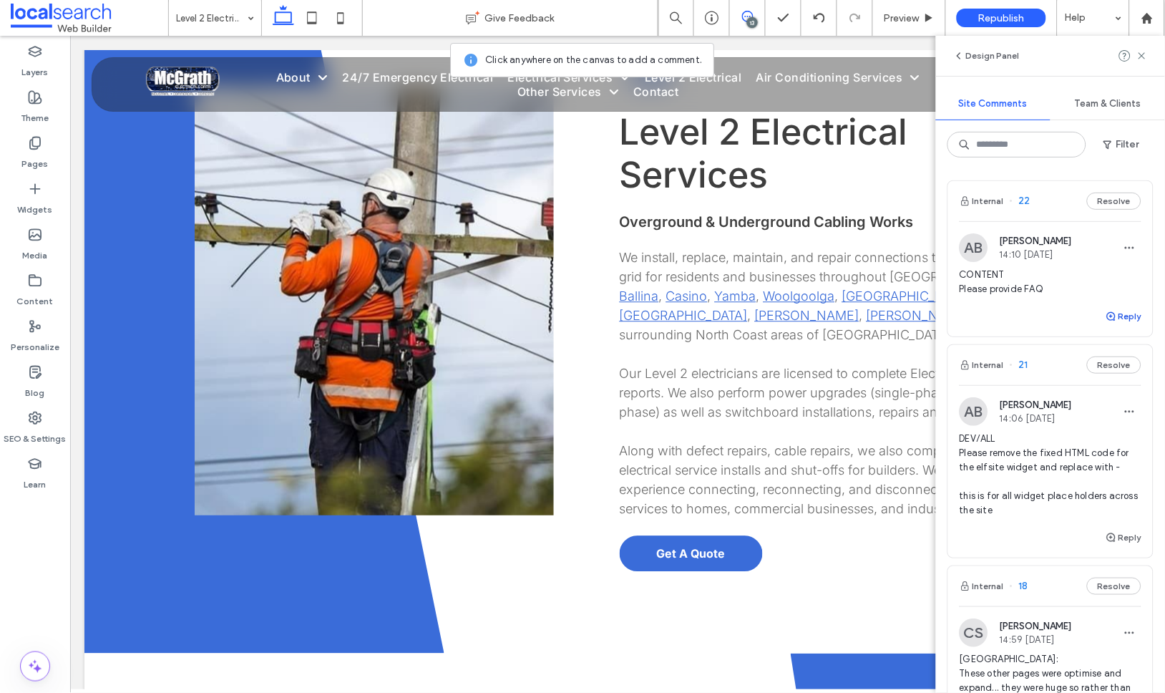
click at [1121, 316] on button "Reply" at bounding box center [1124, 316] width 36 height 17
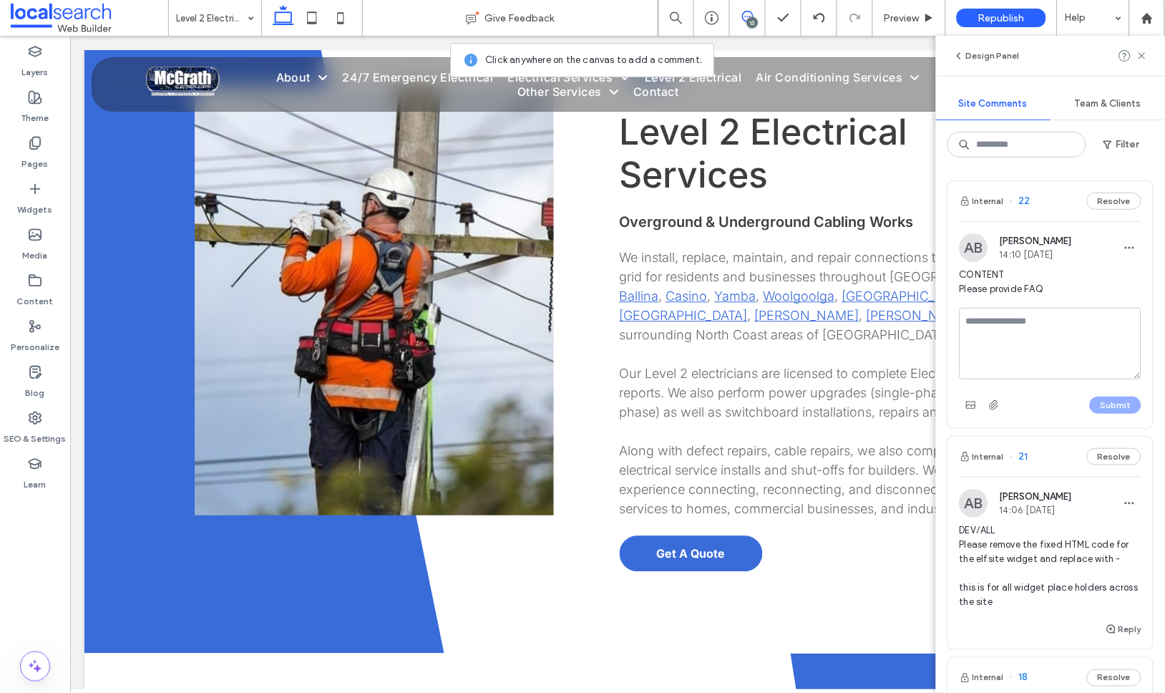
click at [1016, 336] on textarea at bounding box center [1051, 344] width 182 height 72
type textarea "**********"
click at [1110, 403] on button "Submit" at bounding box center [1116, 404] width 52 height 17
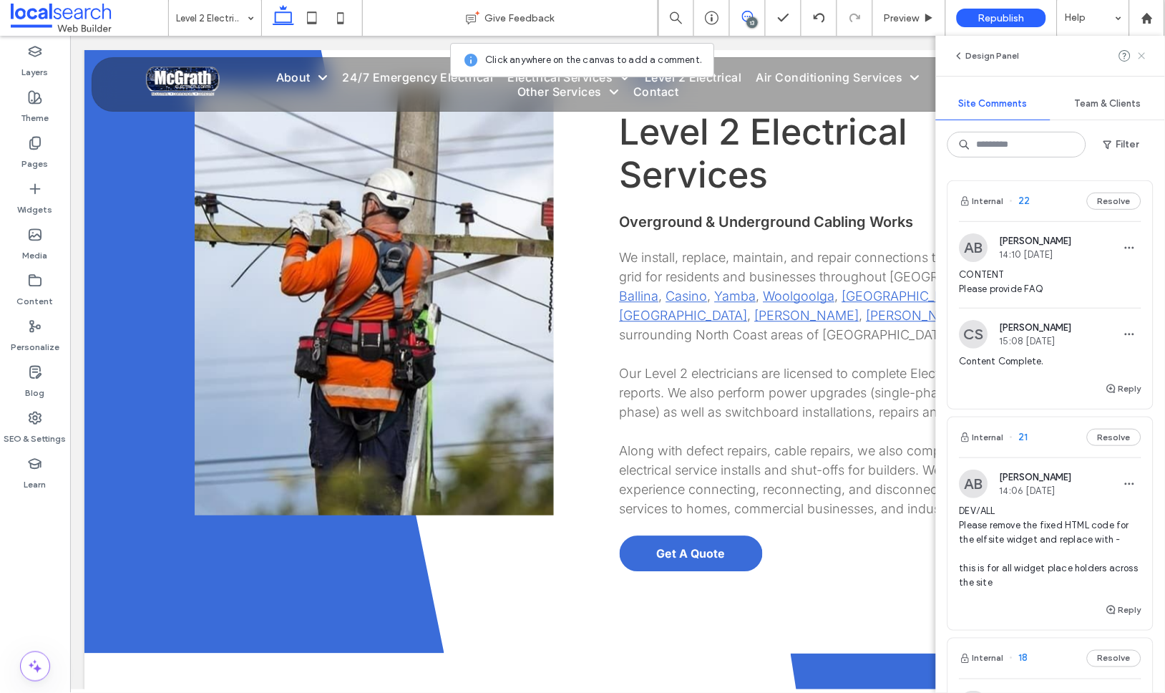
click at [1141, 55] on icon at bounding box center [1141, 55] width 11 height 11
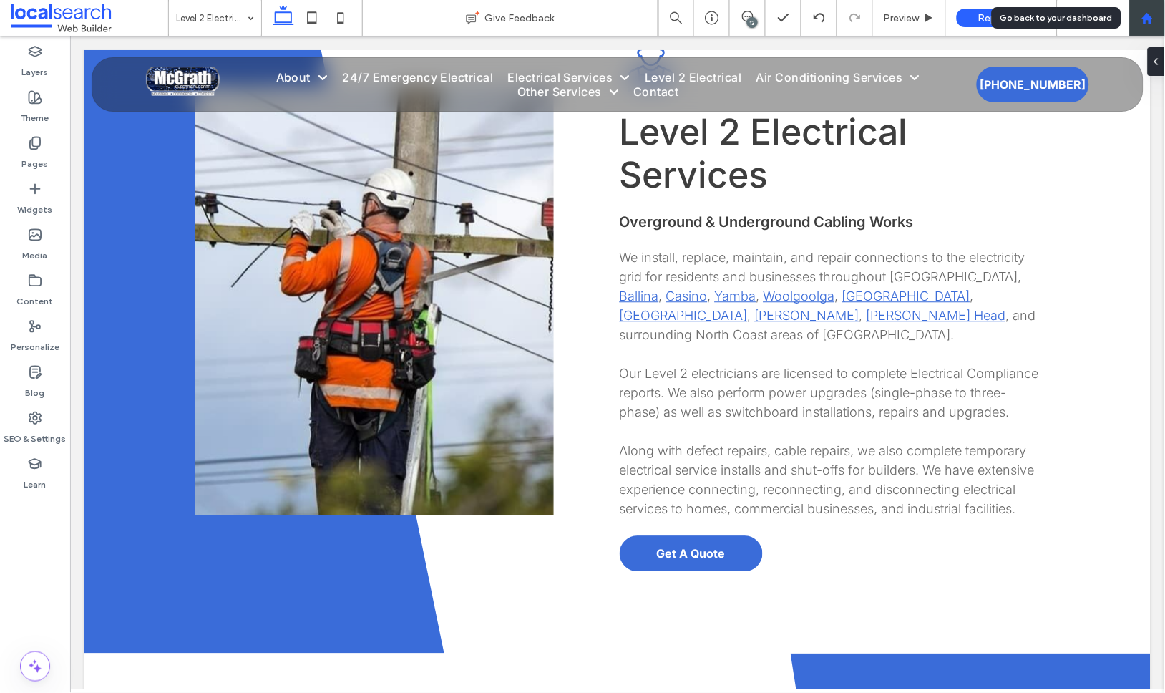
click at [1141, 17] on icon at bounding box center [1147, 18] width 12 height 12
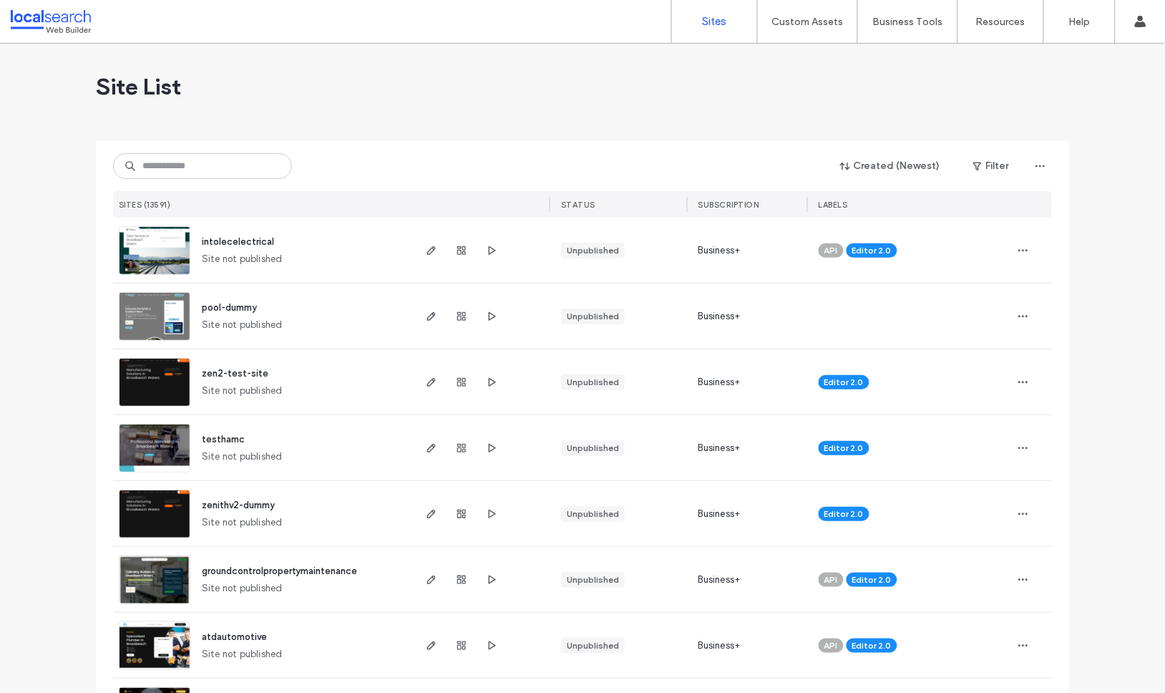
click at [510, 82] on div "Site List" at bounding box center [582, 87] width 973 height 86
click at [489, 120] on div "Site List" at bounding box center [582, 87] width 973 height 86
click at [326, 87] on div "Site List" at bounding box center [582, 87] width 973 height 86
